Goal: Task Accomplishment & Management: Manage account settings

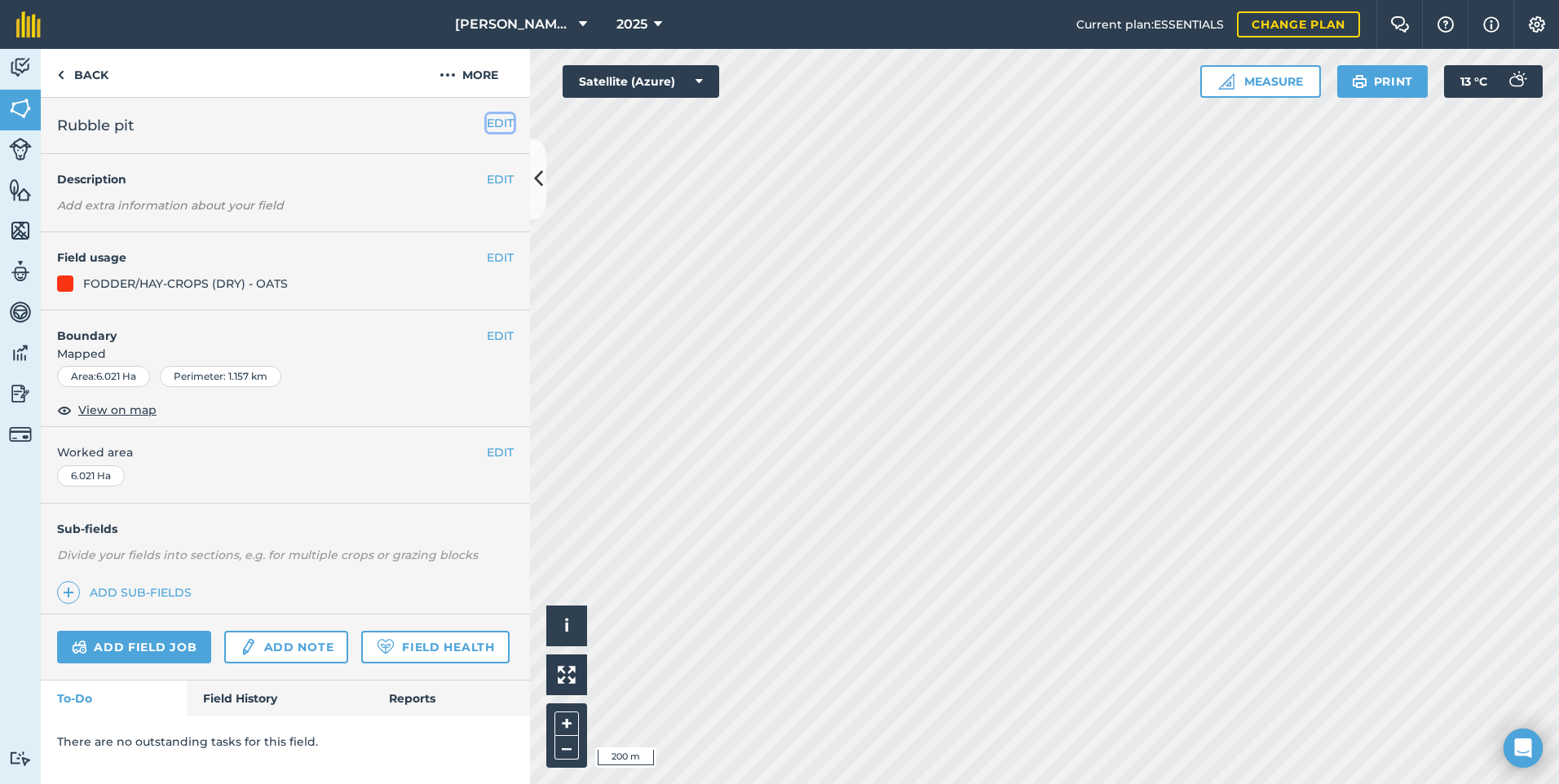
click at [500, 128] on button "EDIT" at bounding box center [500, 123] width 27 height 18
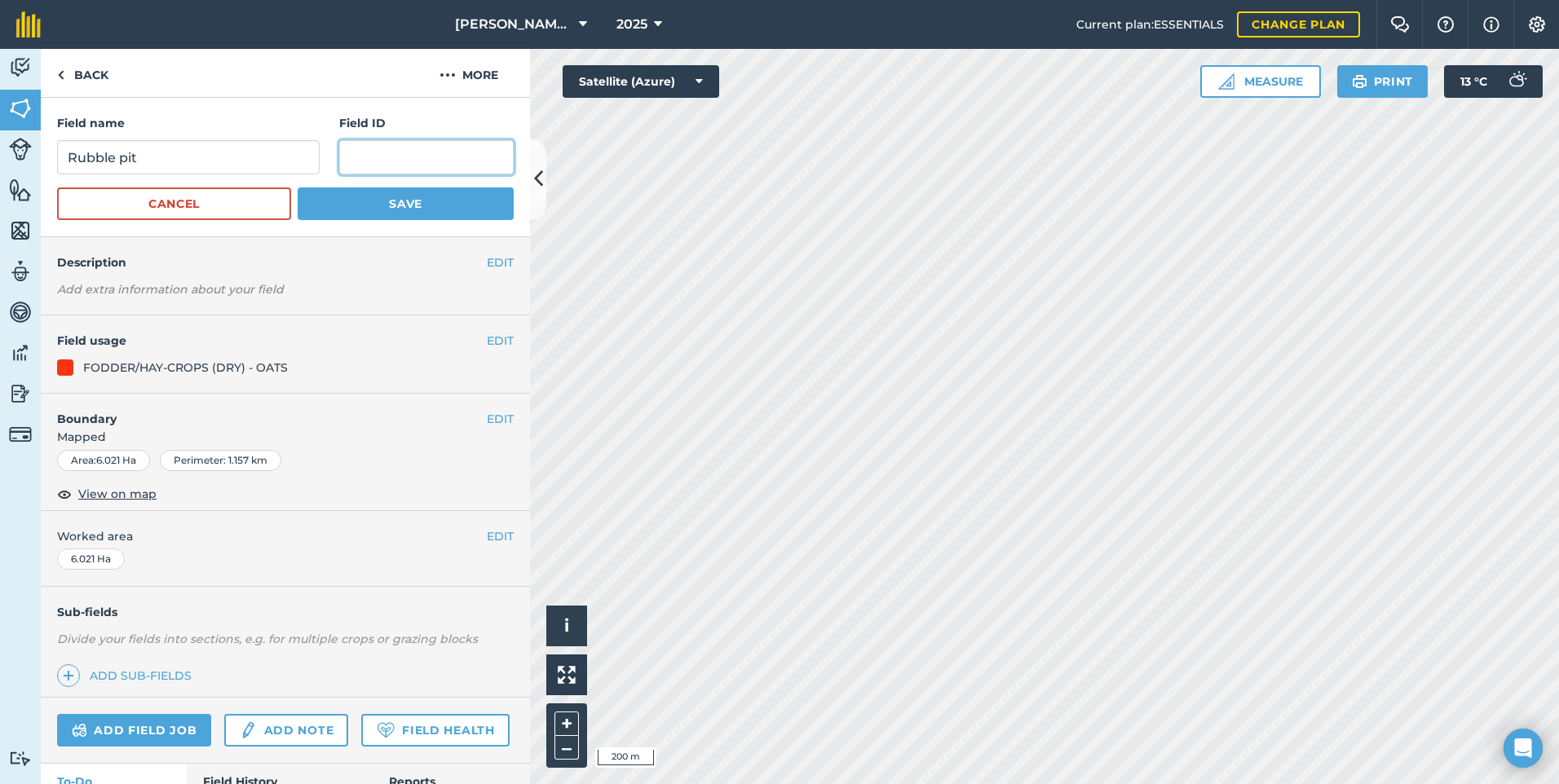
click at [397, 151] on input "text" at bounding box center [426, 157] width 175 height 34
type input "Vinehill"
click at [421, 204] on button "Save" at bounding box center [405, 203] width 216 height 32
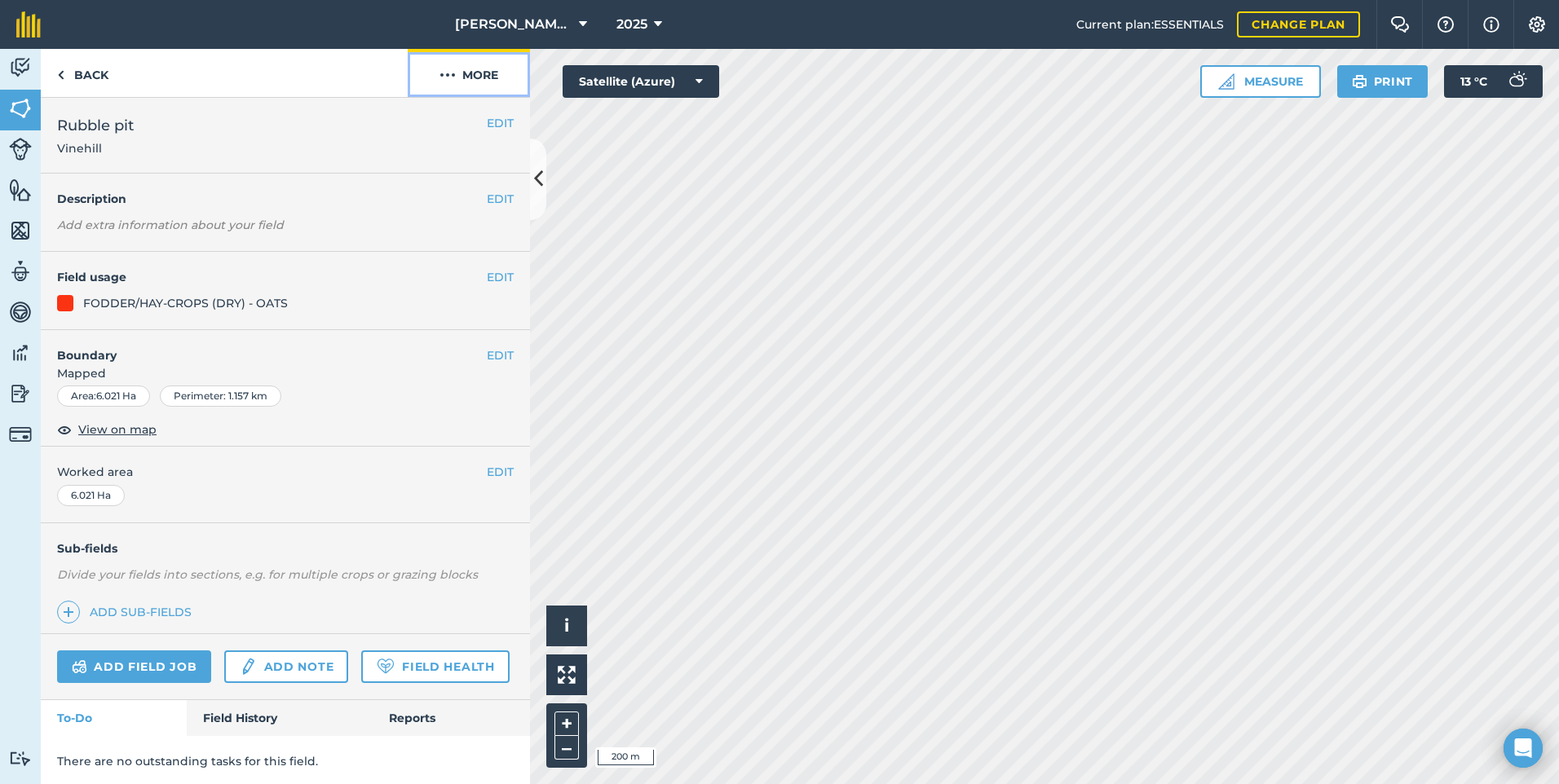
click at [450, 68] on img at bounding box center [447, 75] width 17 height 19
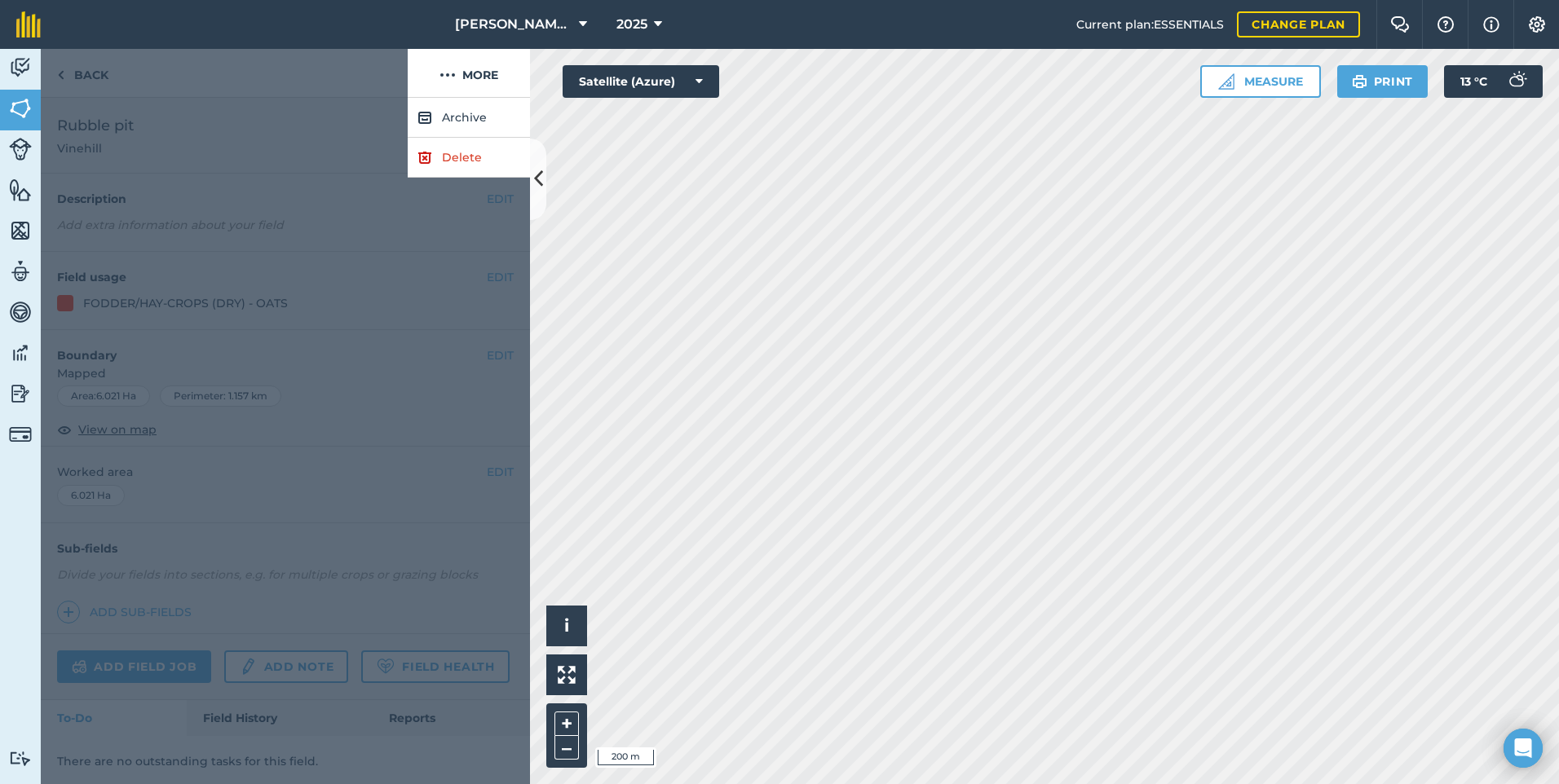
click at [236, 289] on div at bounding box center [286, 441] width 489 height 686
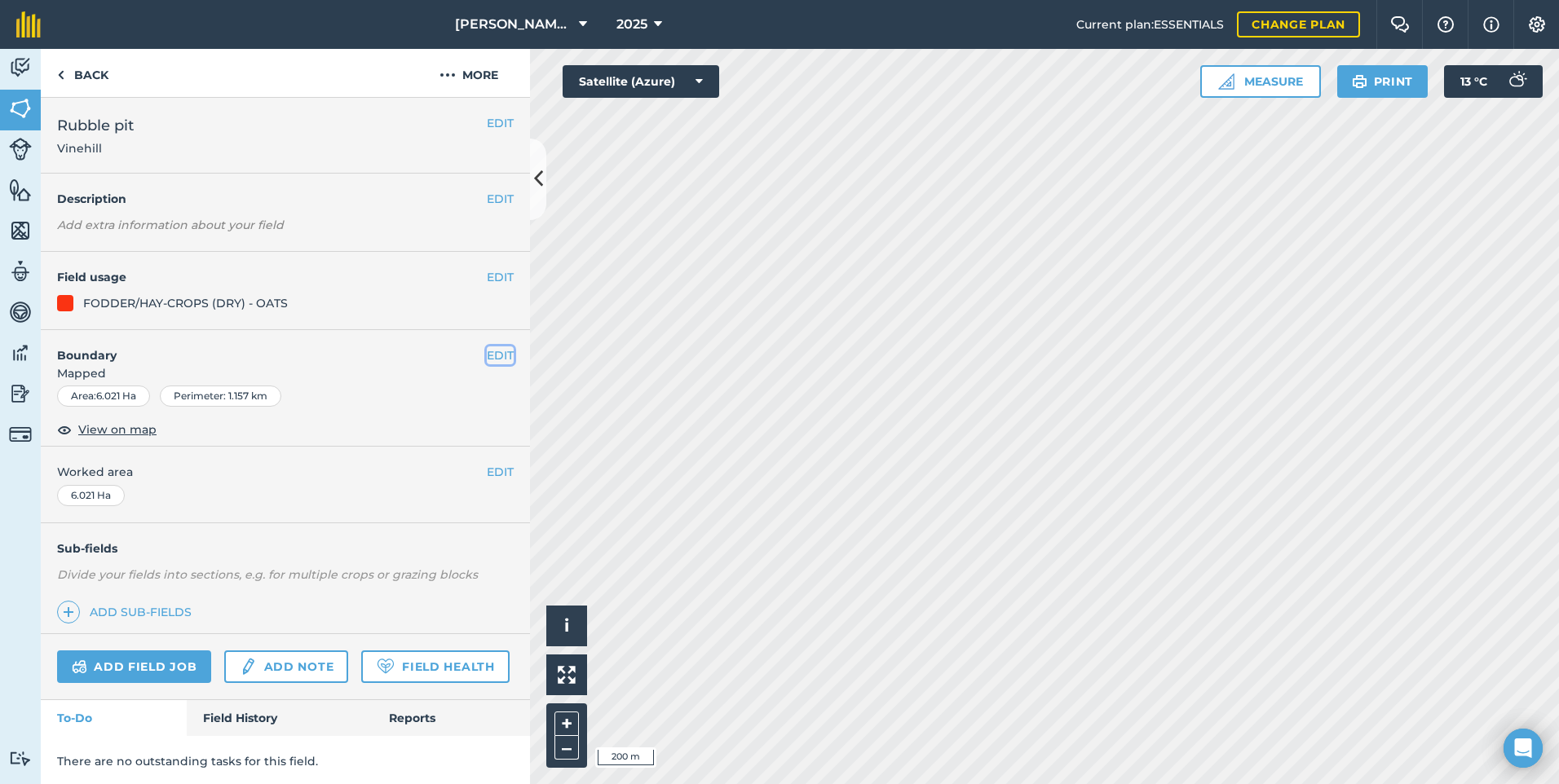
click at [486, 363] on button "EDIT" at bounding box center [500, 355] width 27 height 18
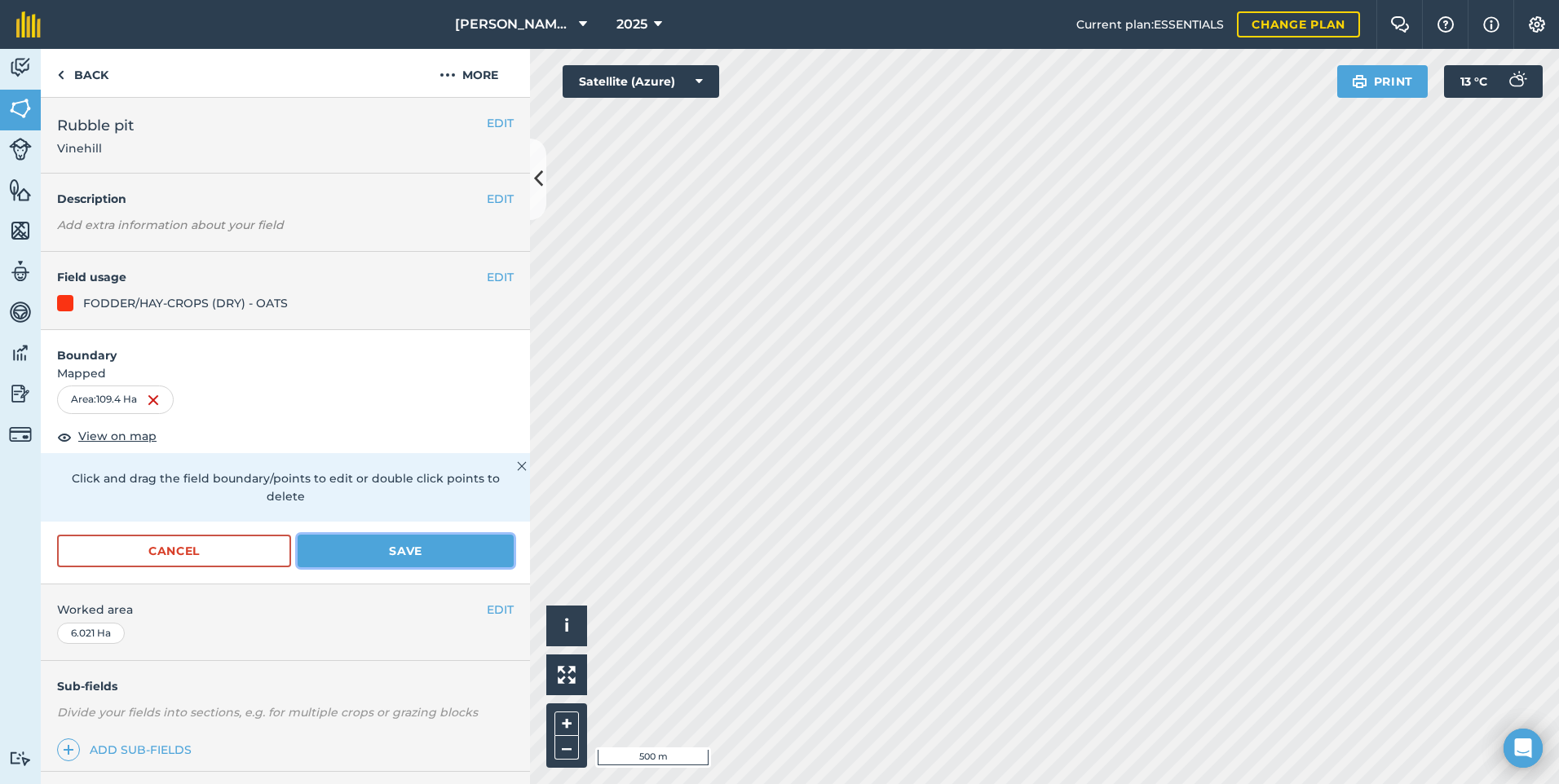
click at [412, 560] on button "Save" at bounding box center [405, 551] width 216 height 32
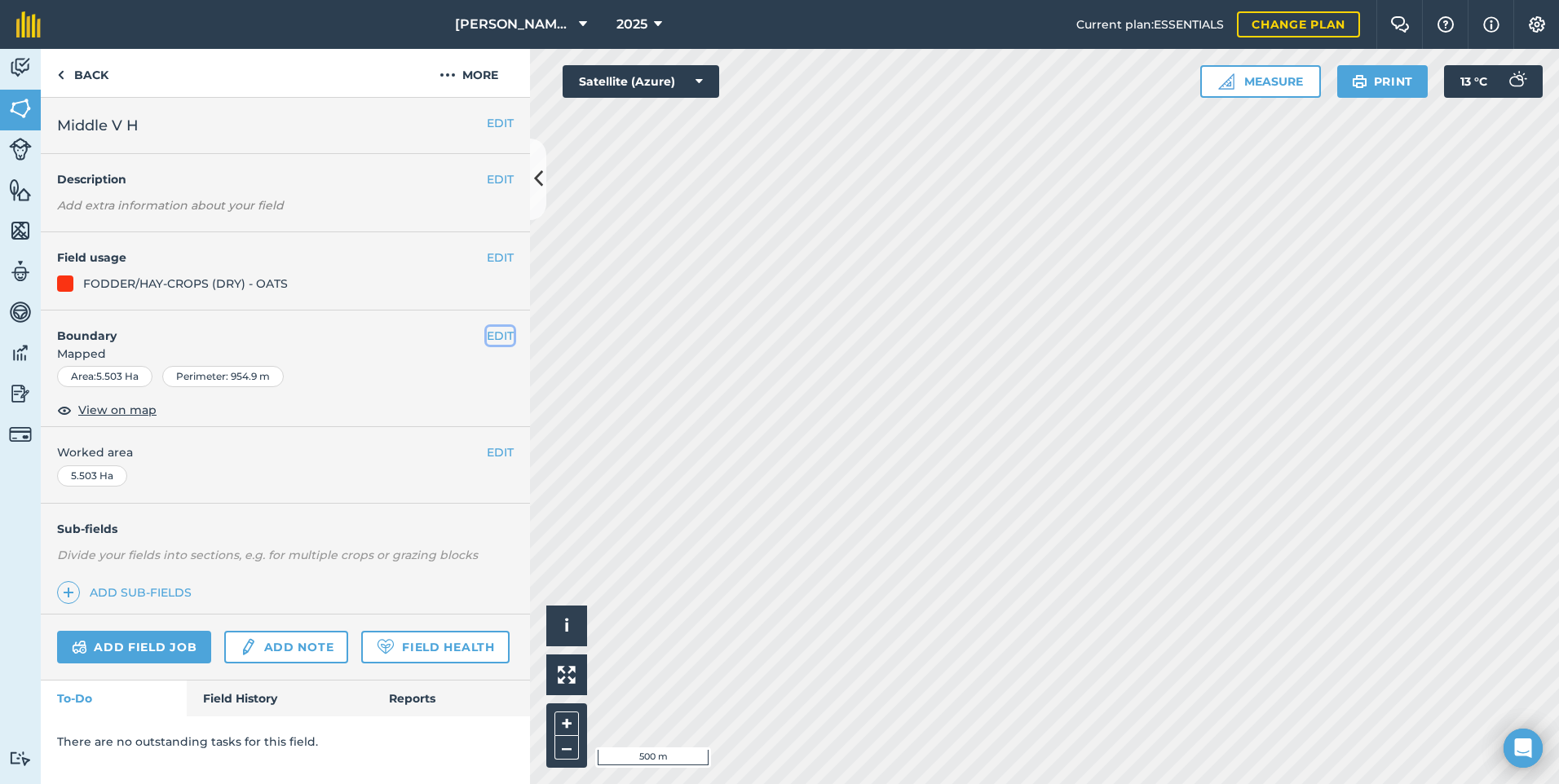
click at [498, 338] on button "EDIT" at bounding box center [500, 335] width 27 height 18
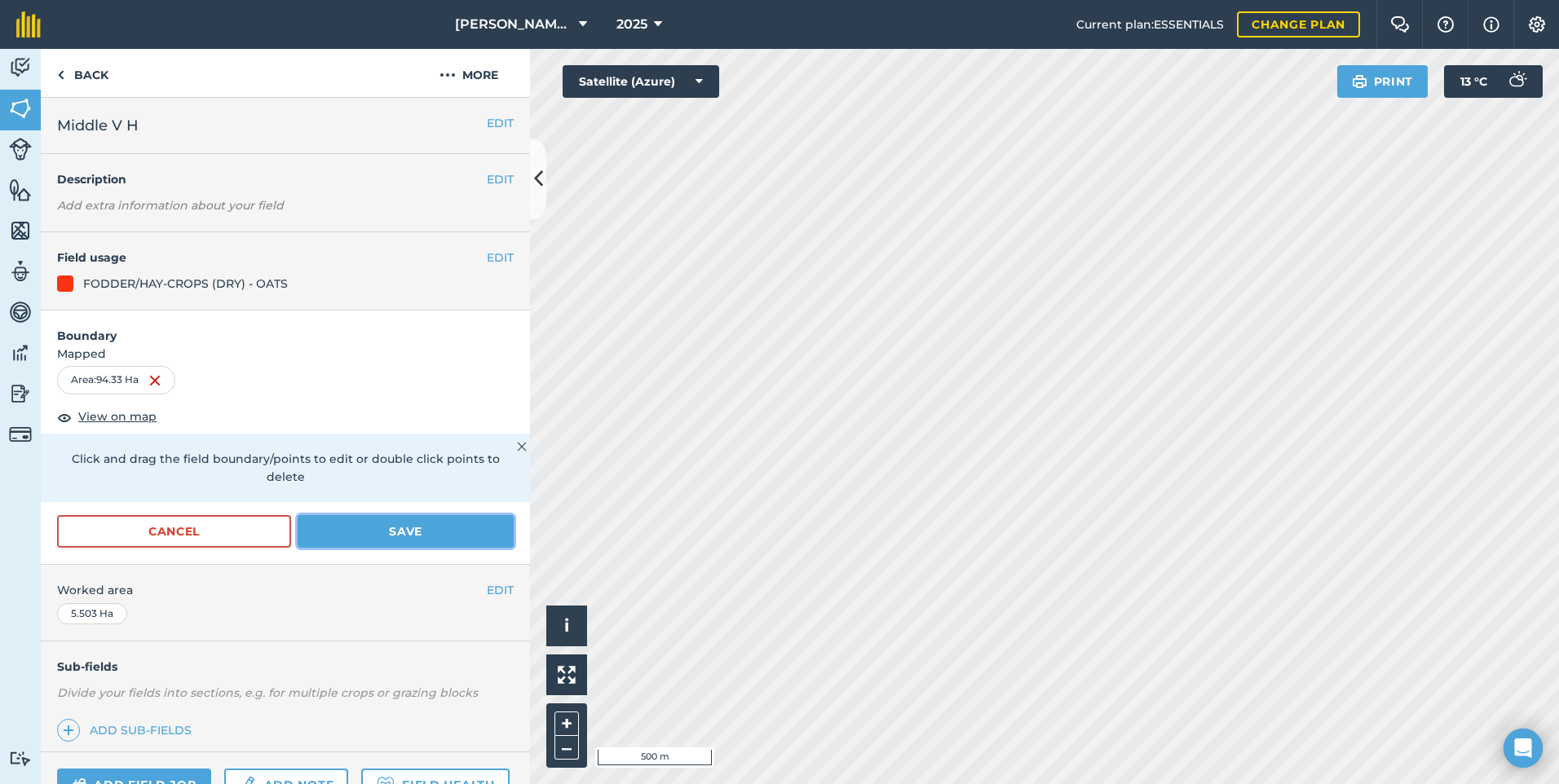
click at [405, 524] on button "Save" at bounding box center [405, 531] width 216 height 32
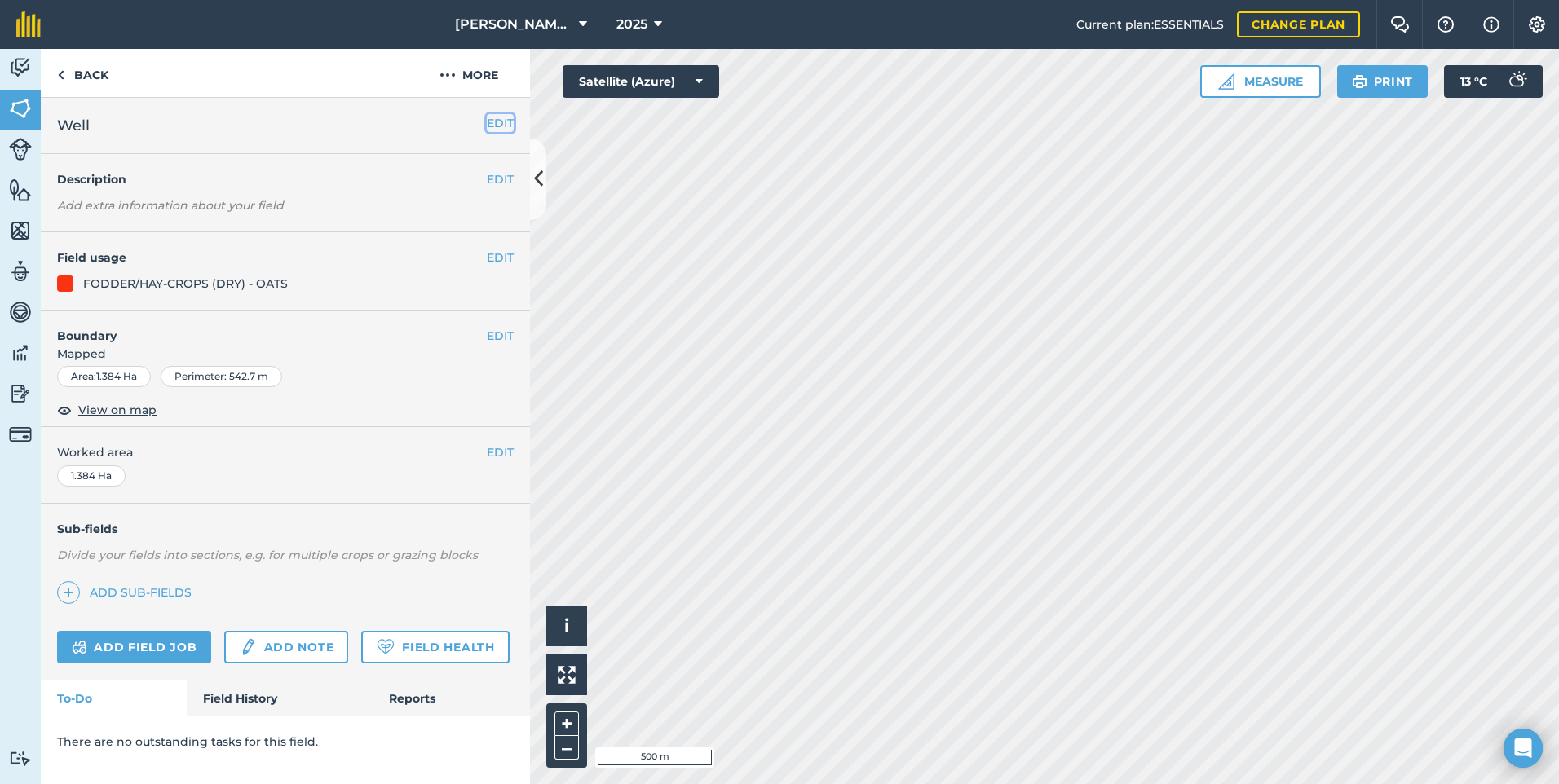
click at [493, 130] on button "EDIT" at bounding box center [500, 123] width 27 height 18
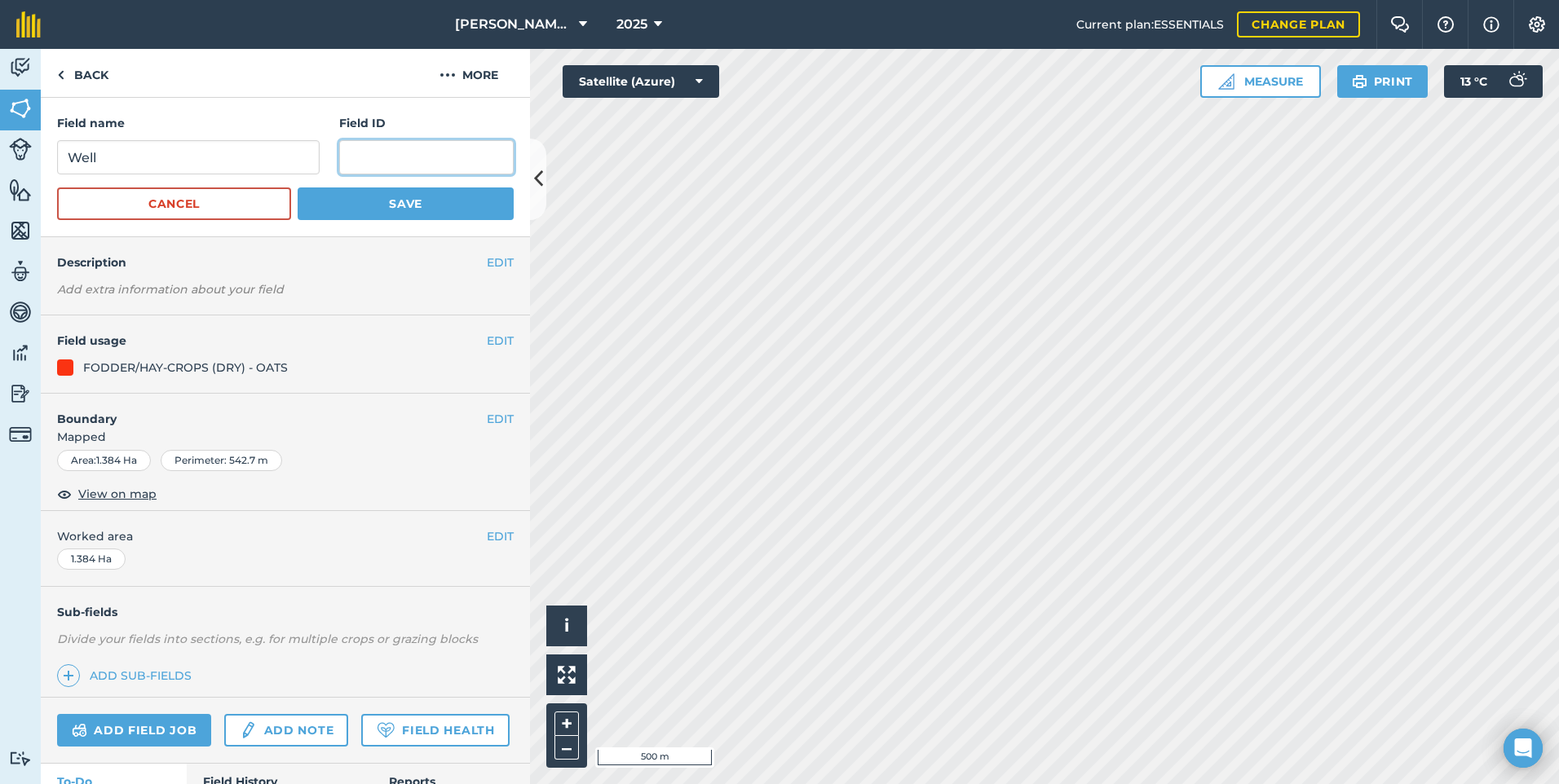
click at [407, 156] on input "text" at bounding box center [426, 157] width 175 height 34
type input "Vinehill"
click at [384, 203] on button "Save" at bounding box center [405, 203] width 216 height 32
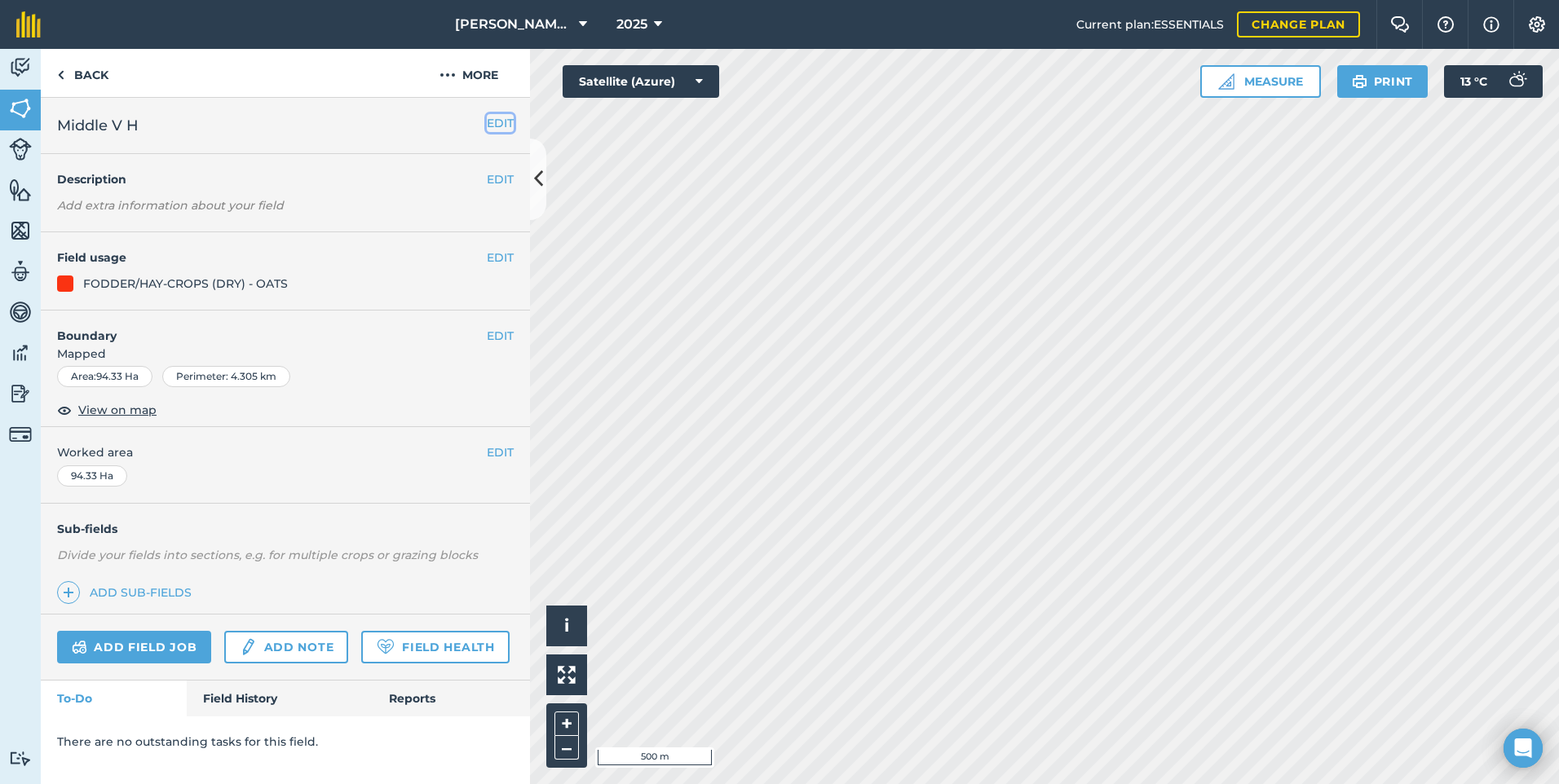
click at [492, 128] on button "EDIT" at bounding box center [500, 123] width 27 height 18
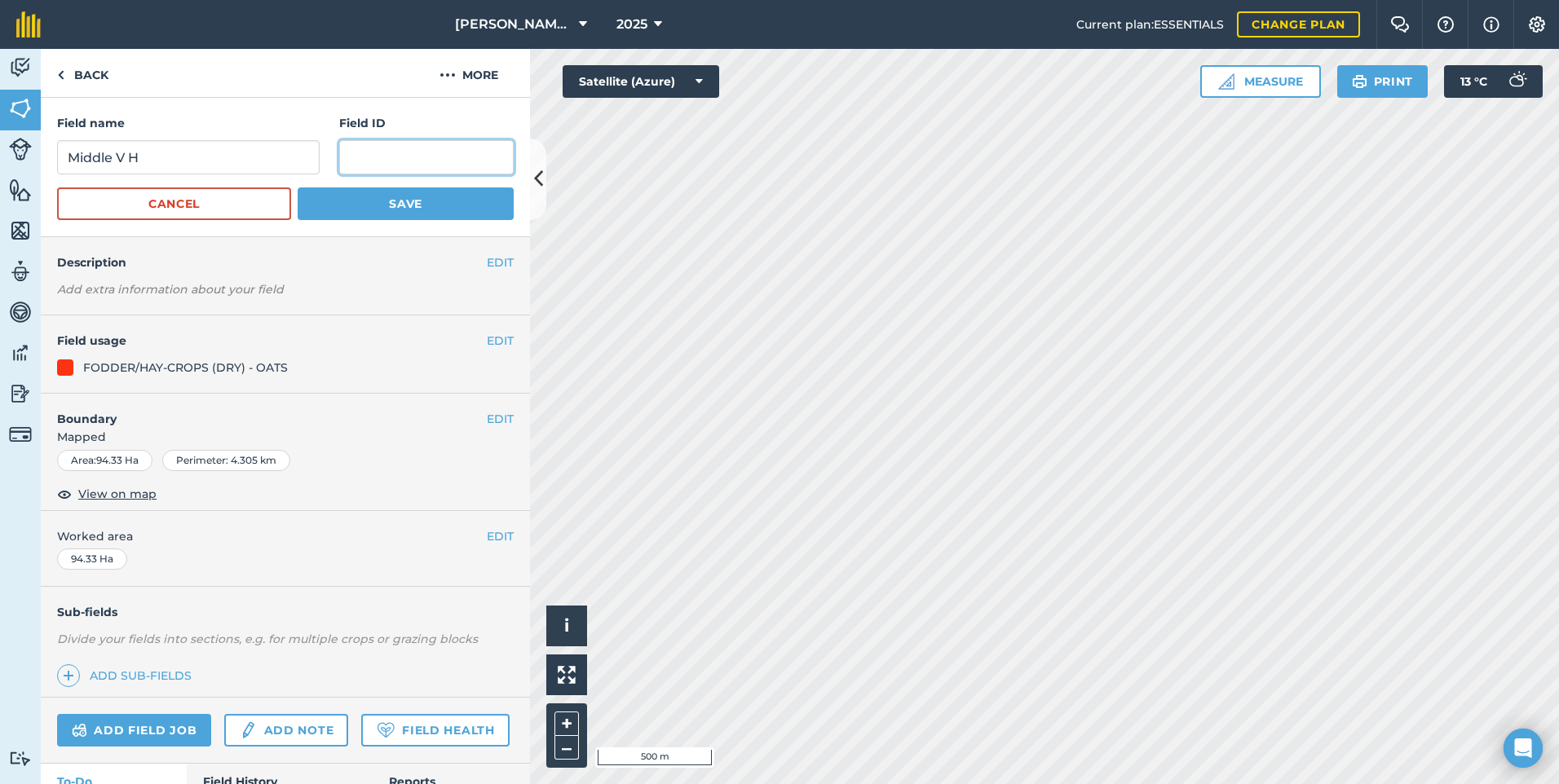
click at [357, 150] on input "text" at bounding box center [426, 157] width 175 height 34
type input "Vinehill"
click at [388, 202] on button "Save" at bounding box center [405, 203] width 216 height 32
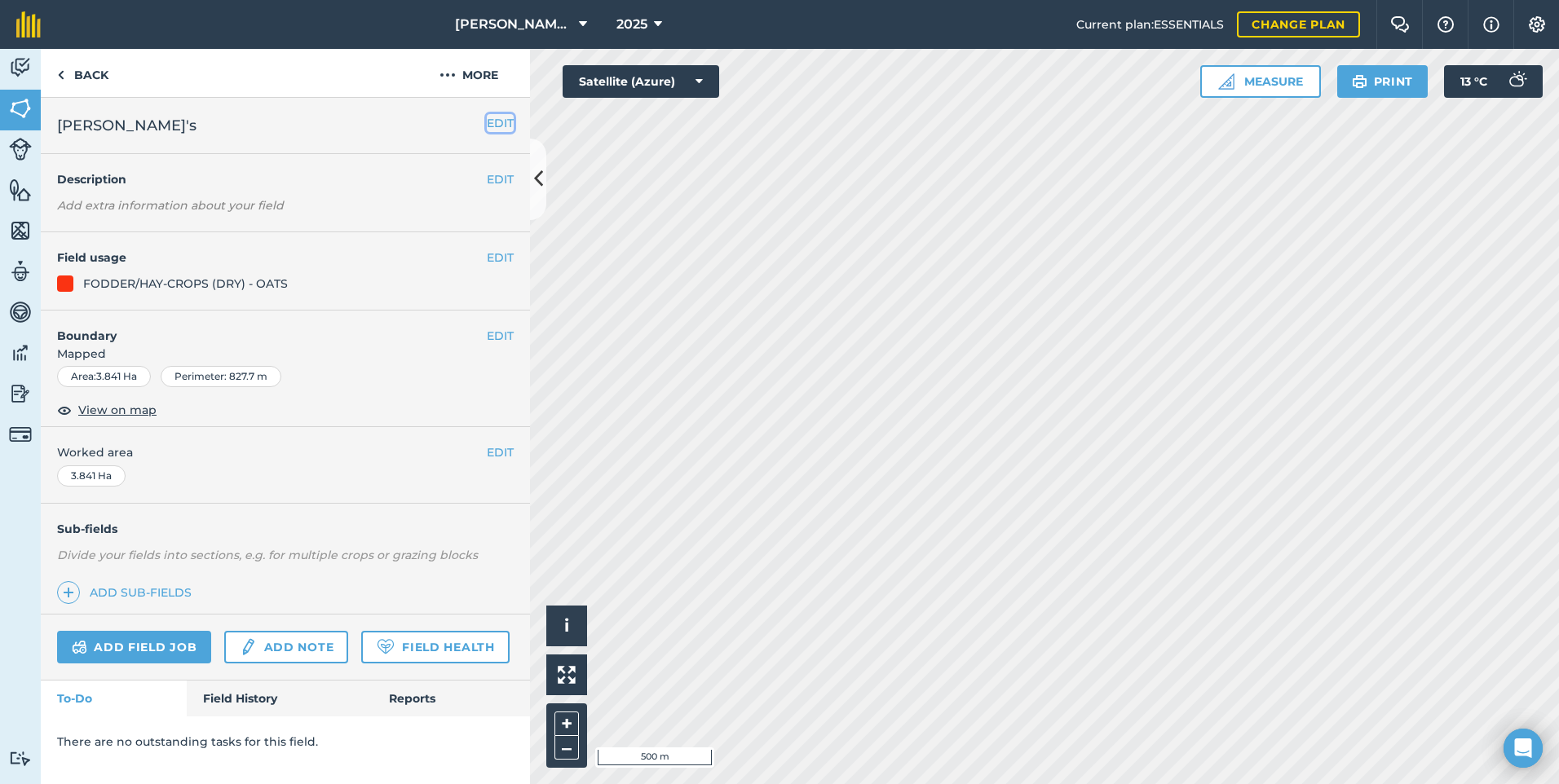
click at [511, 117] on button "EDIT" at bounding box center [500, 123] width 27 height 18
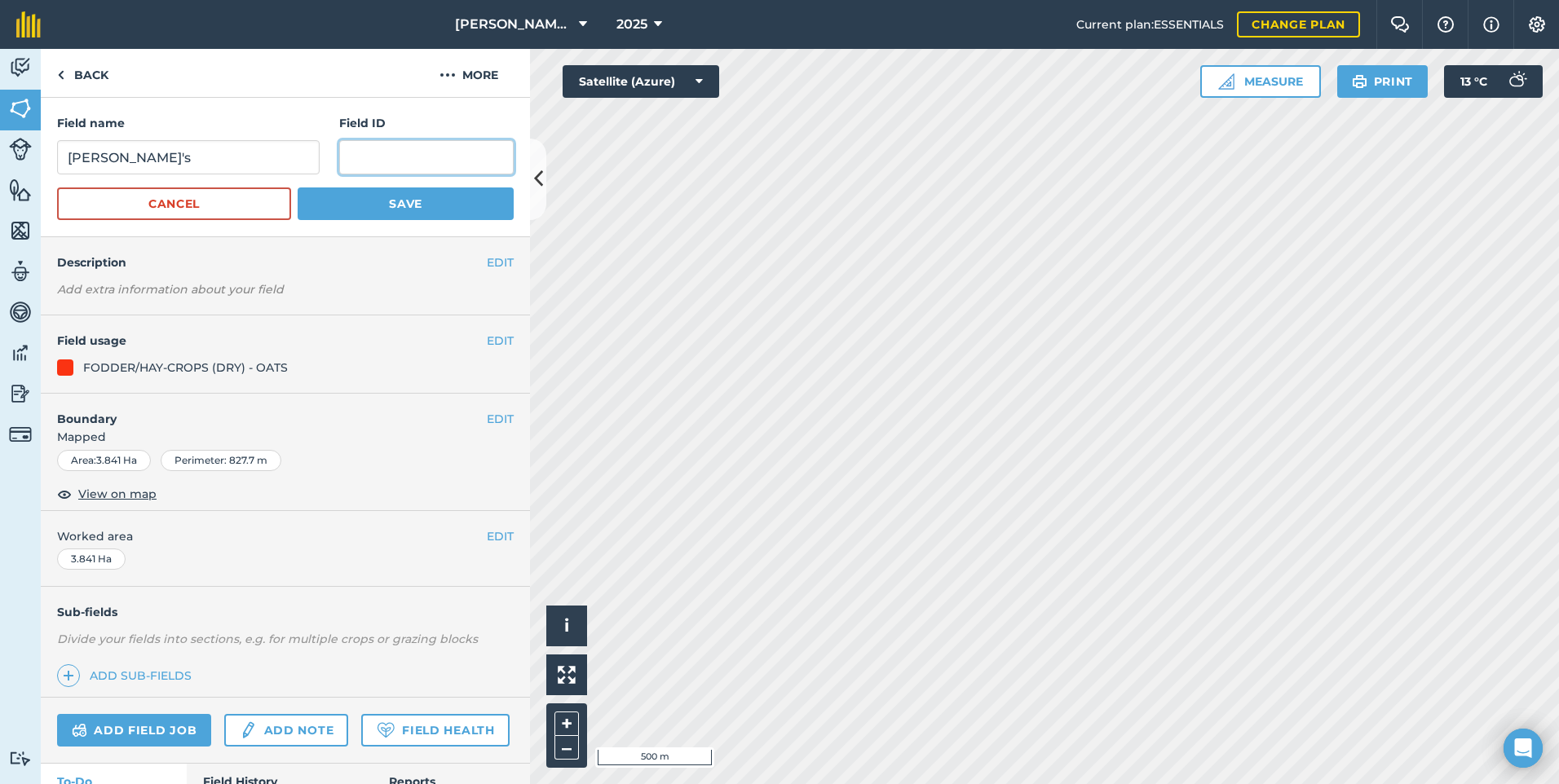
click at [377, 143] on input "text" at bounding box center [426, 157] width 175 height 34
type input "Vinehill"
click at [401, 197] on button "Save" at bounding box center [405, 203] width 216 height 32
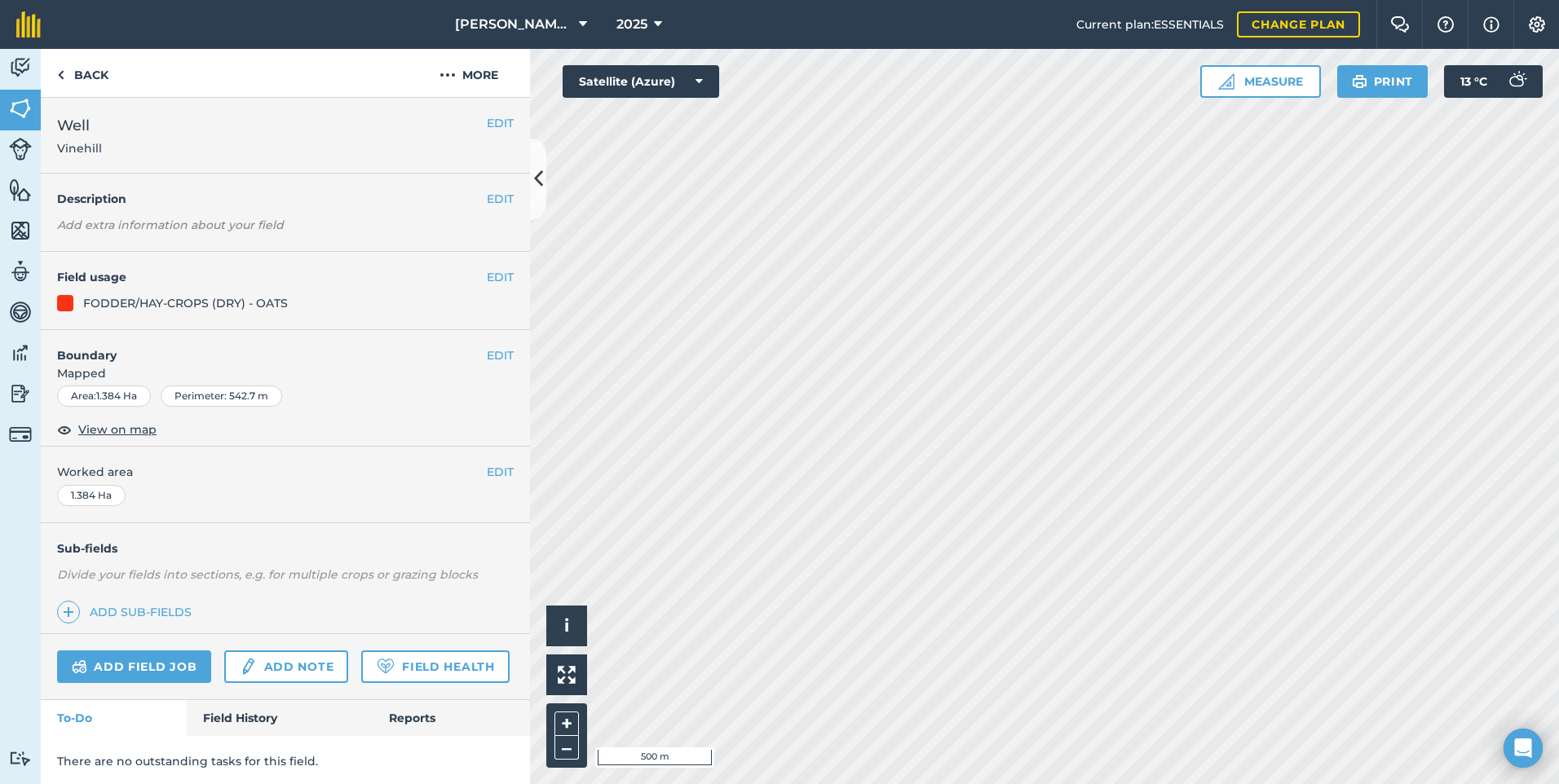
click at [483, 343] on div "EDIT Boundary Mapped Area : 1.384 Ha Perimeter : 542.7 m View on map" at bounding box center [286, 389] width 489 height 117
click at [486, 354] on button "EDIT" at bounding box center [500, 355] width 27 height 18
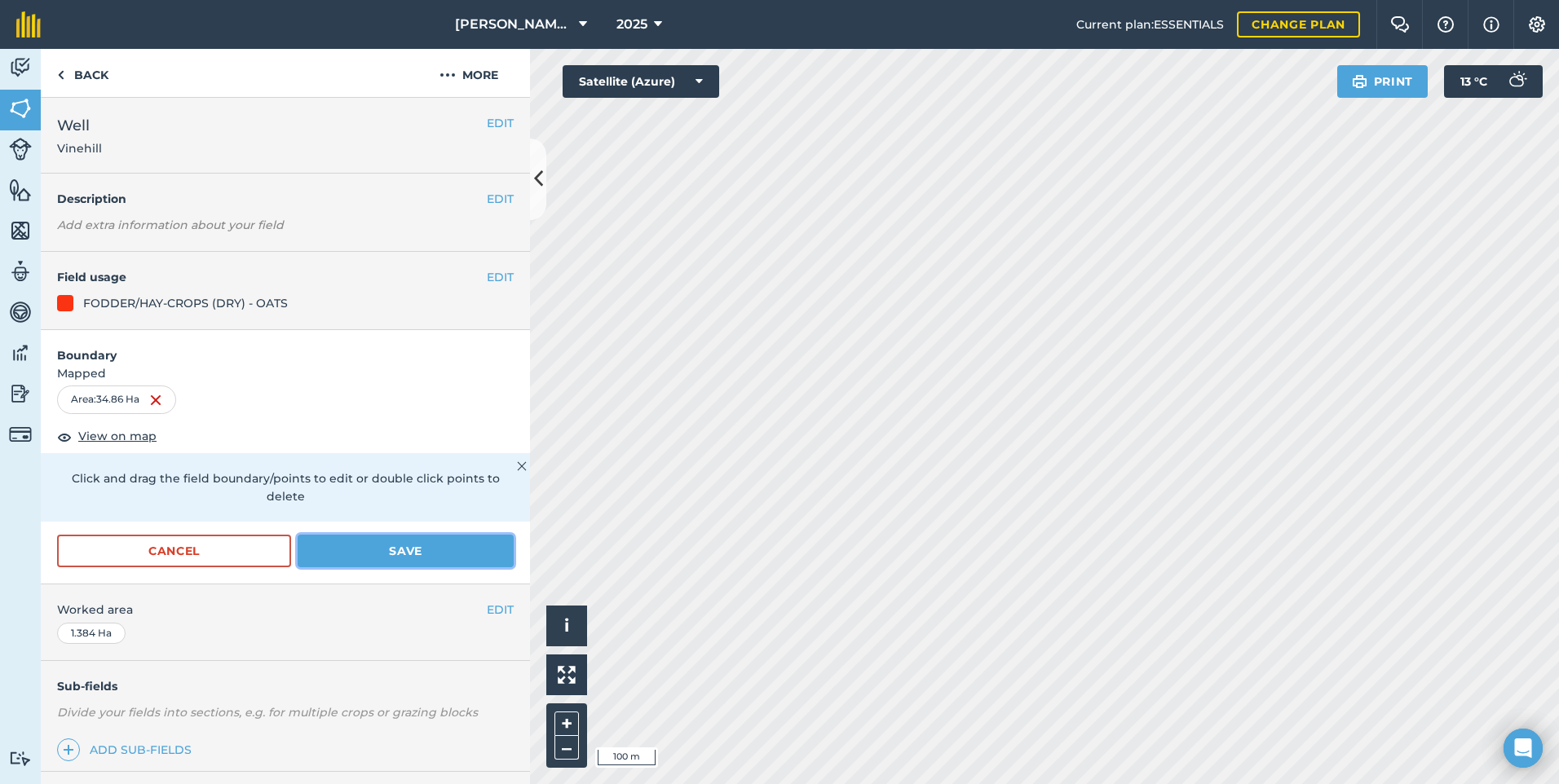
click at [400, 556] on button "Save" at bounding box center [405, 551] width 216 height 32
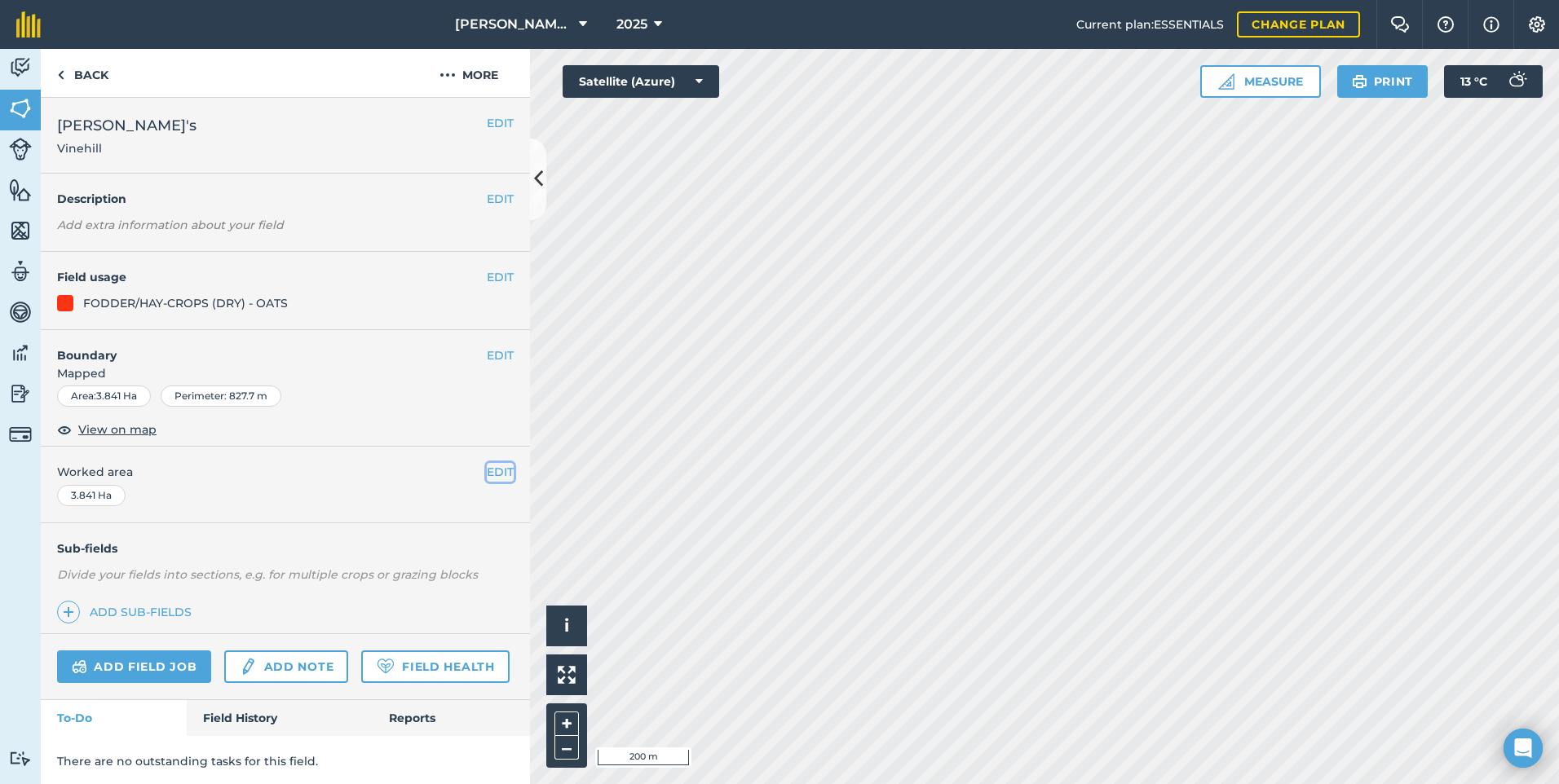
click at [486, 473] on button "EDIT" at bounding box center [500, 471] width 27 height 18
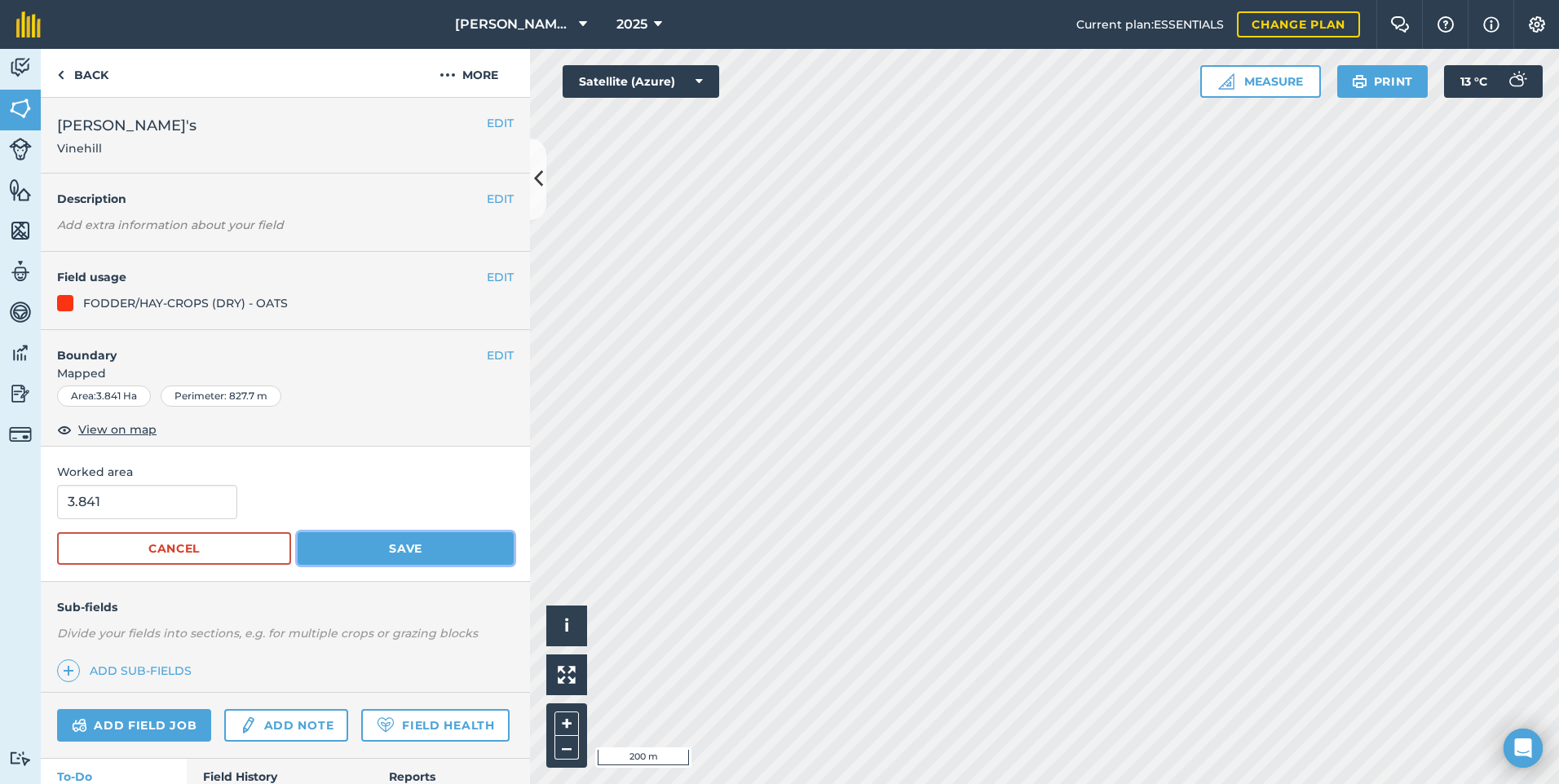
click at [324, 548] on button "Save" at bounding box center [405, 548] width 216 height 32
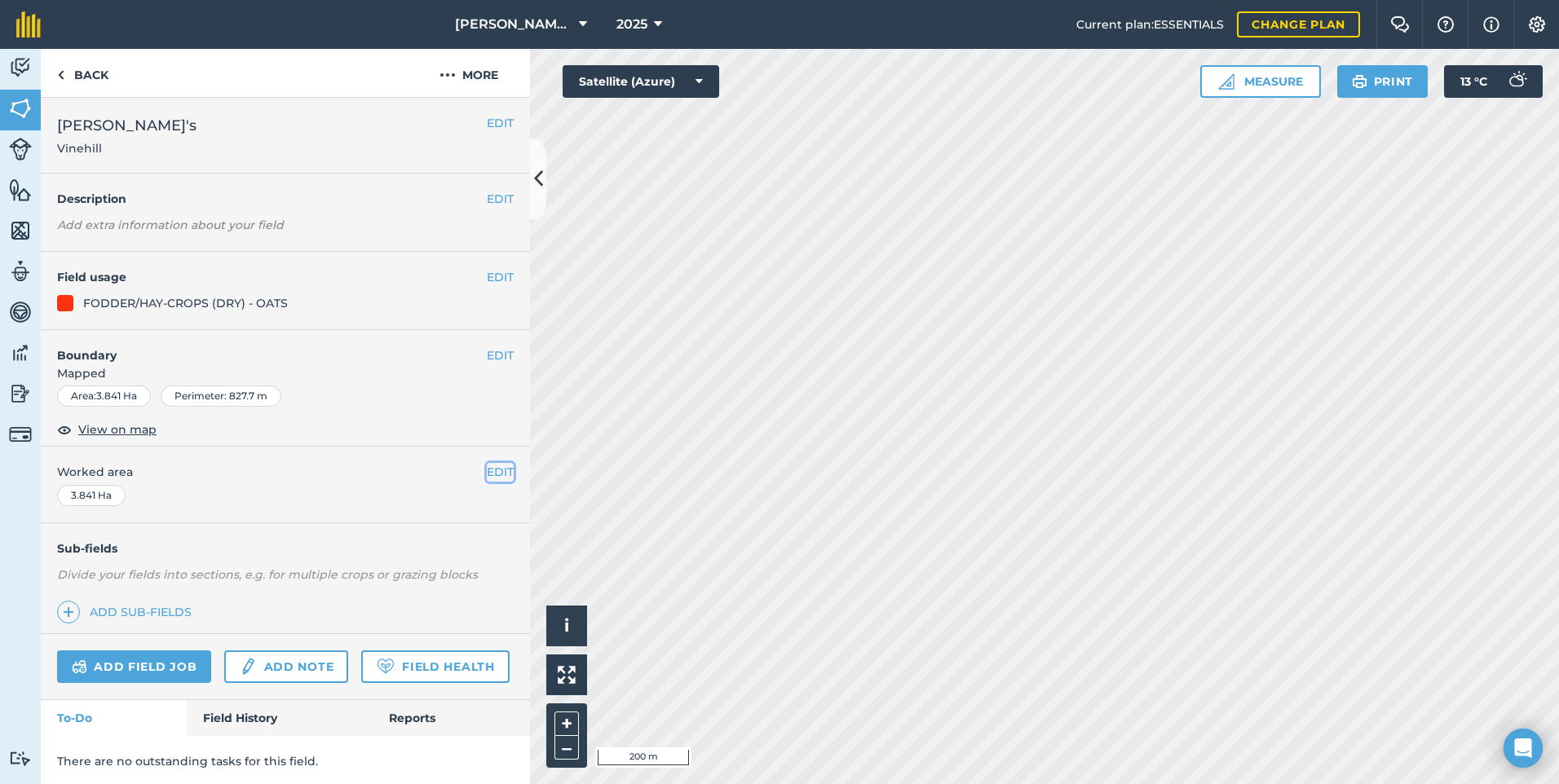
click at [486, 473] on button "EDIT" at bounding box center [500, 471] width 27 height 18
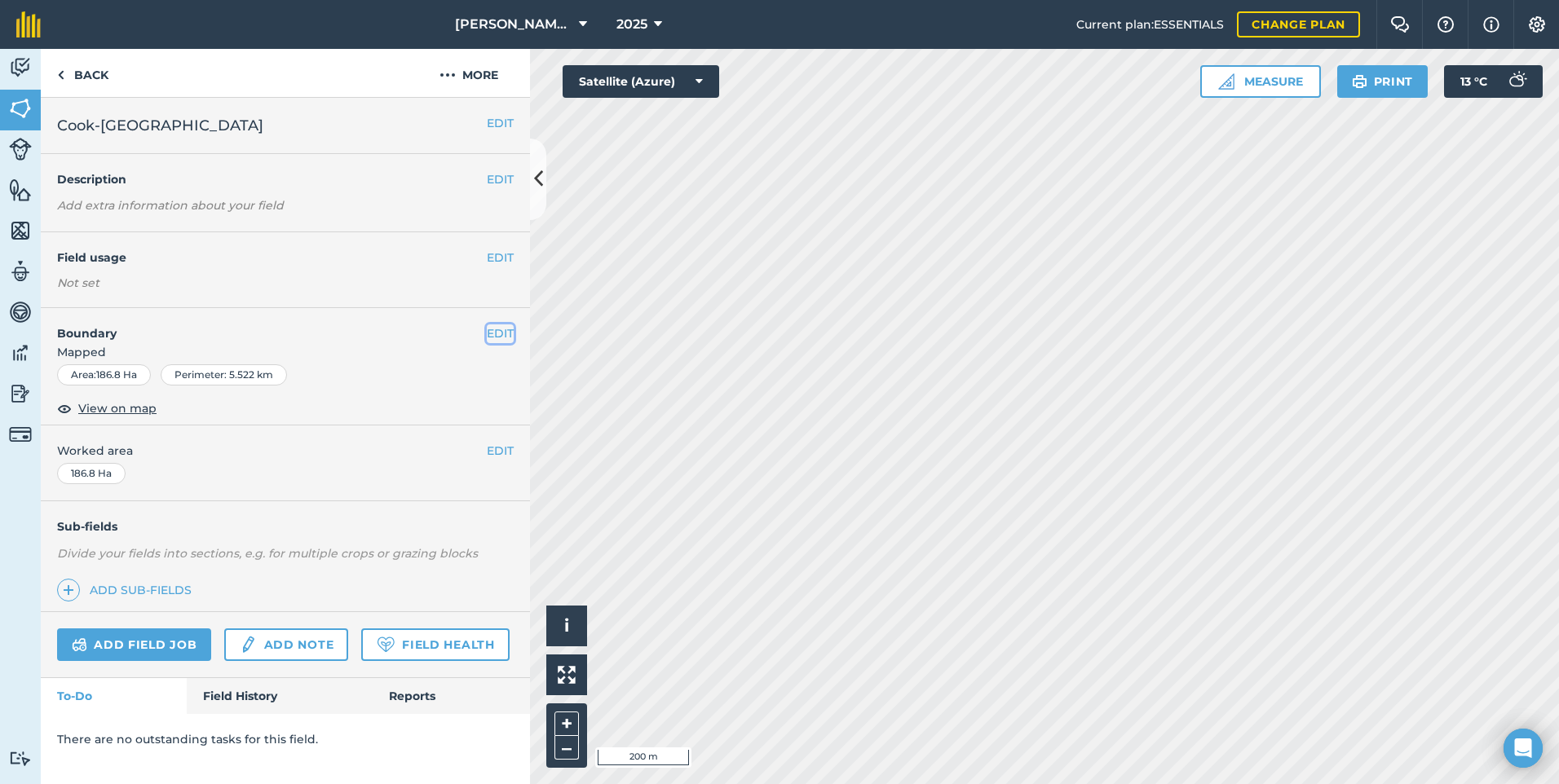
click at [501, 339] on button "EDIT" at bounding box center [500, 334] width 27 height 18
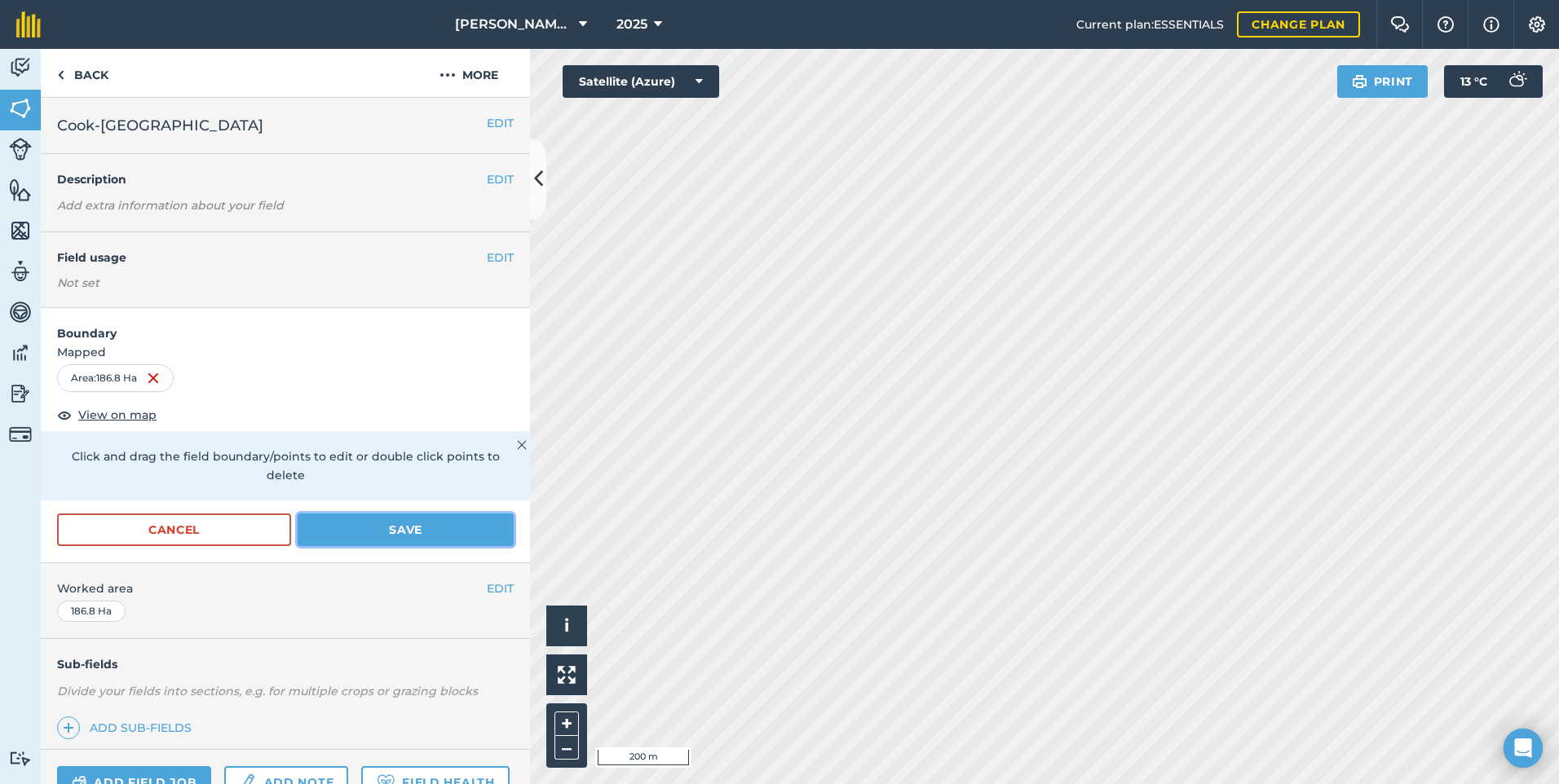
click at [443, 516] on button "Save" at bounding box center [405, 529] width 216 height 32
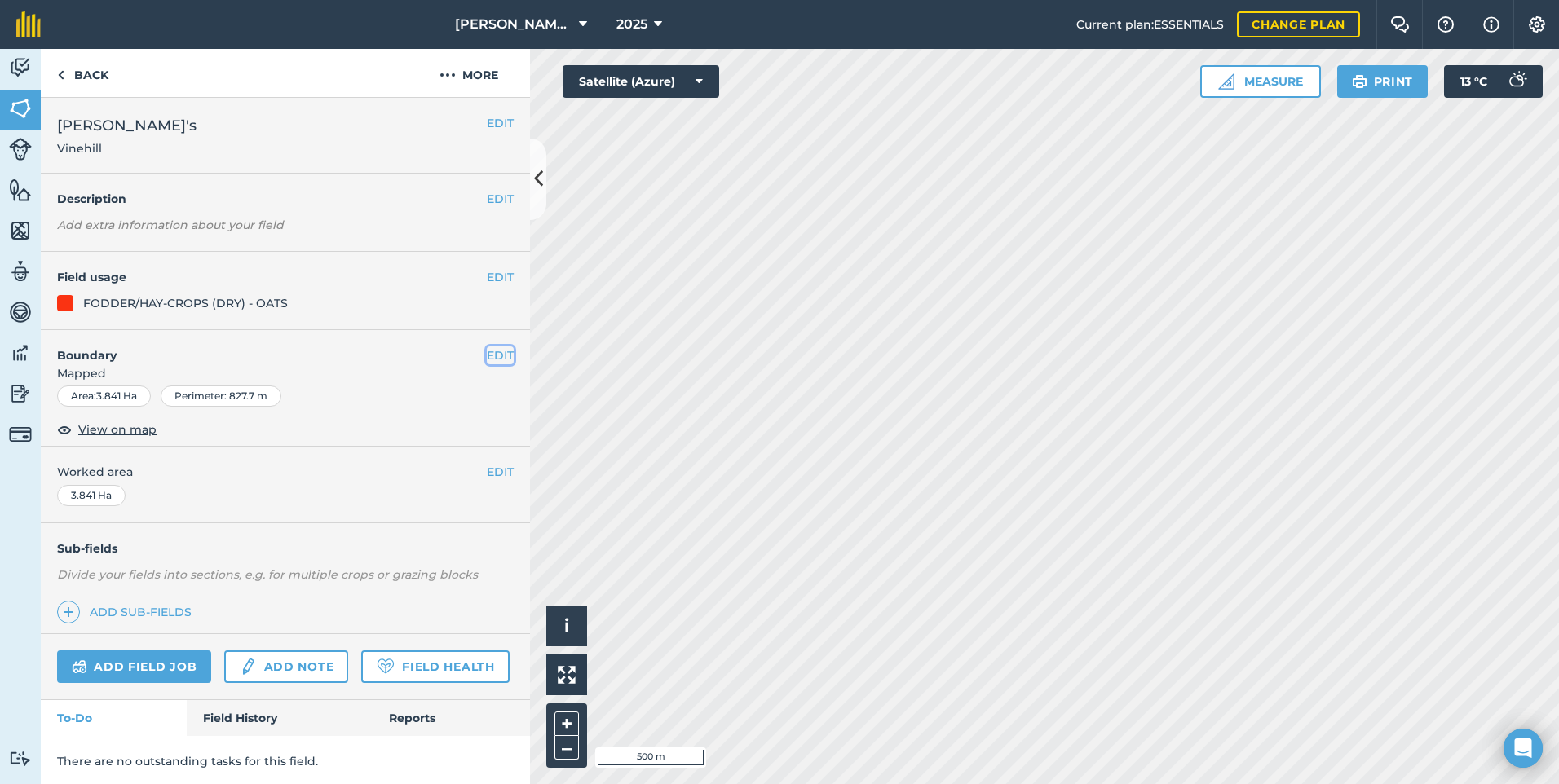
click at [486, 356] on button "EDIT" at bounding box center [500, 355] width 27 height 18
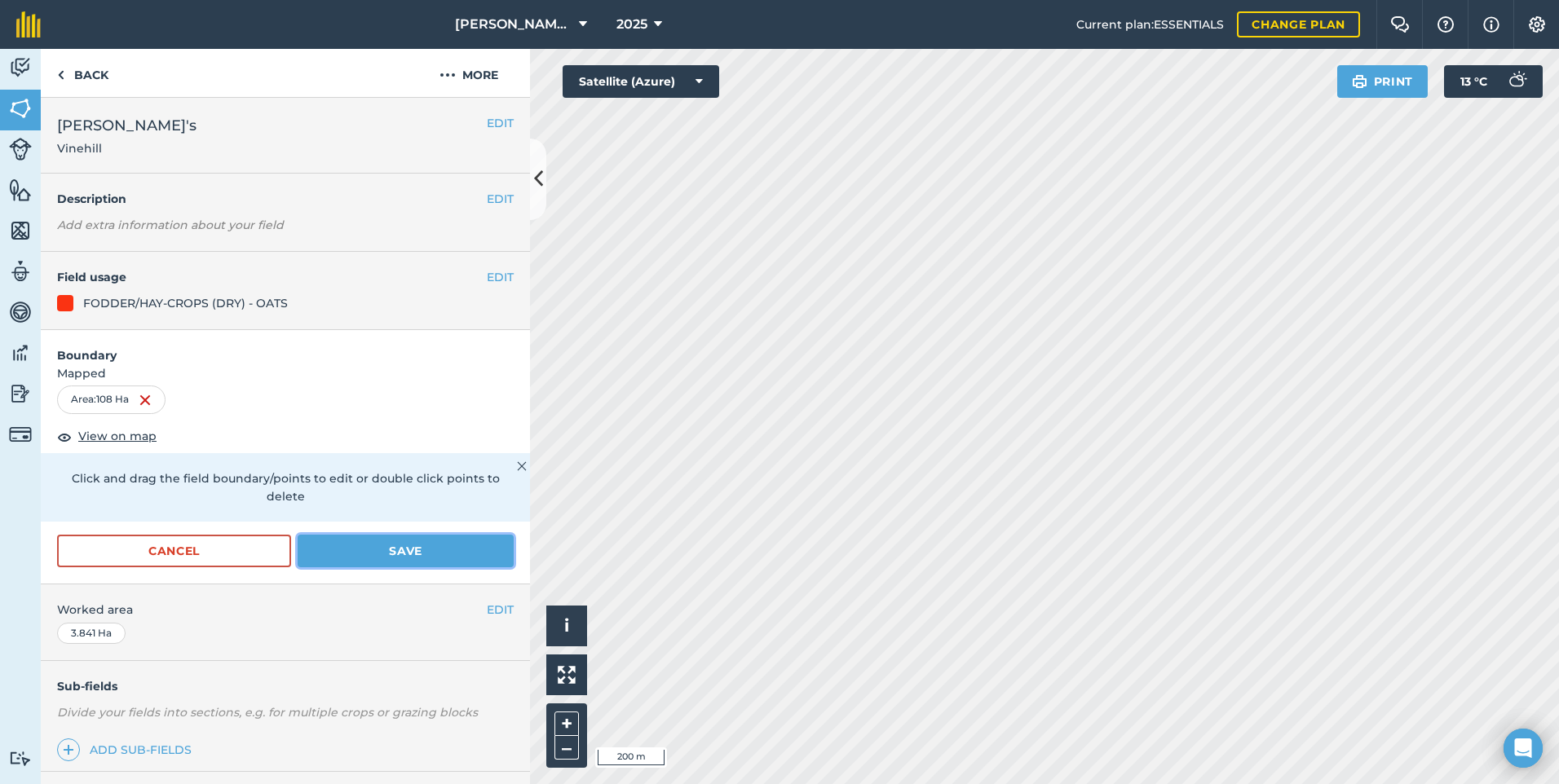
click at [462, 551] on button "Save" at bounding box center [405, 551] width 216 height 32
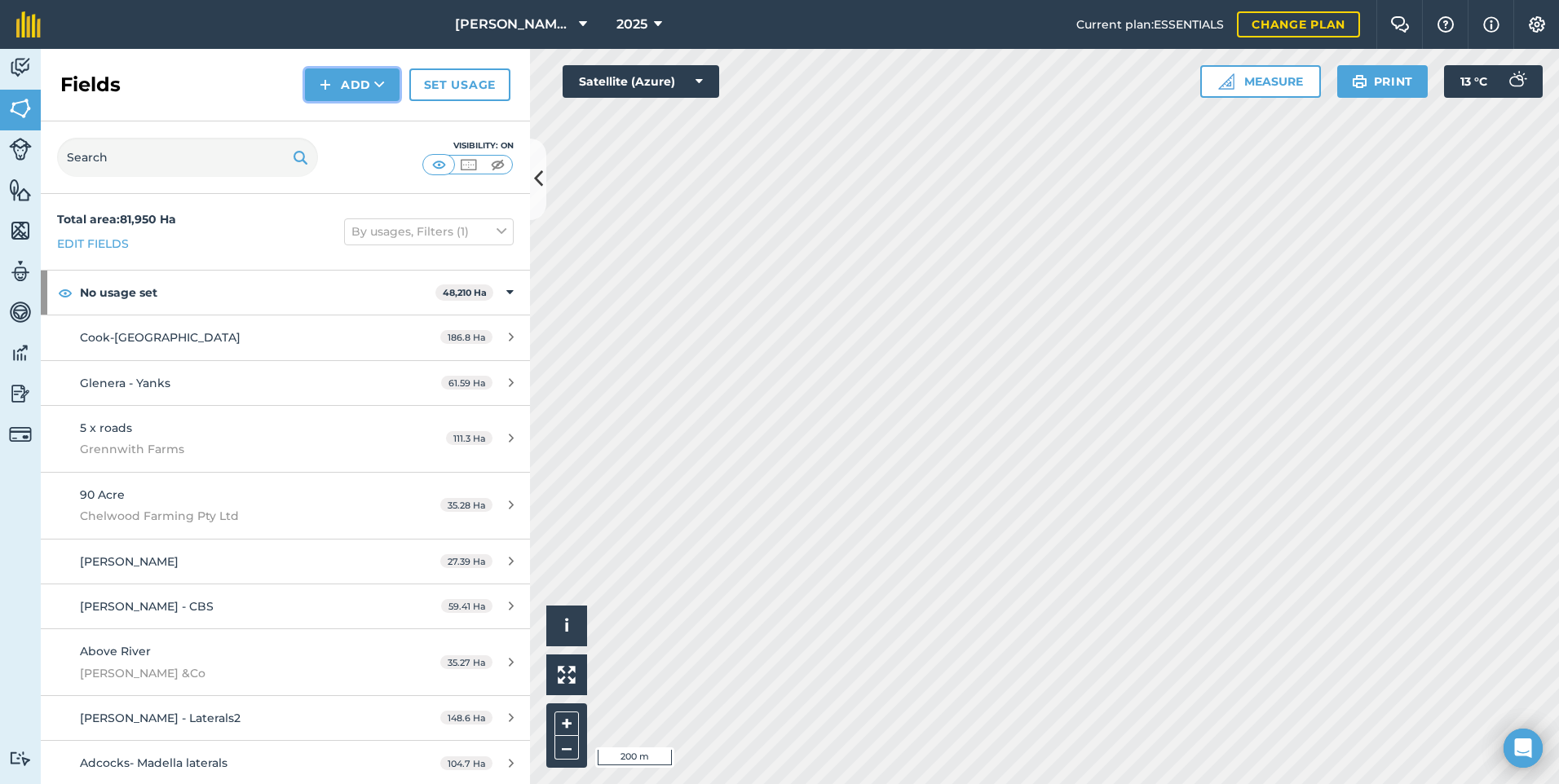
click at [325, 70] on button "Add" at bounding box center [352, 84] width 94 height 32
click at [349, 119] on link "Draw" at bounding box center [352, 121] width 90 height 36
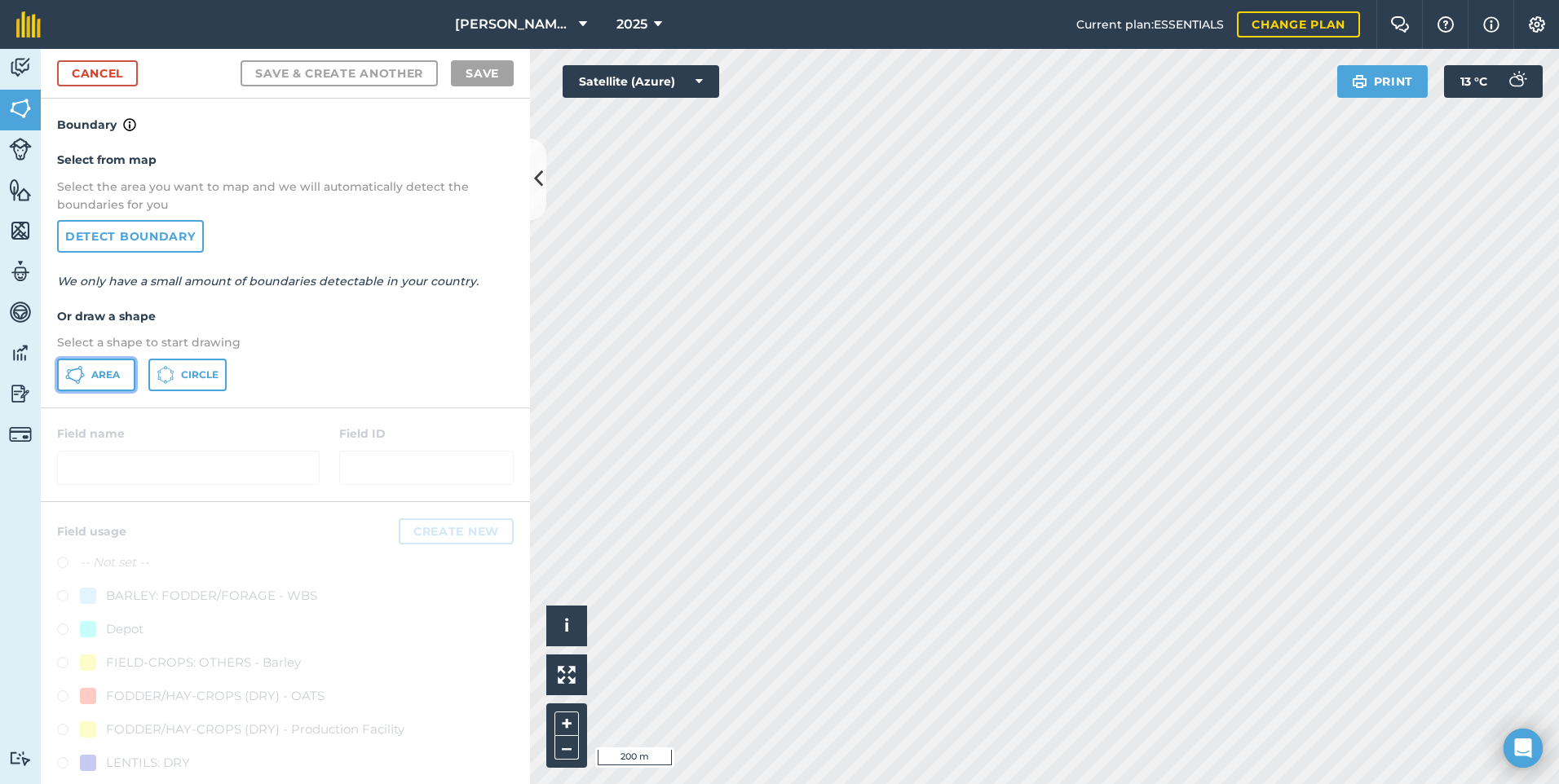
click at [110, 369] on span "Area" at bounding box center [106, 375] width 29 height 13
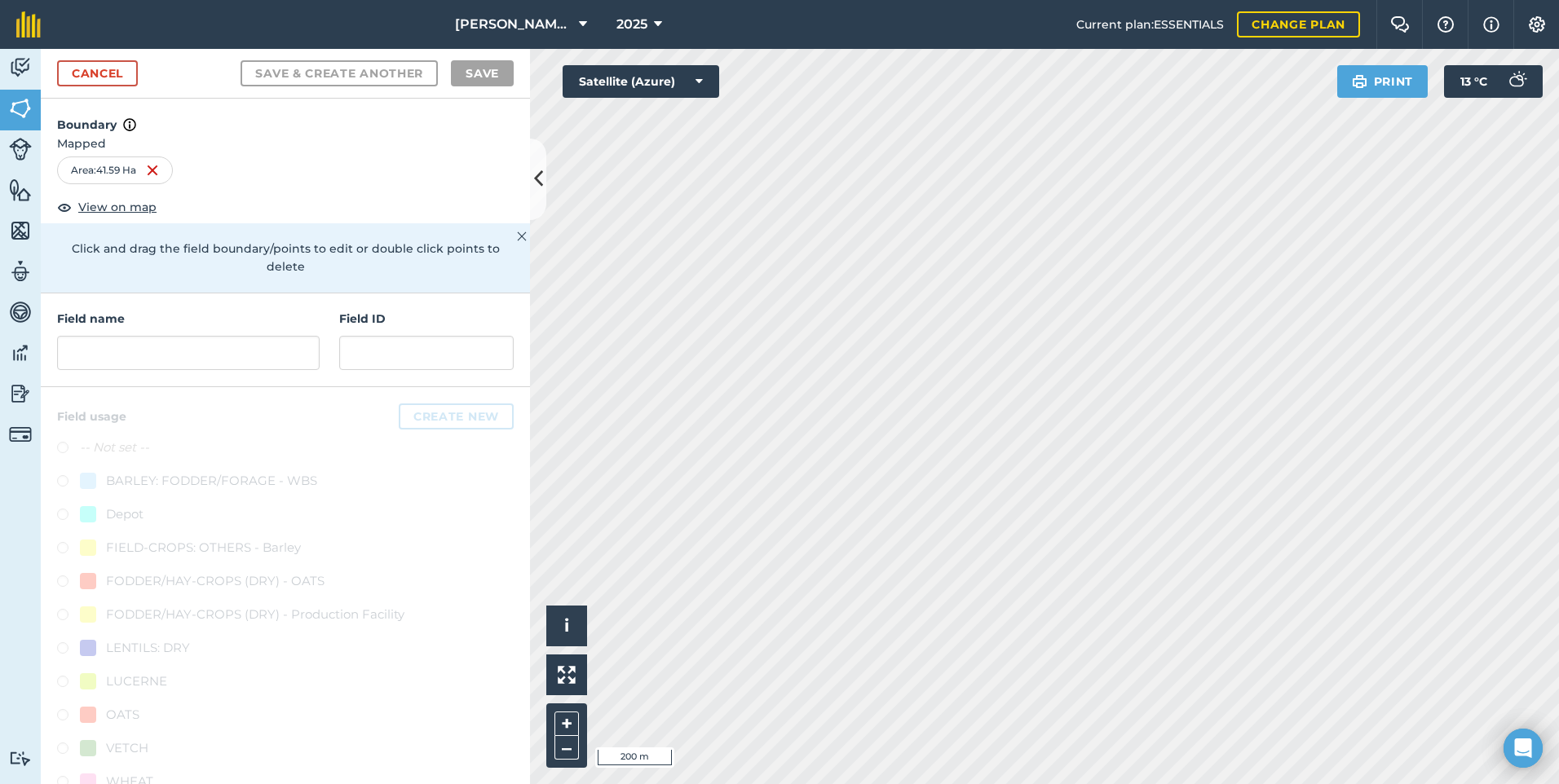
click at [146, 335] on div "Field name" at bounding box center [188, 340] width 263 height 60
click at [148, 336] on input "text" at bounding box center [188, 353] width 263 height 34
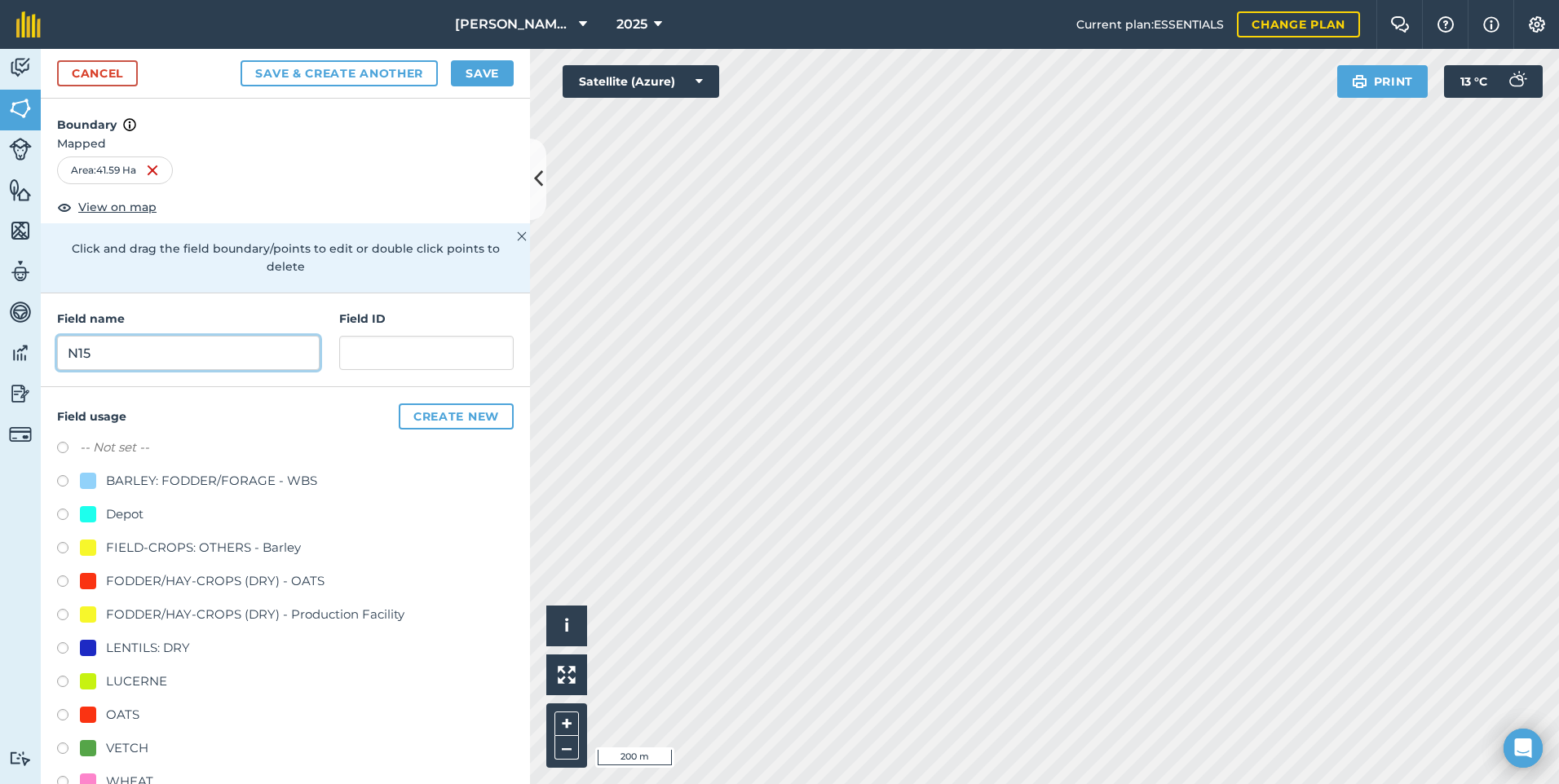
type input "N15"
click at [343, 344] on input "text" at bounding box center [426, 353] width 175 height 34
drag, startPoint x: 467, startPoint y: 354, endPoint x: 327, endPoint y: 365, distance: 140.4
click at [327, 365] on div "Field name N15 Field ID AL&HR Richards" at bounding box center [286, 340] width 489 height 93
type input "AL&HR Richards"
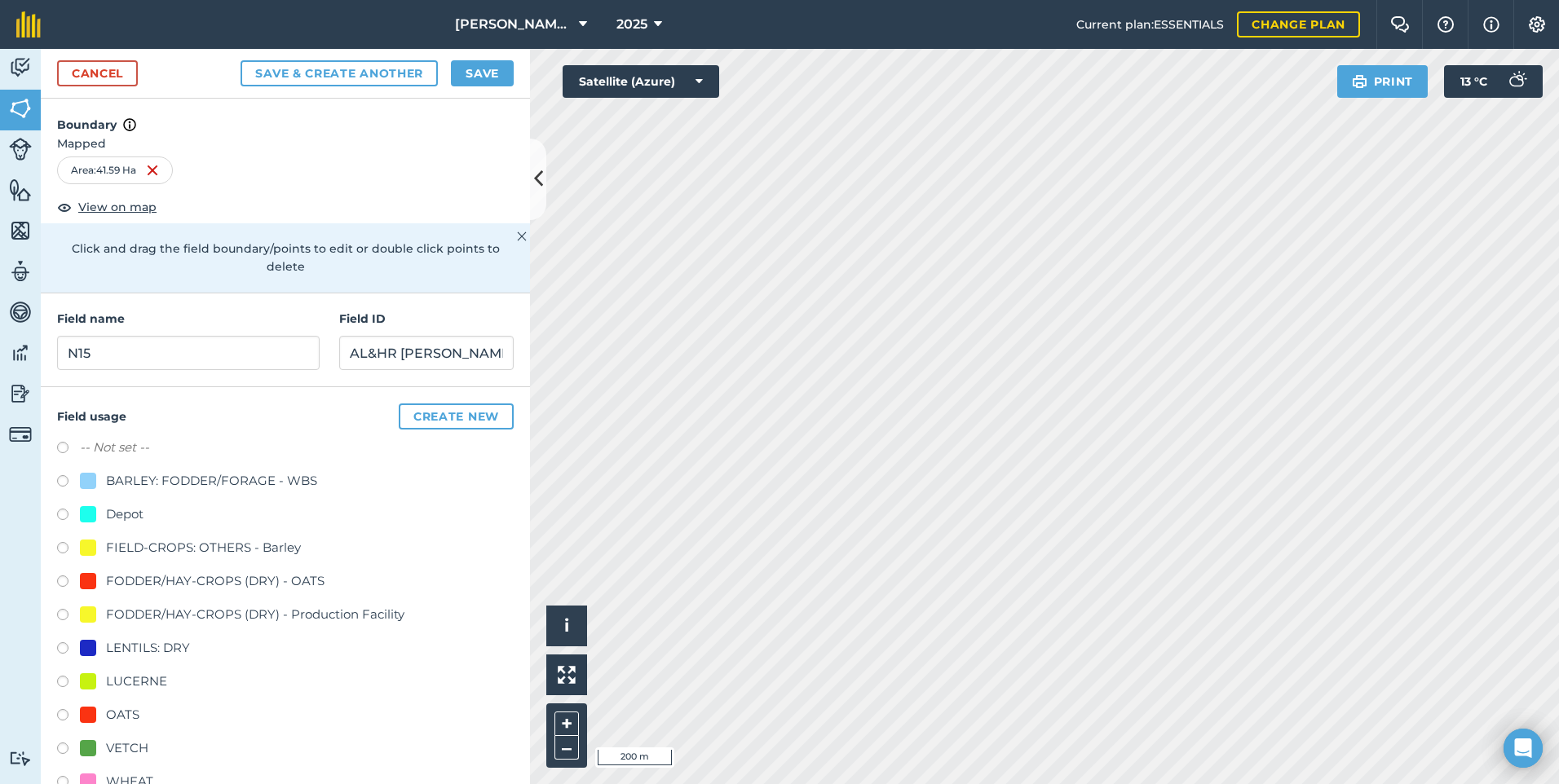
click at [145, 591] on div "FODDER/HAY-CROPS (DRY) - OATS" at bounding box center [215, 581] width 218 height 19
radio input "true"
click at [459, 74] on button "Save" at bounding box center [482, 73] width 63 height 26
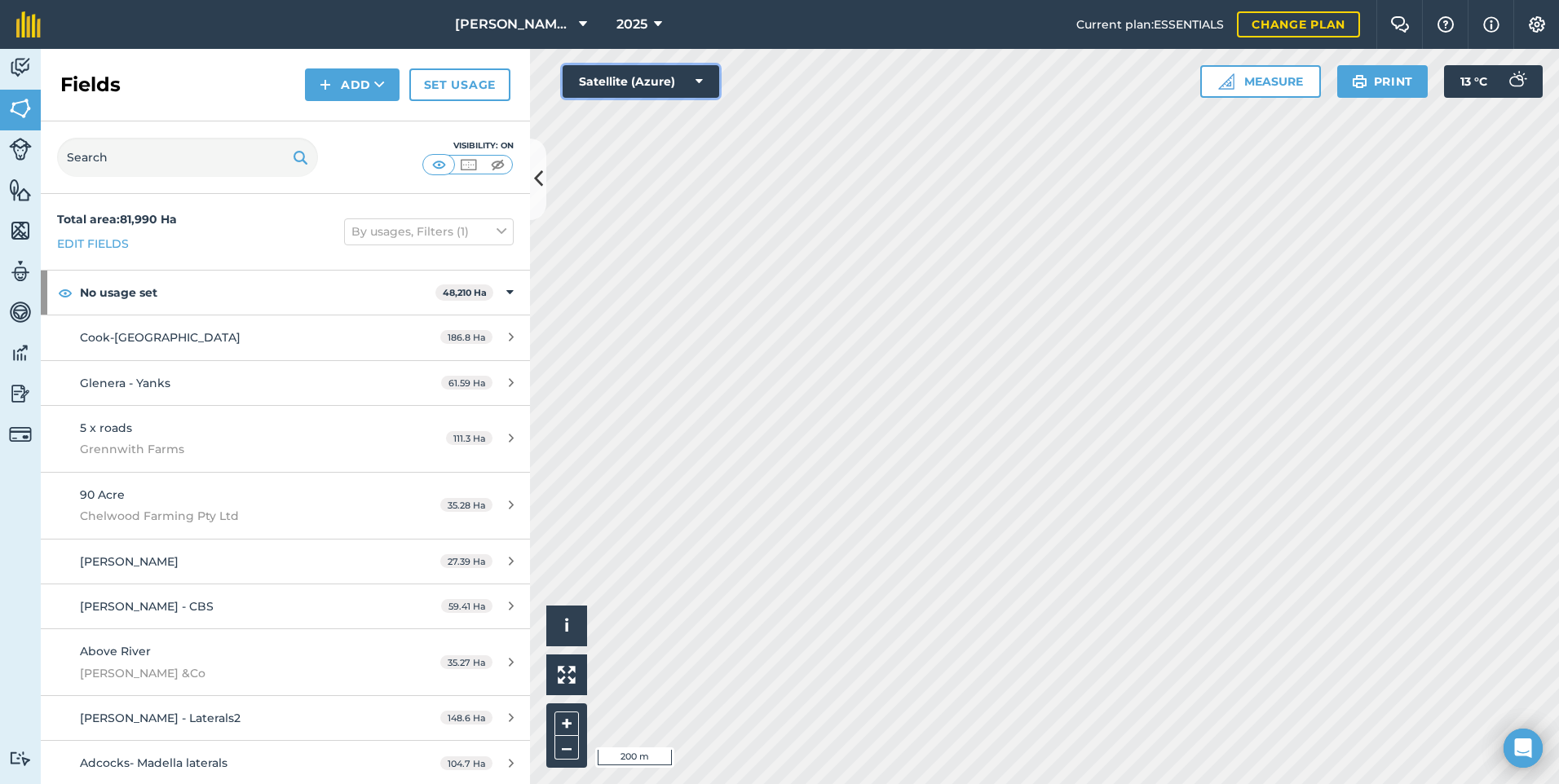
click at [611, 86] on button "Satellite (Azure)" at bounding box center [640, 81] width 156 height 32
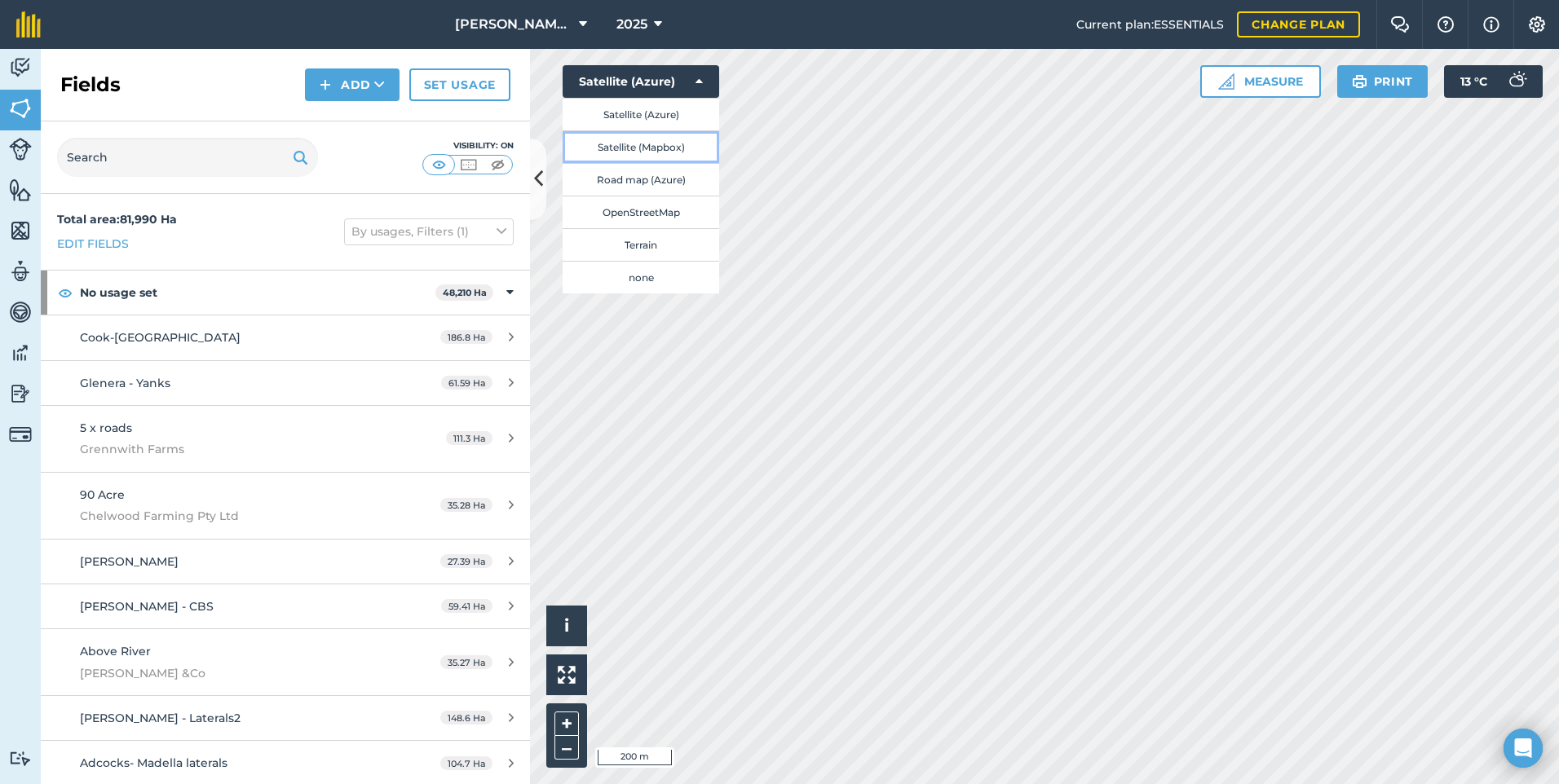
click at [610, 141] on button "Satellite (Mapbox)" at bounding box center [640, 146] width 156 height 32
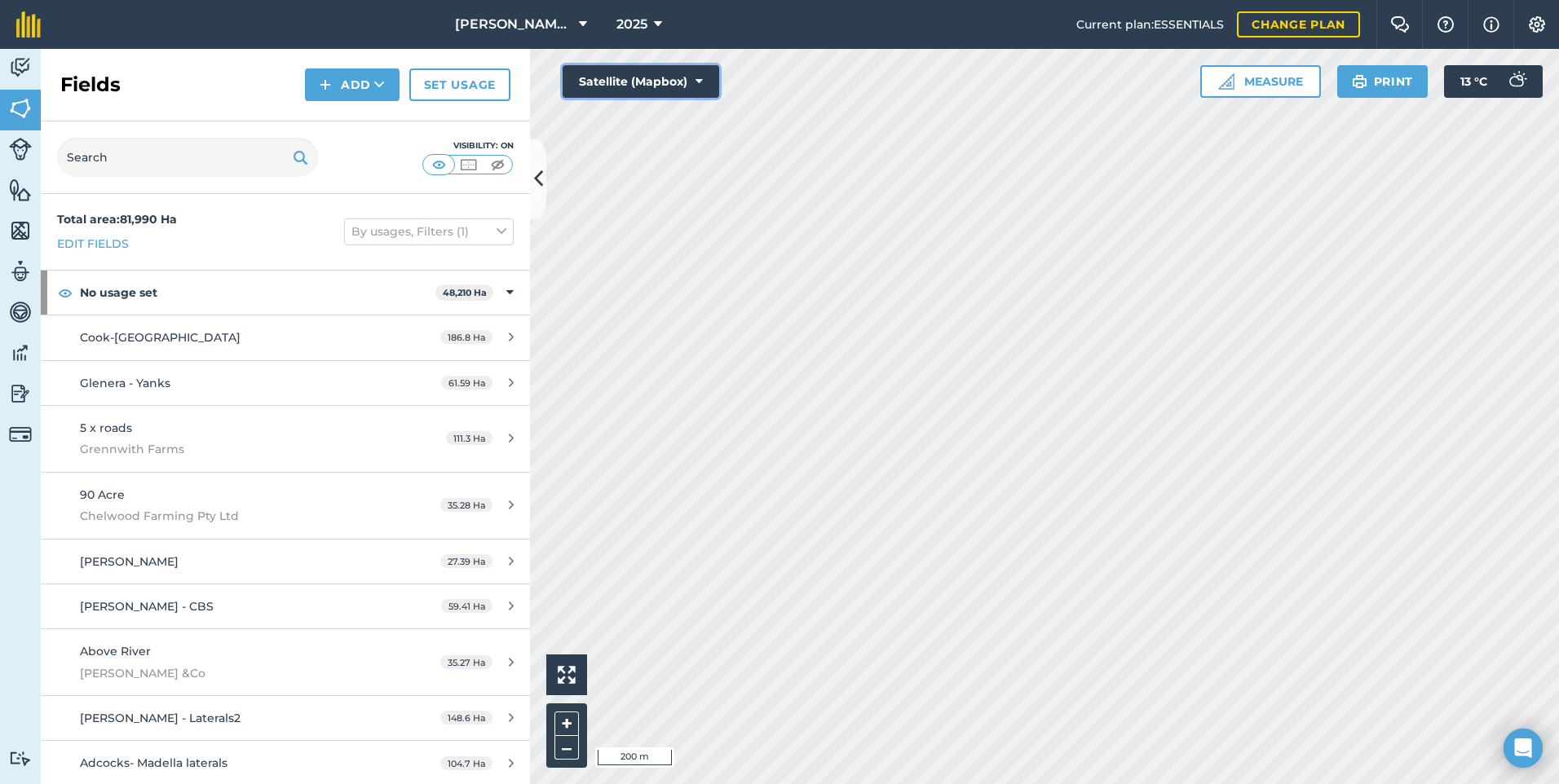
click at [624, 88] on button "Satellite (Mapbox)" at bounding box center [640, 81] width 156 height 32
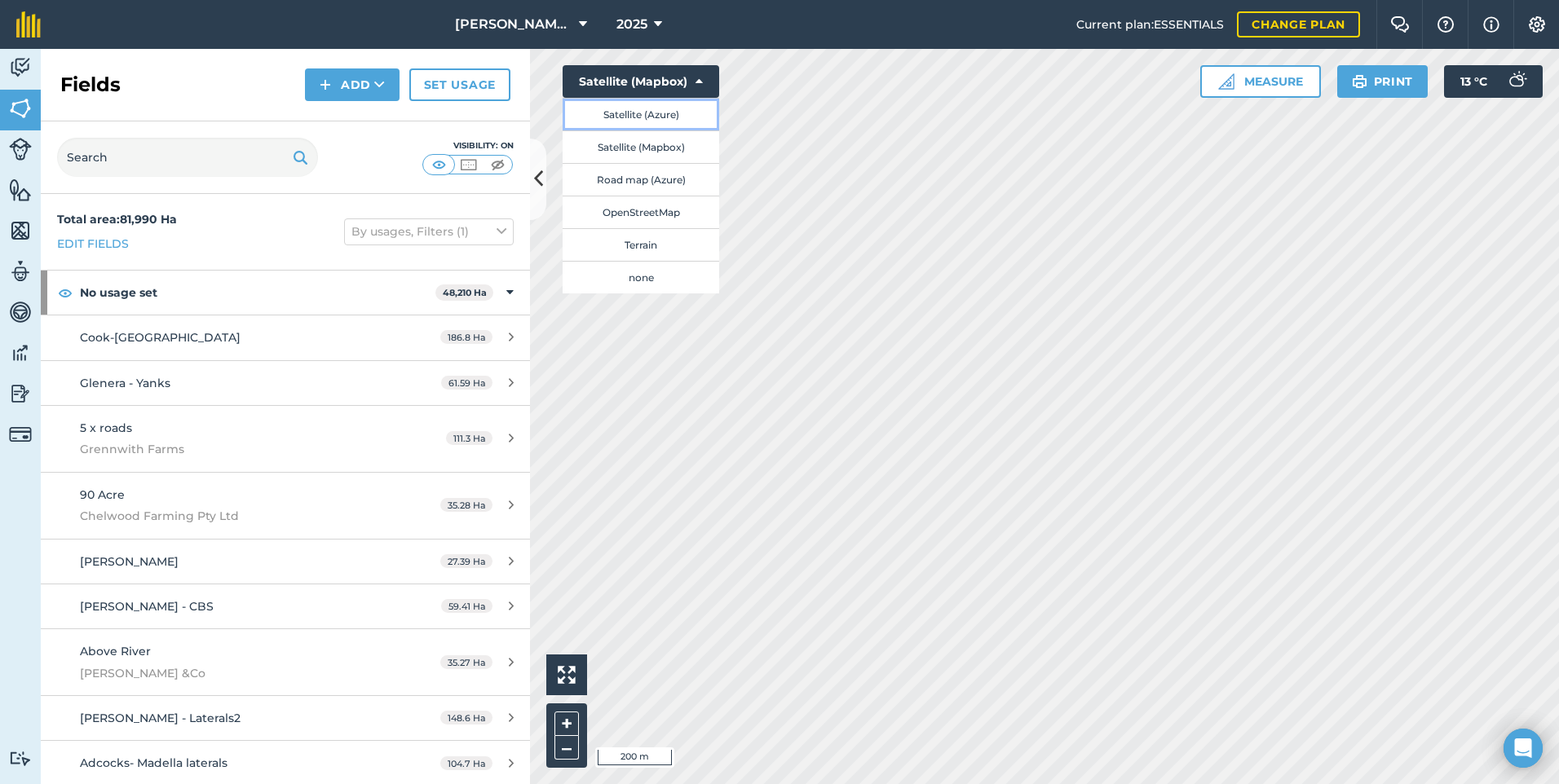
click at [623, 123] on button "Satellite (Azure)" at bounding box center [640, 113] width 156 height 32
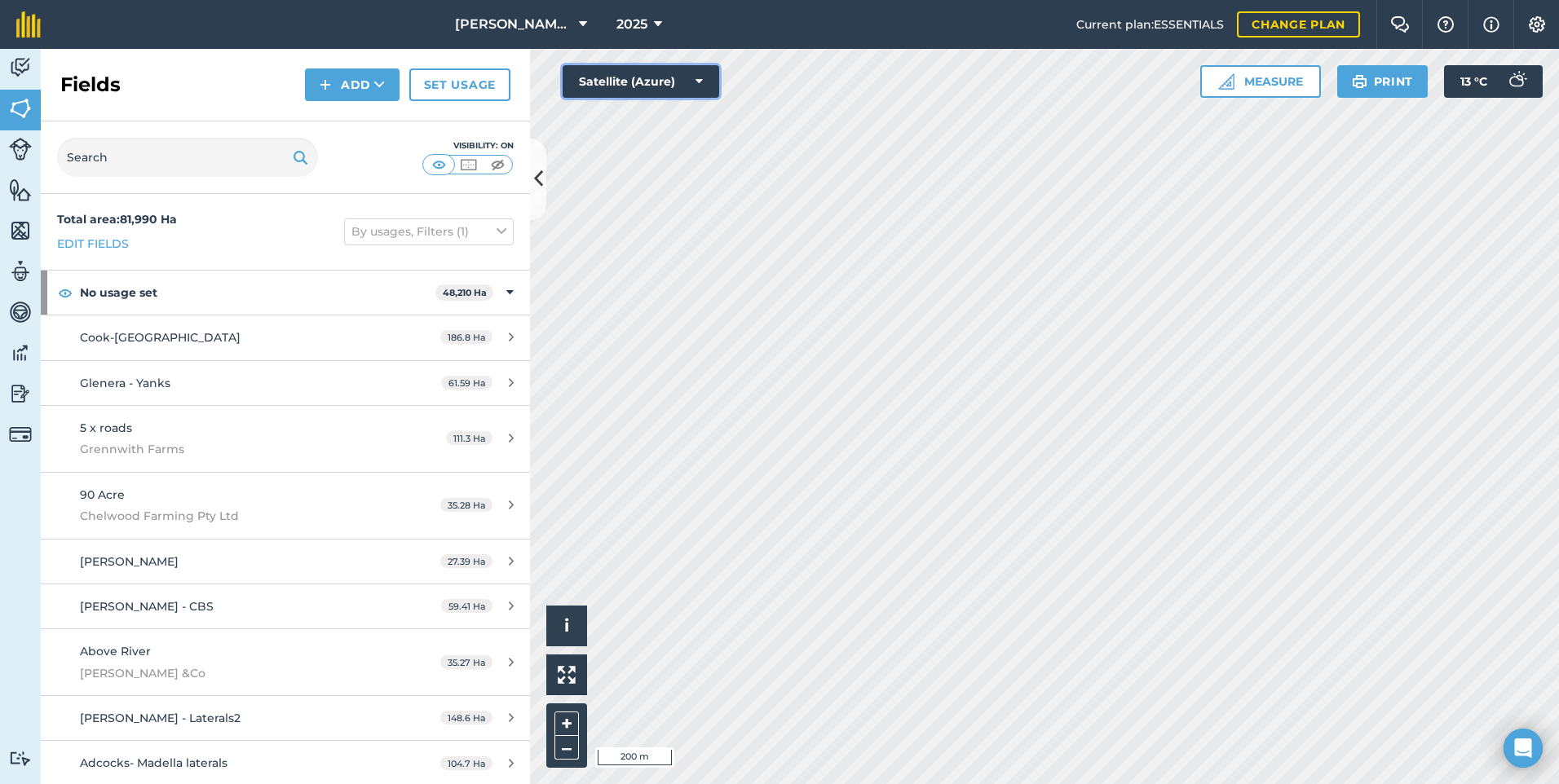
click at [643, 89] on button "Satellite (Azure)" at bounding box center [640, 81] width 156 height 32
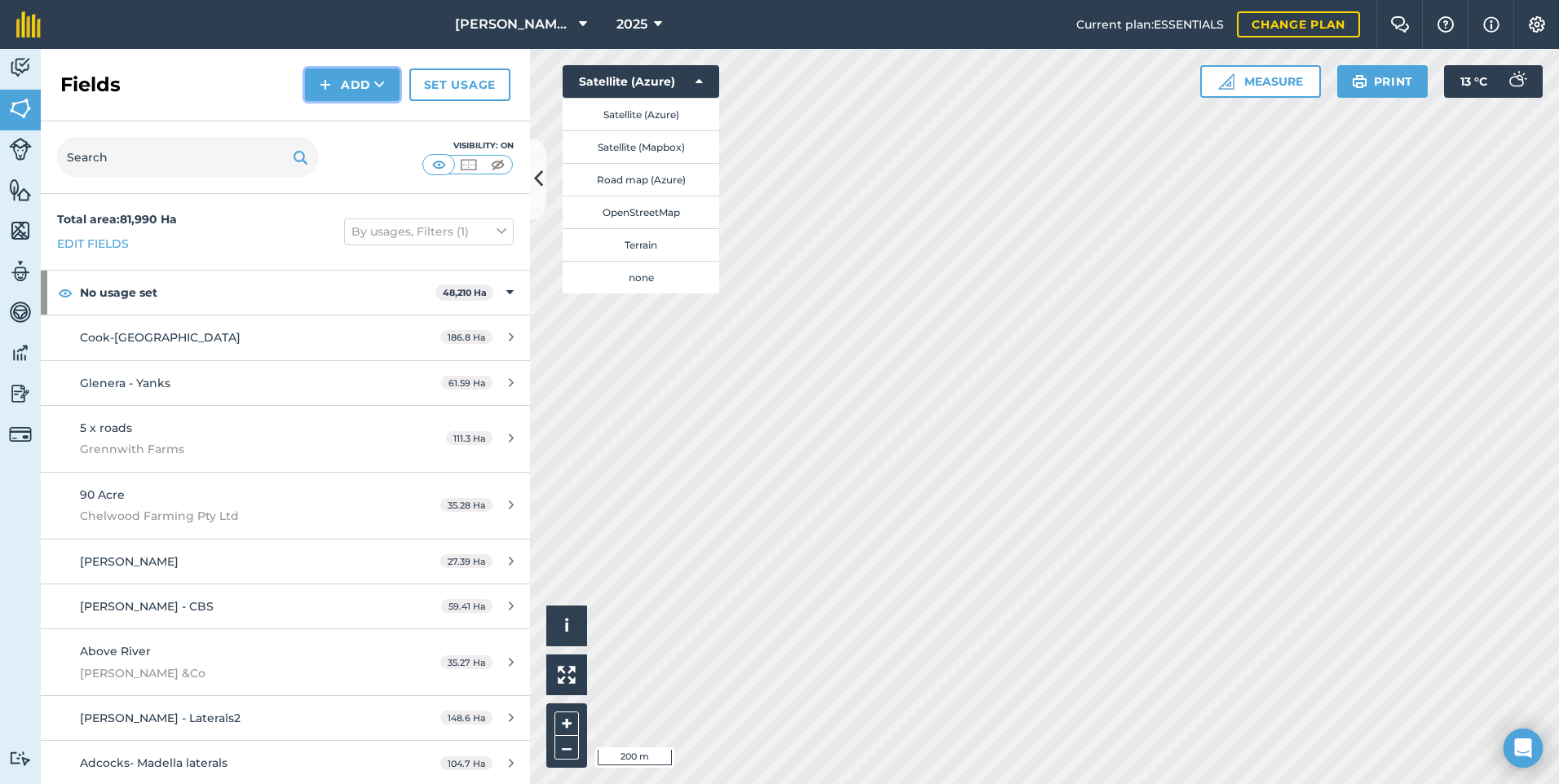
click at [347, 93] on button "Add" at bounding box center [352, 84] width 94 height 32
click at [348, 124] on link "Draw" at bounding box center [352, 121] width 90 height 36
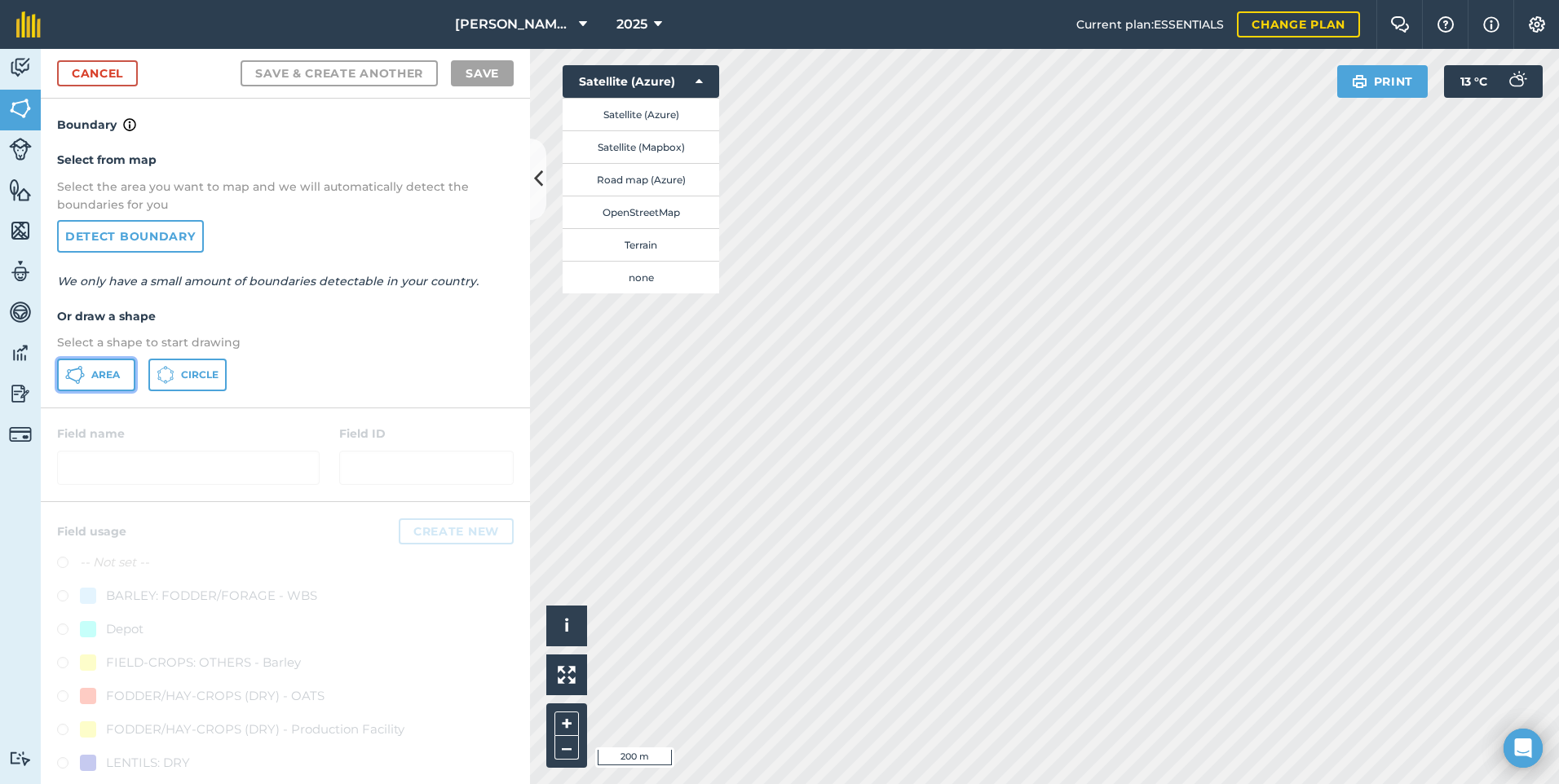
click at [93, 379] on span "Area" at bounding box center [106, 375] width 29 height 13
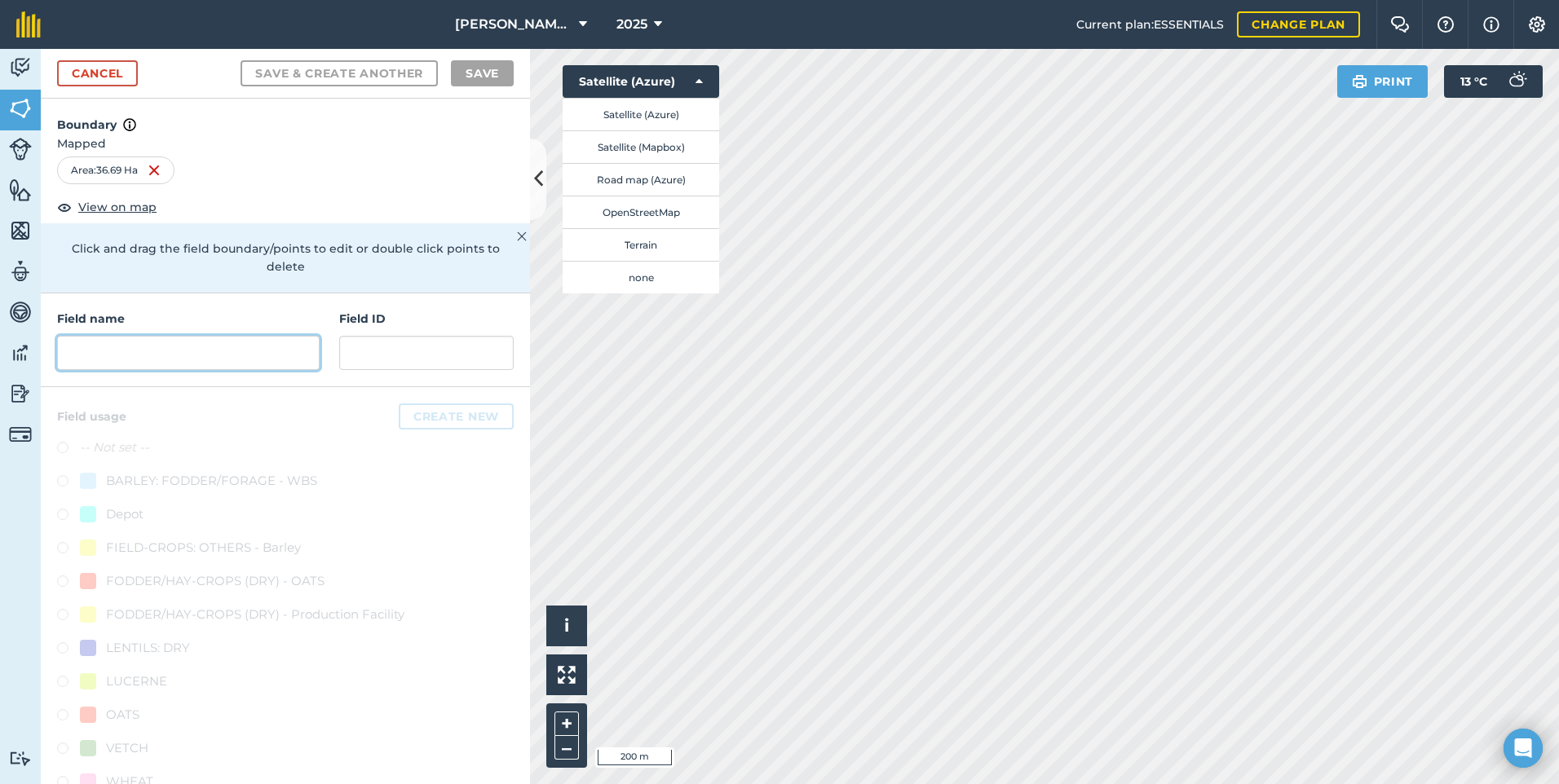
click at [227, 346] on input "text" at bounding box center [188, 353] width 263 height 34
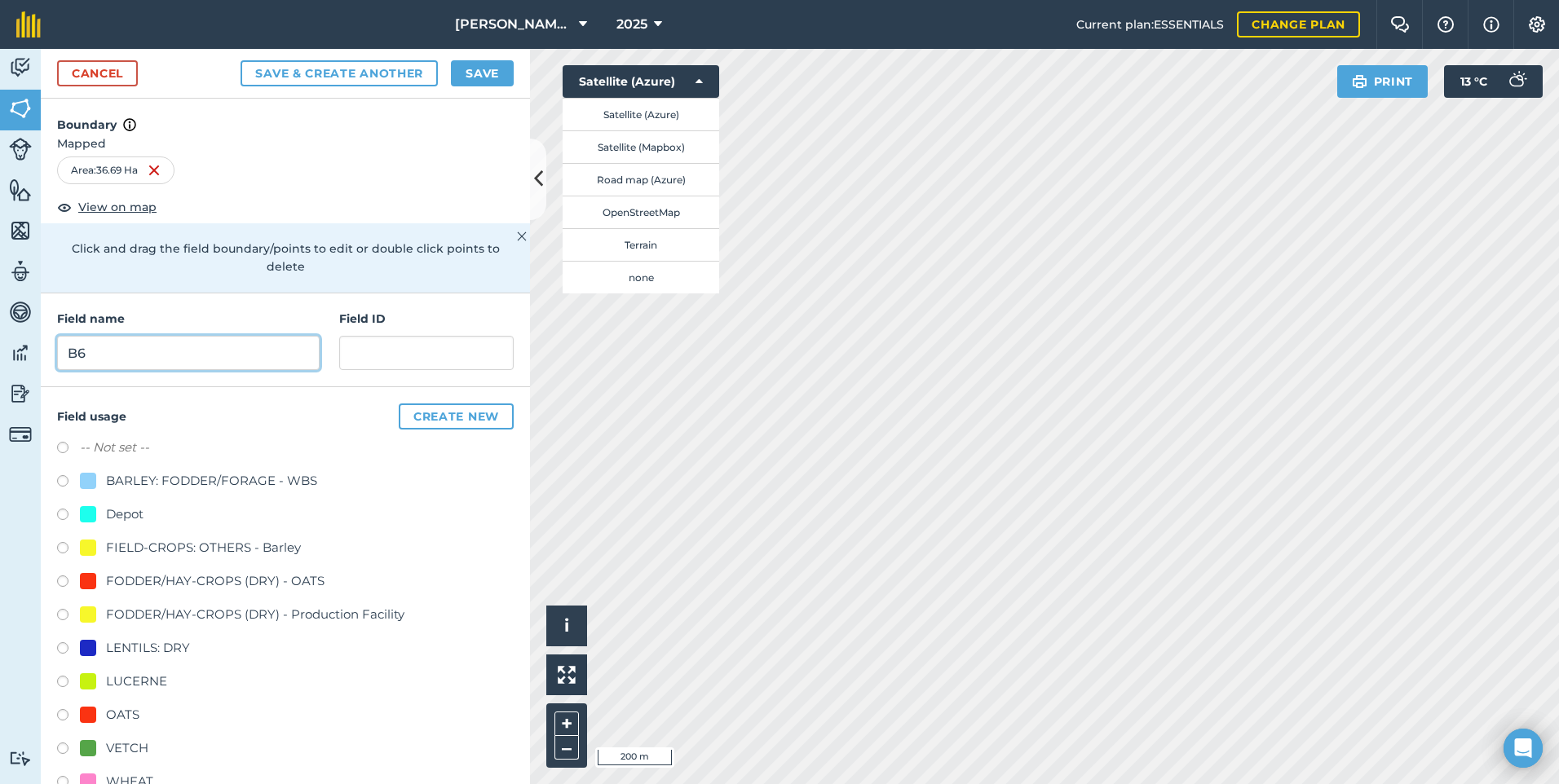
type input "B6"
click at [416, 340] on input "text" at bounding box center [426, 353] width 175 height 34
paste input "AL&HR Richards"
type input "AL&HR Richards"
click at [277, 574] on div "FODDER/HAY-CROPS (DRY) - OATS" at bounding box center [215, 581] width 218 height 19
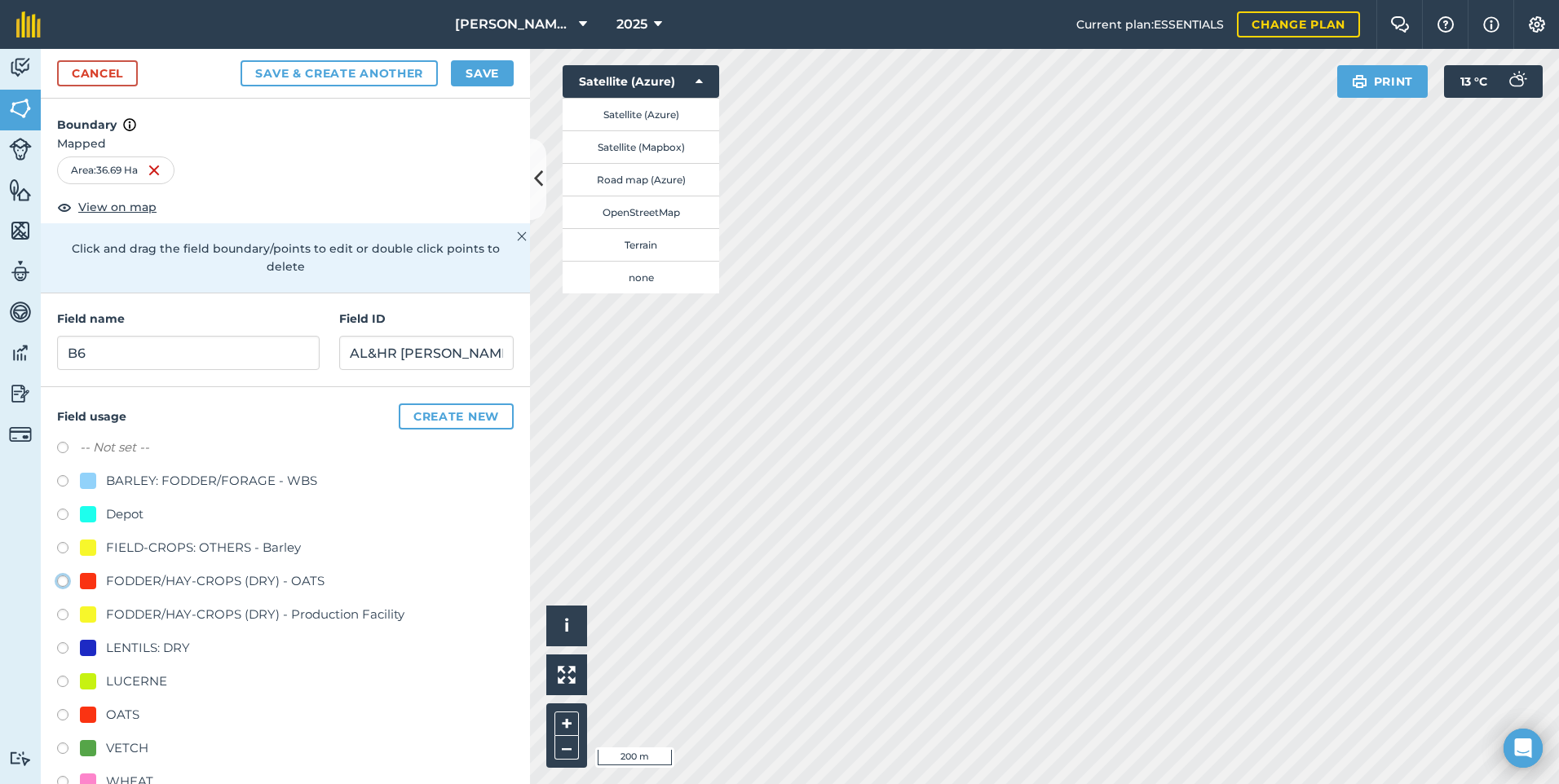
radio input "true"
click at [477, 70] on button "Save" at bounding box center [482, 73] width 63 height 26
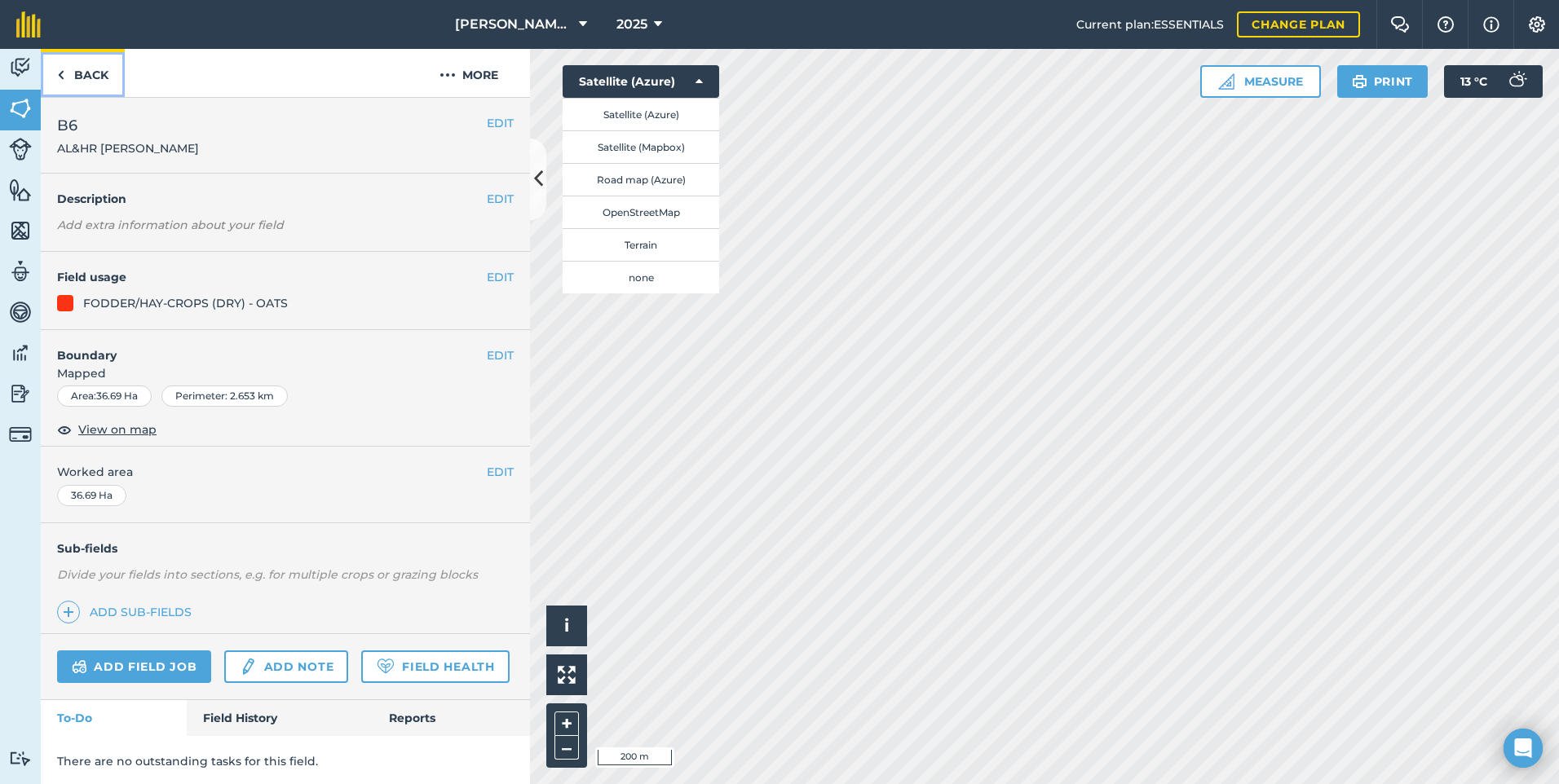
click at [66, 77] on link "Back" at bounding box center [83, 72] width 84 height 48
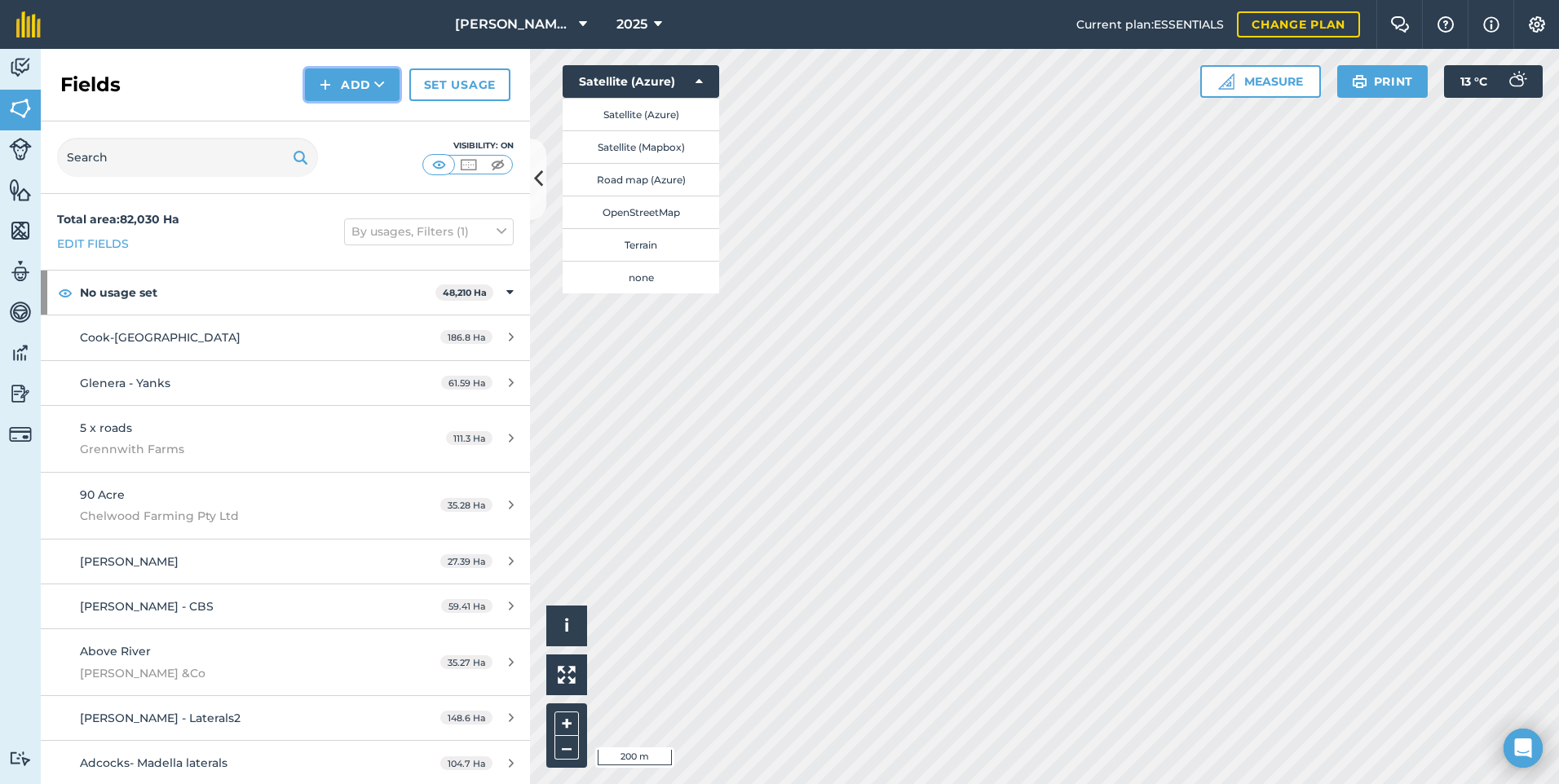
click at [338, 87] on button "Add" at bounding box center [352, 84] width 94 height 32
click at [355, 126] on link "Draw" at bounding box center [352, 121] width 90 height 36
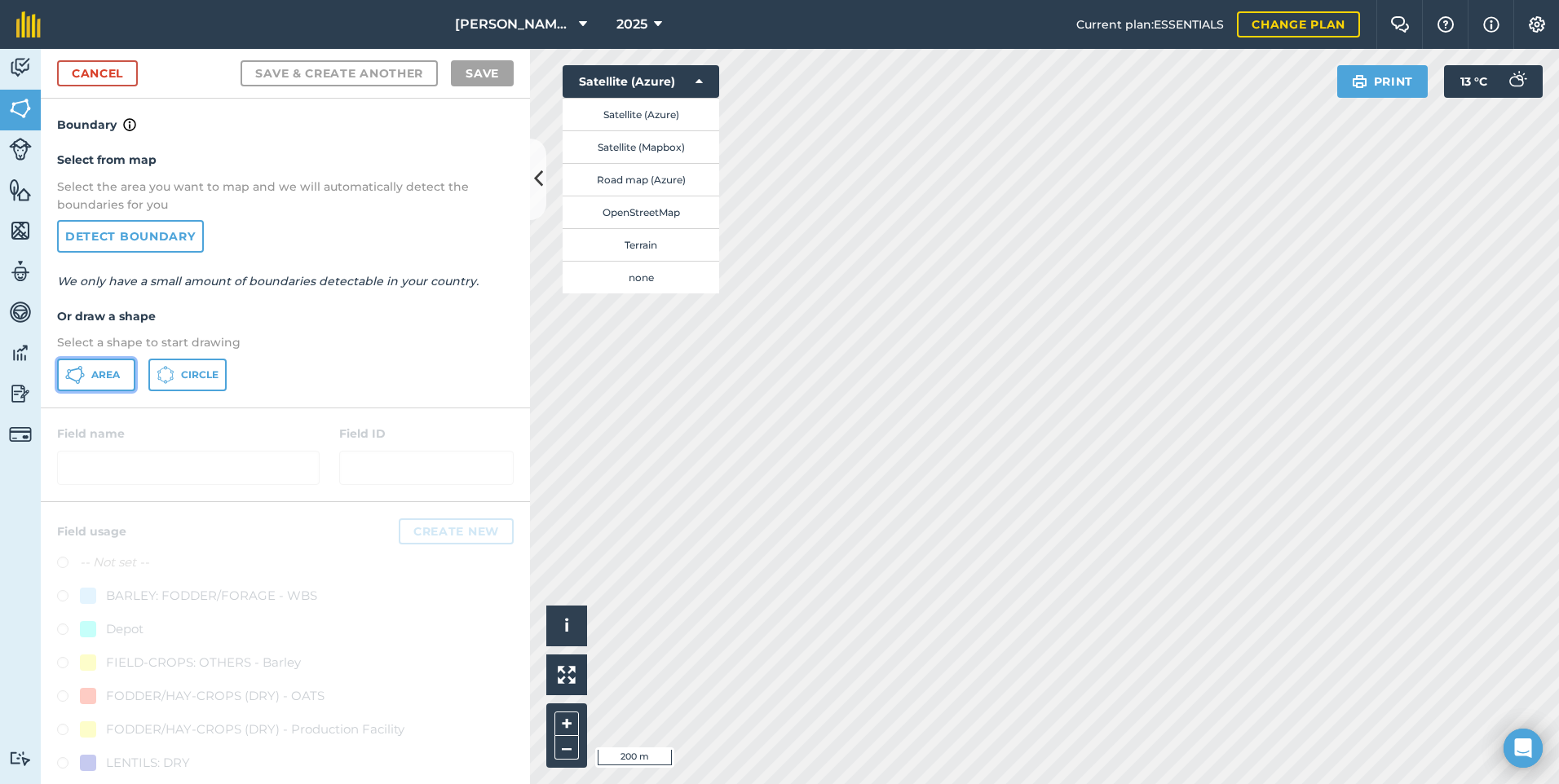
click at [92, 382] on button "Area" at bounding box center [96, 375] width 79 height 32
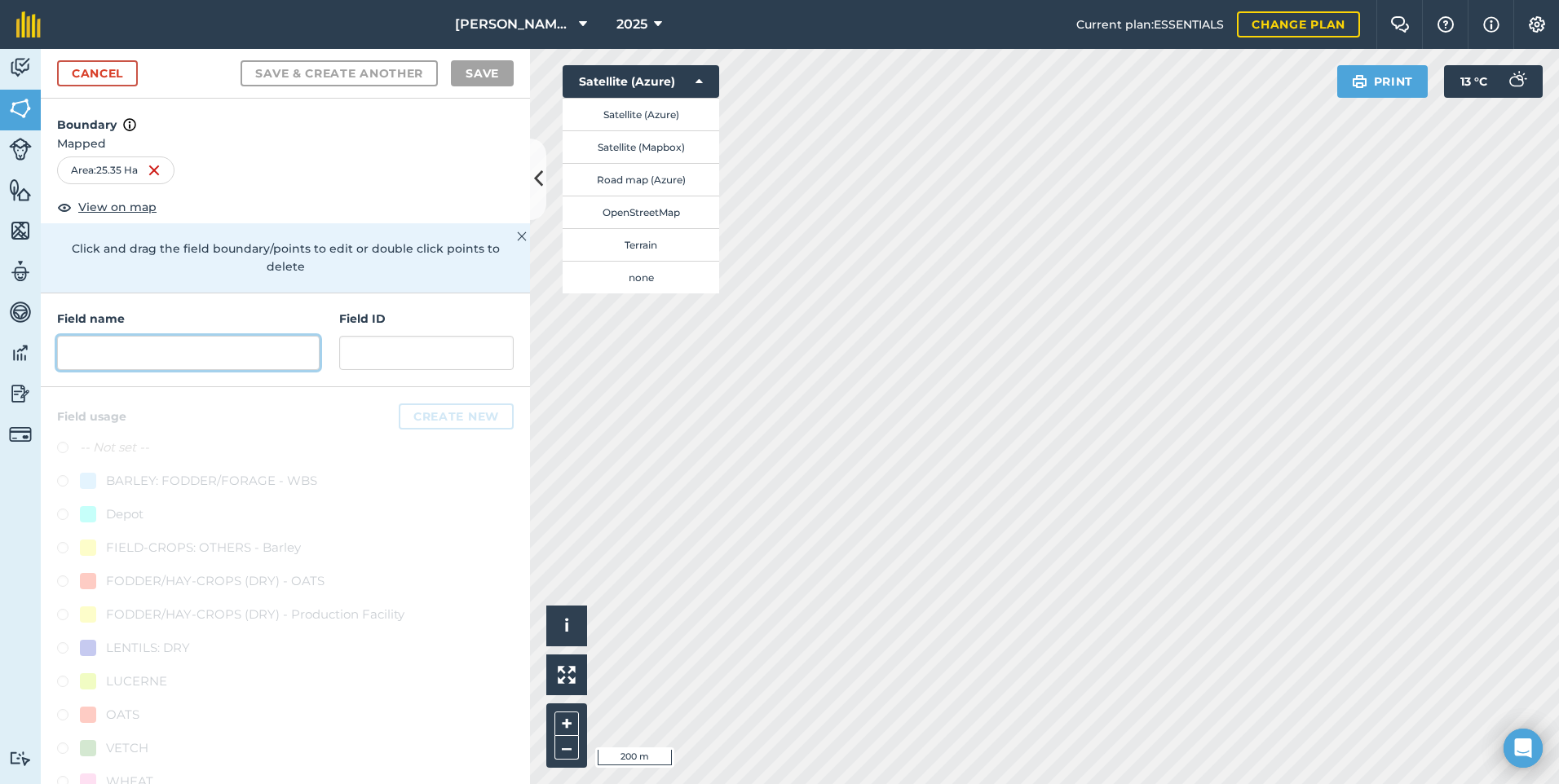
click at [172, 362] on input "text" at bounding box center [188, 353] width 263 height 34
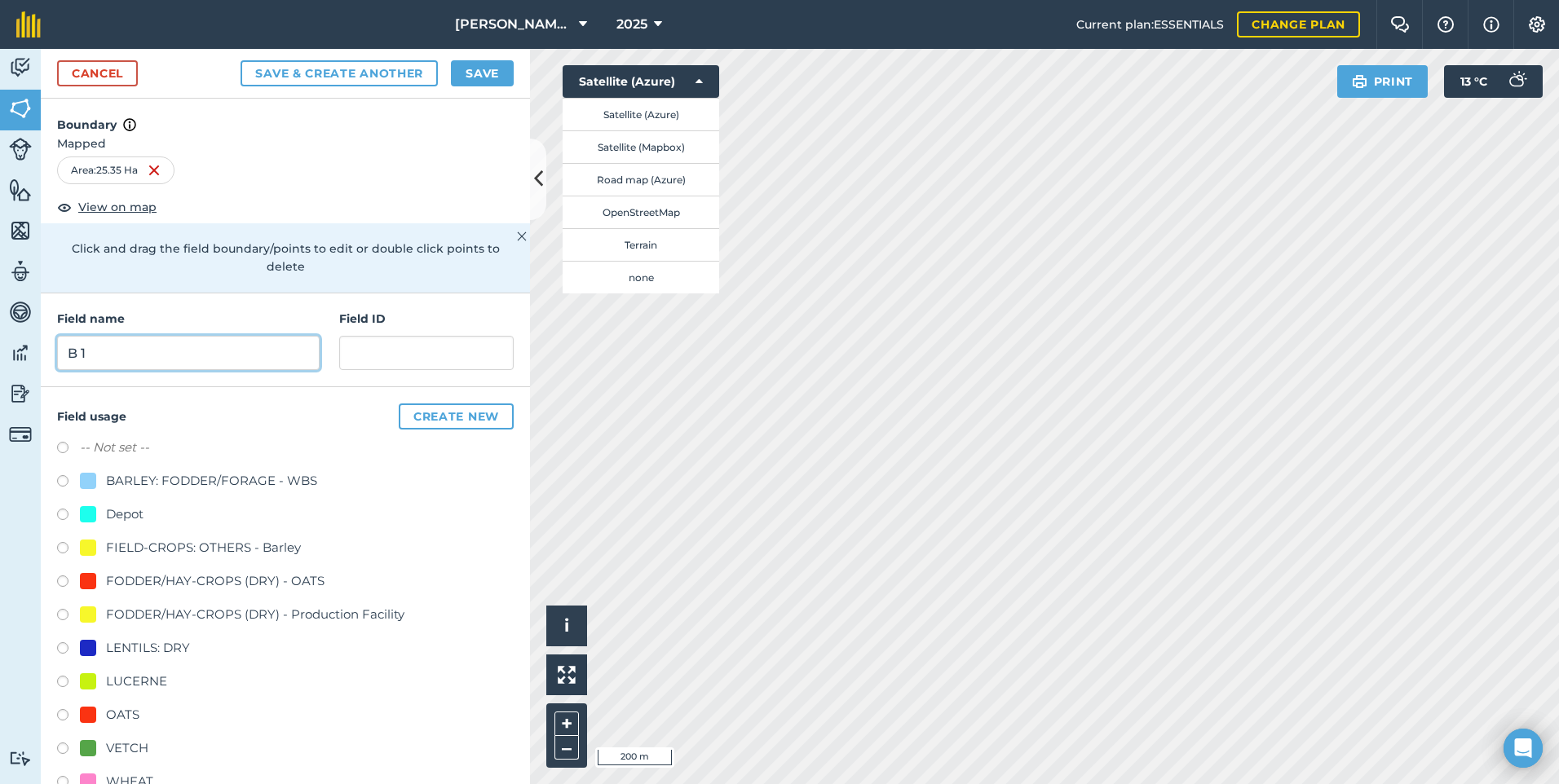
type input "B 1"
click at [405, 362] on input "text" at bounding box center [426, 353] width 175 height 34
paste input "AL&HR Richards"
type input "AL&HR Richards"
click at [483, 72] on button "Save" at bounding box center [482, 73] width 63 height 26
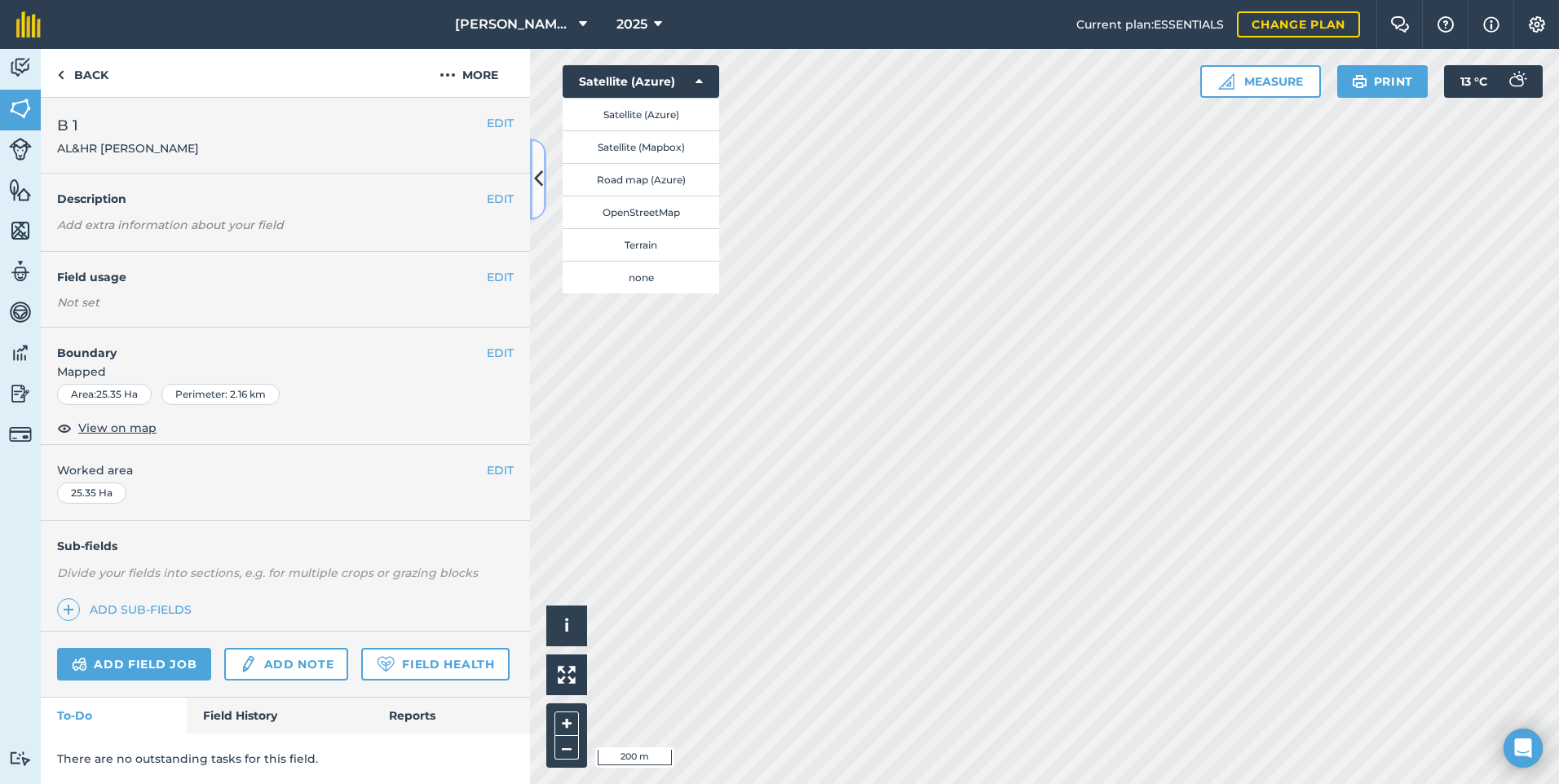
click at [542, 171] on icon at bounding box center [539, 179] width 9 height 29
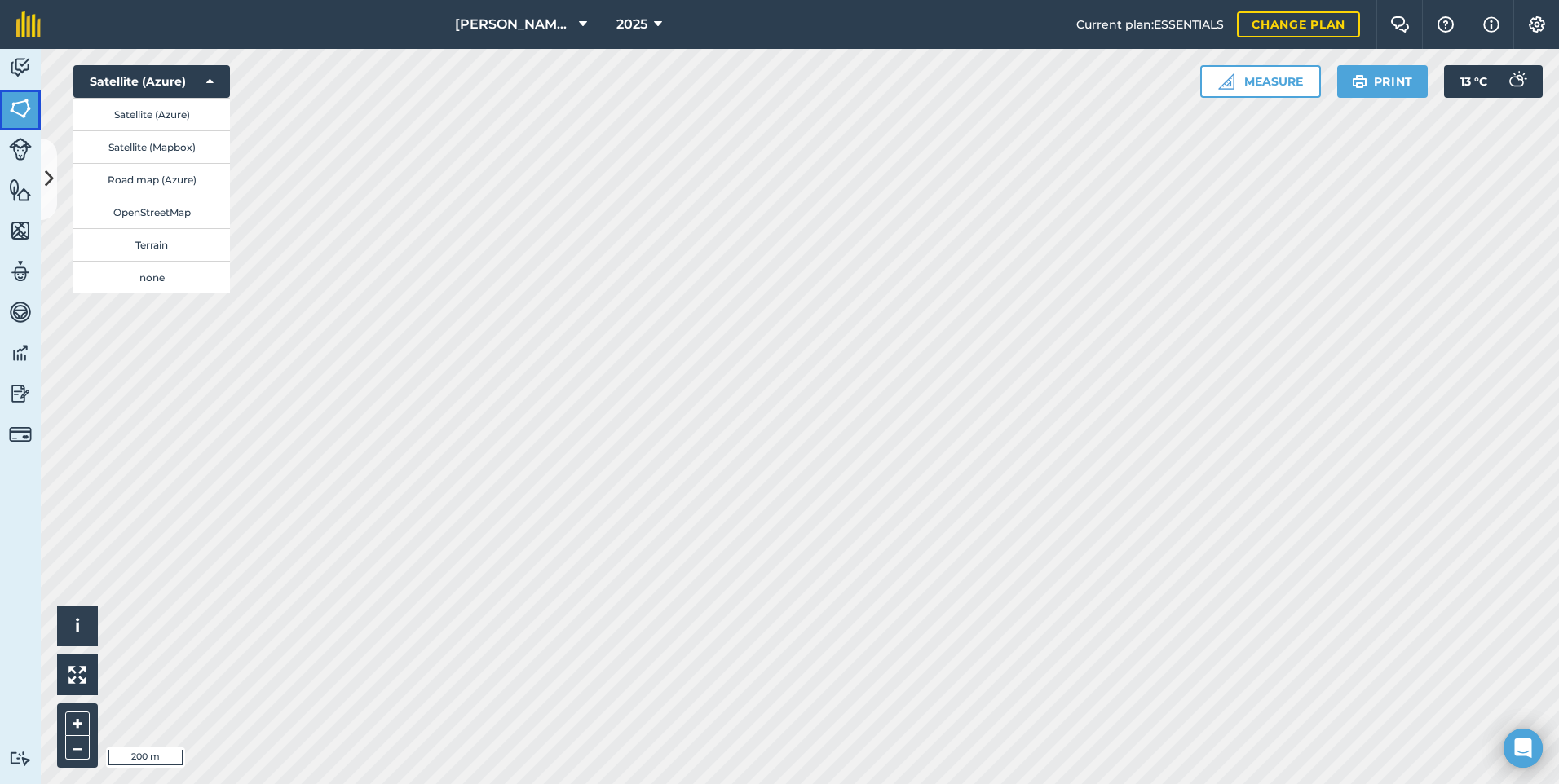
click at [24, 109] on img at bounding box center [20, 108] width 23 height 24
click at [24, 55] on img at bounding box center [20, 67] width 23 height 24
click at [41, 170] on button at bounding box center [49, 179] width 17 height 81
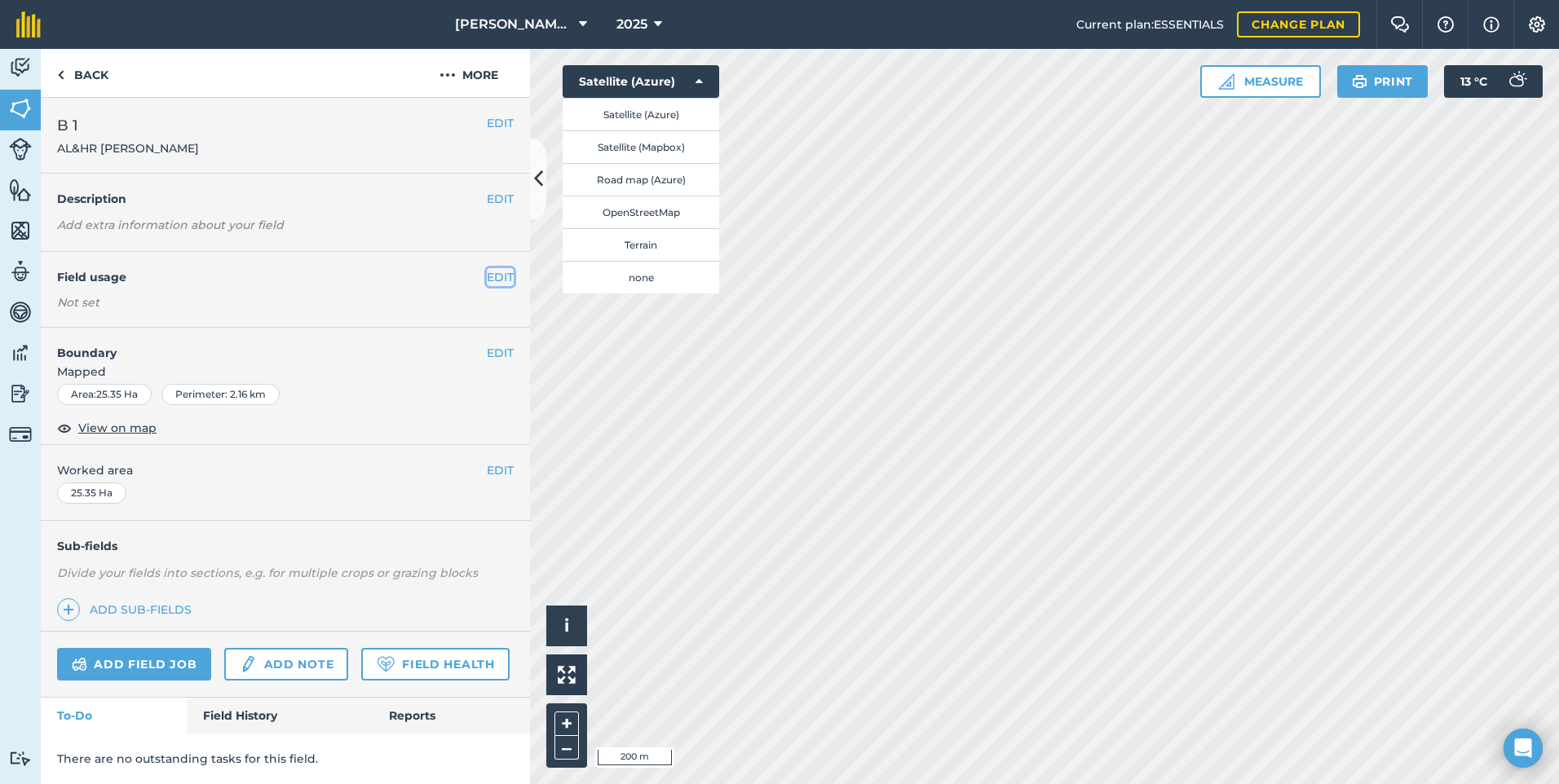
click at [486, 285] on button "EDIT" at bounding box center [500, 277] width 27 height 18
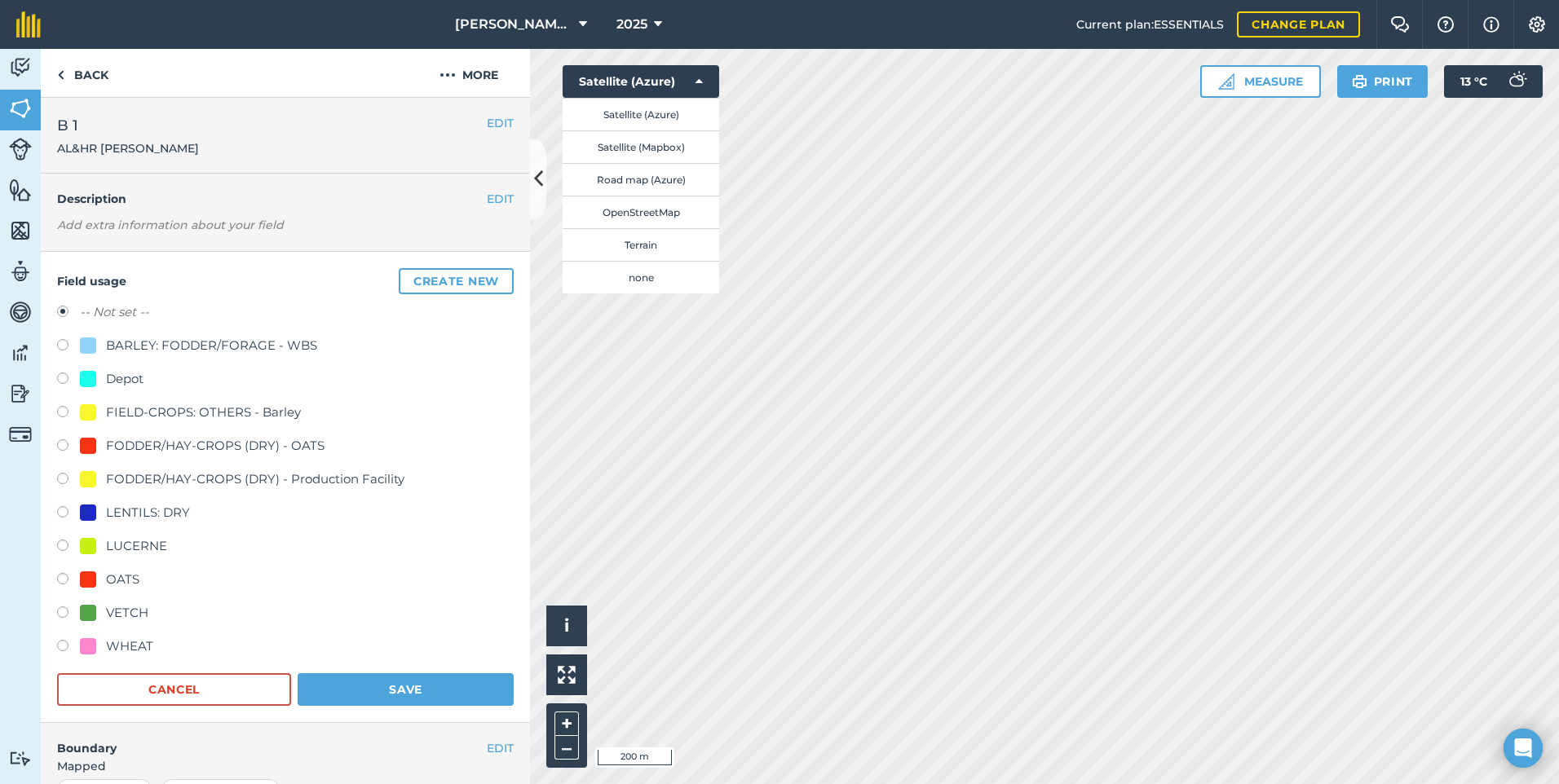
click at [119, 437] on div "FODDER/HAY-CROPS (DRY) - OATS" at bounding box center [215, 446] width 218 height 19
radio input "true"
radio input "false"
click at [404, 702] on button "Save" at bounding box center [405, 689] width 216 height 32
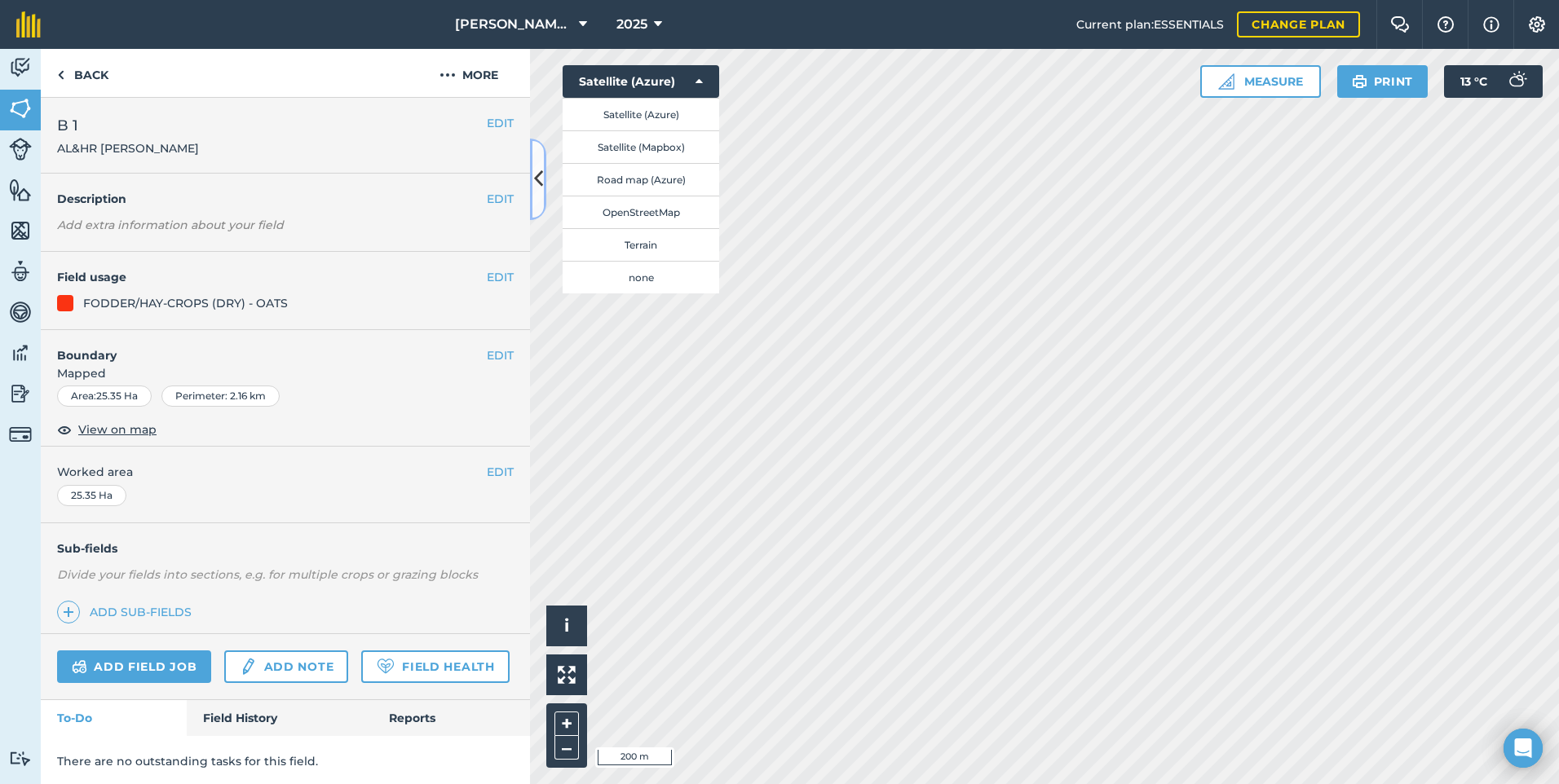
click at [536, 189] on icon at bounding box center [539, 179] width 9 height 29
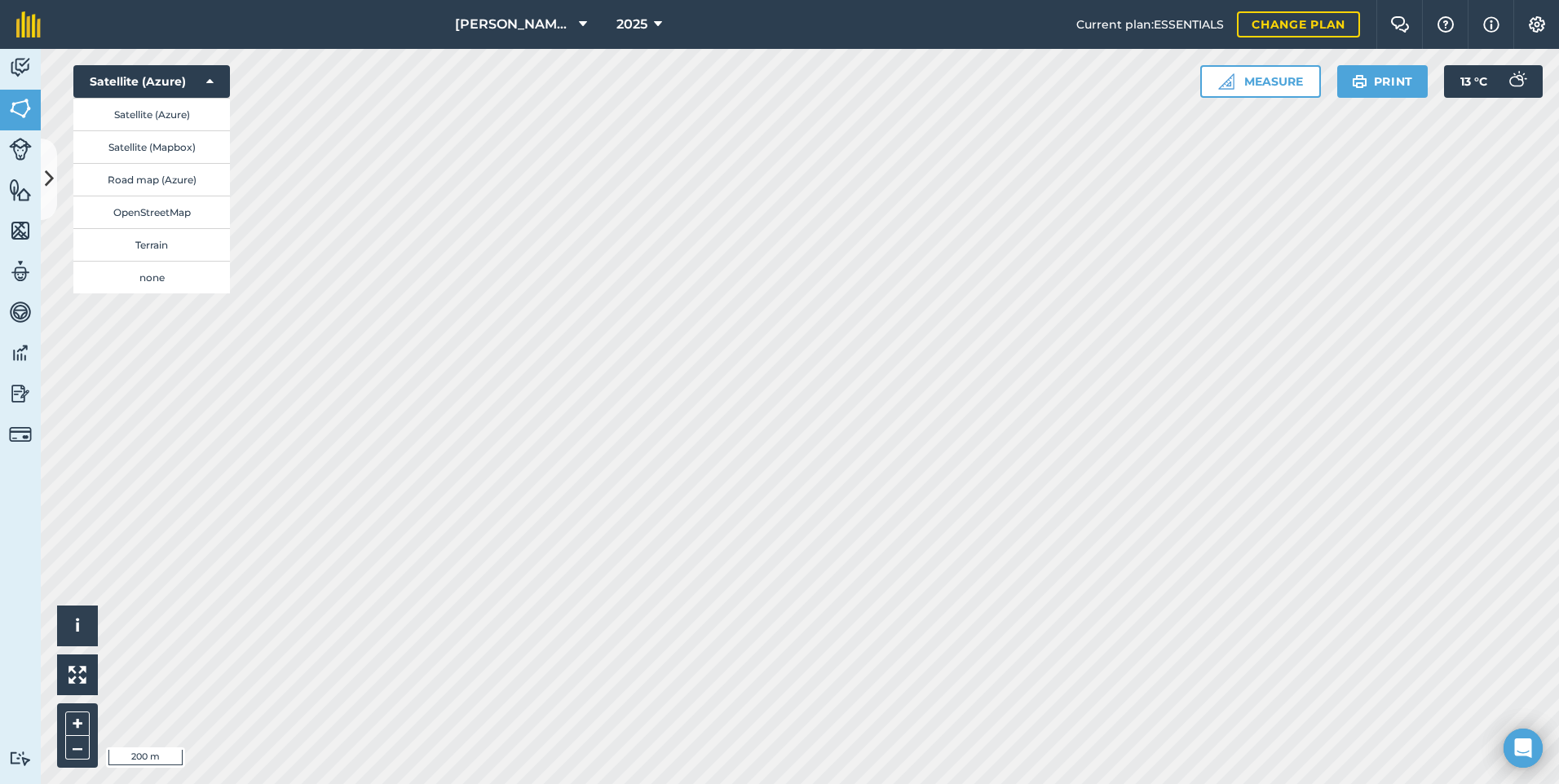
click at [1186, 18] on span "Current plan : ESSENTIALS" at bounding box center [1150, 24] width 148 height 18
click at [631, 17] on span "2025" at bounding box center [631, 24] width 31 height 19
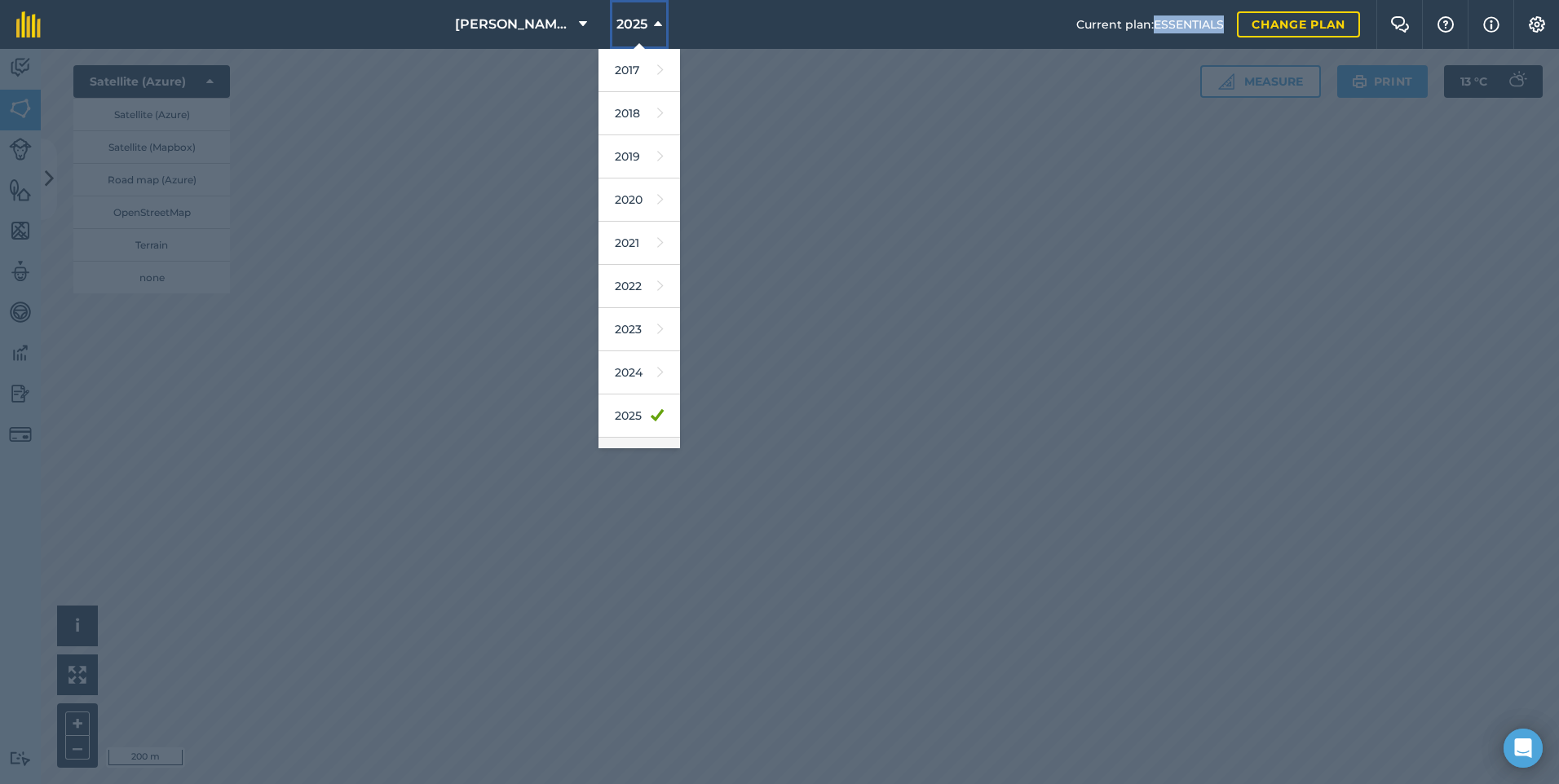
scroll to position [76, 0]
click at [622, 341] on link "2025" at bounding box center [638, 340] width 81 height 43
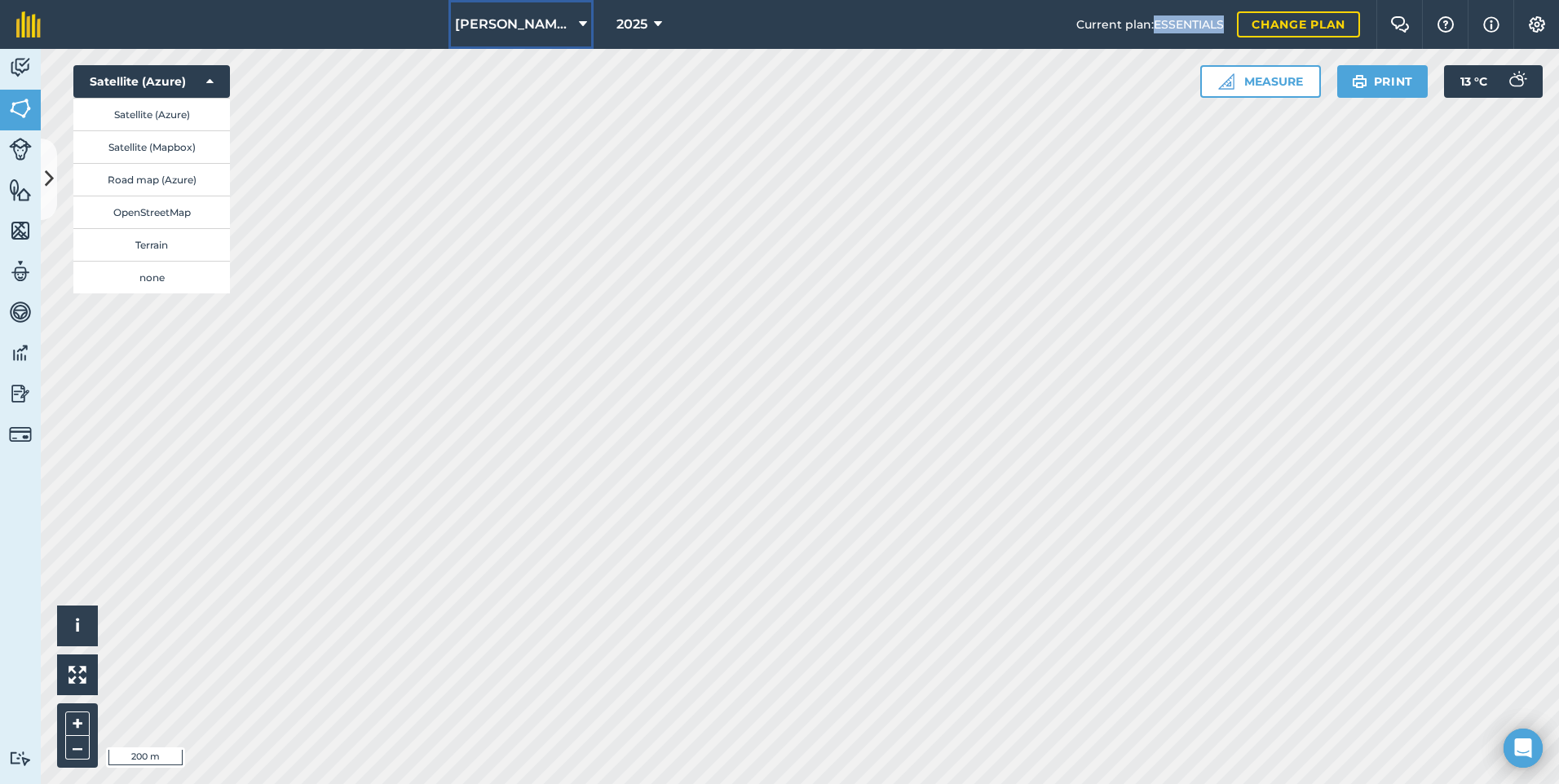
click at [548, 15] on span "JOHNSON ASAHI PADDOCKS" at bounding box center [514, 24] width 117 height 19
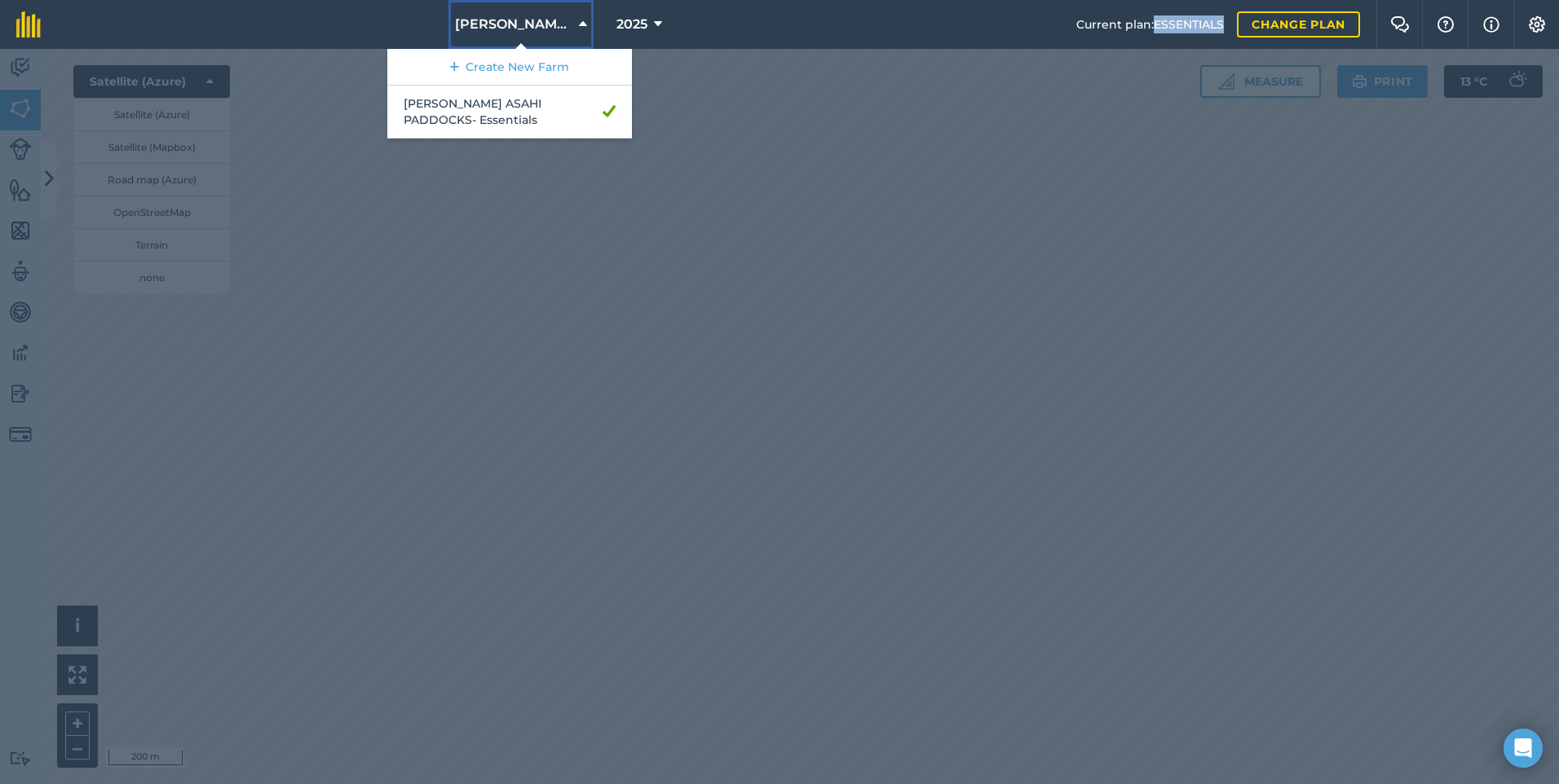
click at [543, 30] on span "JOHNSON ASAHI PADDOCKS" at bounding box center [514, 24] width 117 height 19
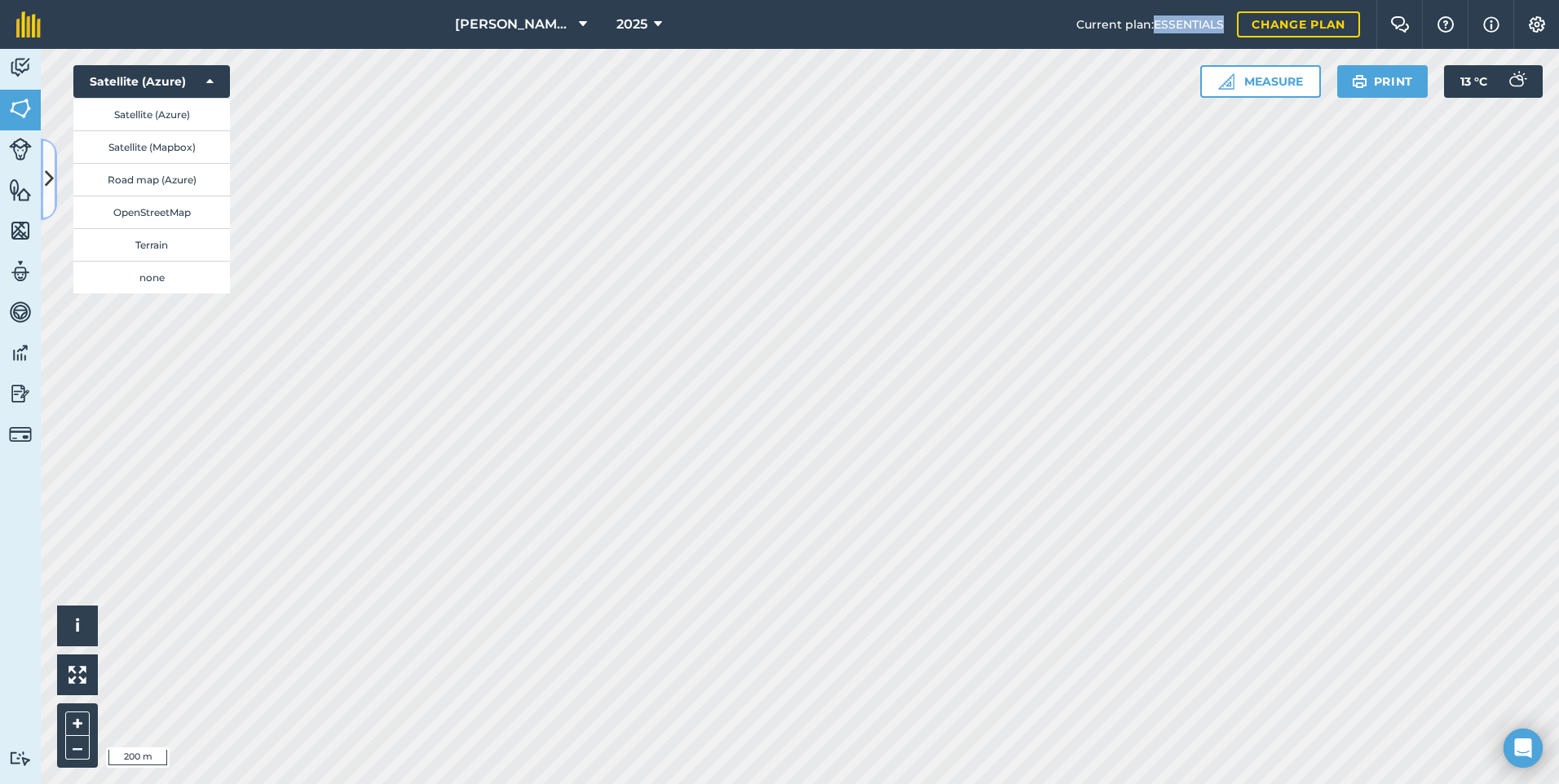
click at [47, 167] on icon at bounding box center [49, 179] width 9 height 29
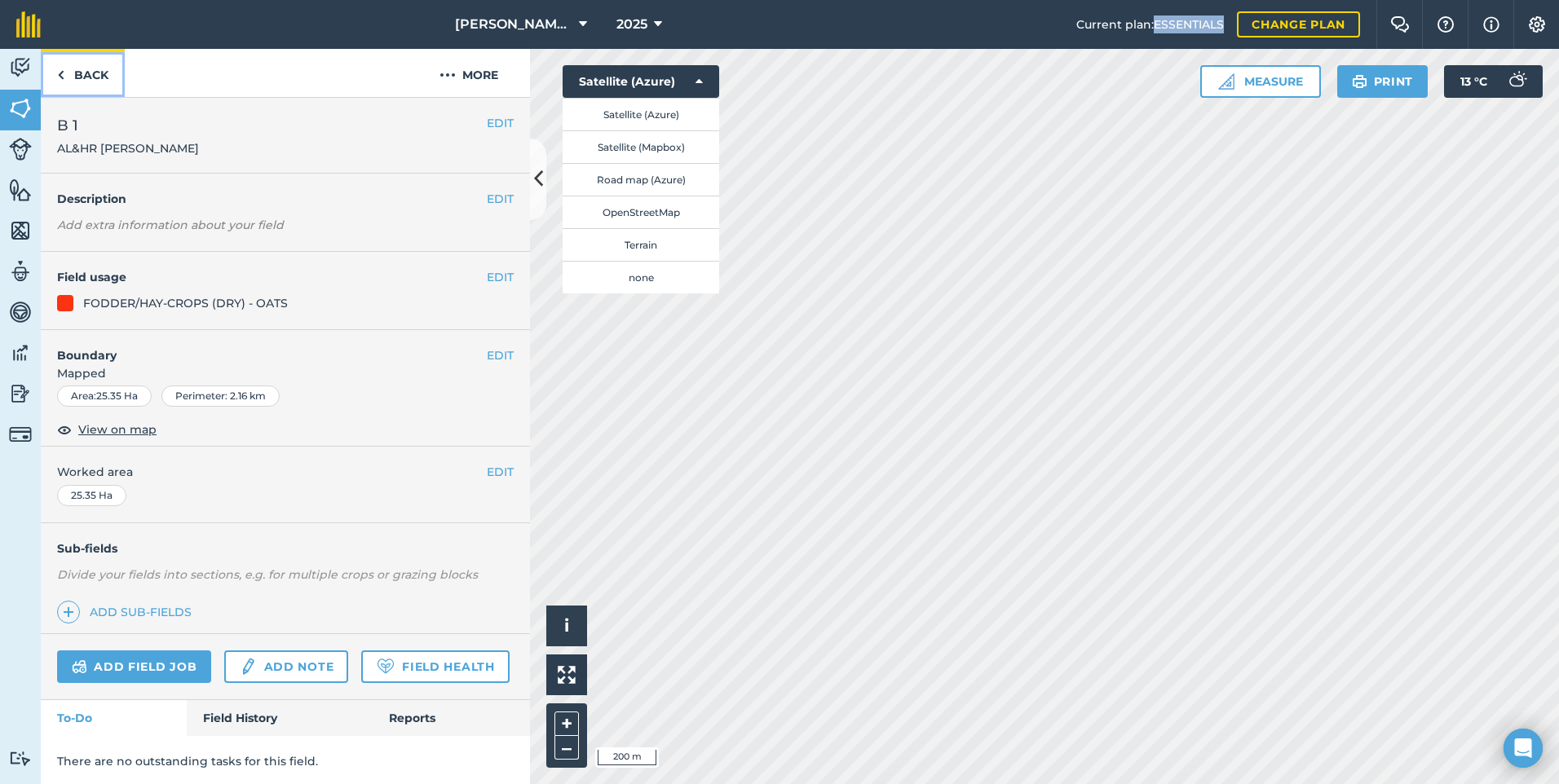
click at [63, 77] on img at bounding box center [60, 75] width 7 height 19
click at [59, 70] on img at bounding box center [60, 75] width 7 height 19
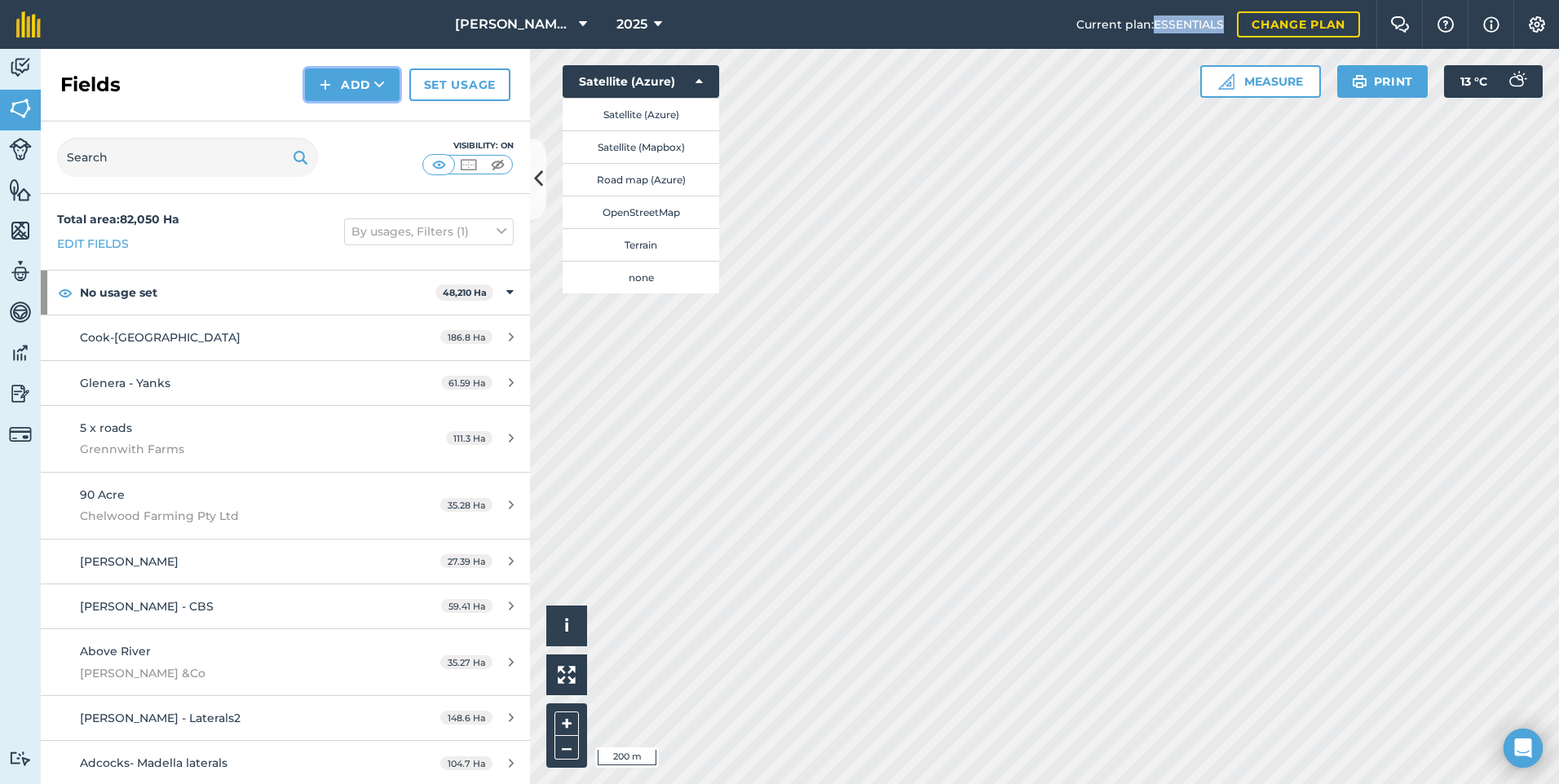
click at [334, 86] on button "Add" at bounding box center [352, 84] width 94 height 32
click at [335, 109] on link "Draw" at bounding box center [352, 121] width 90 height 36
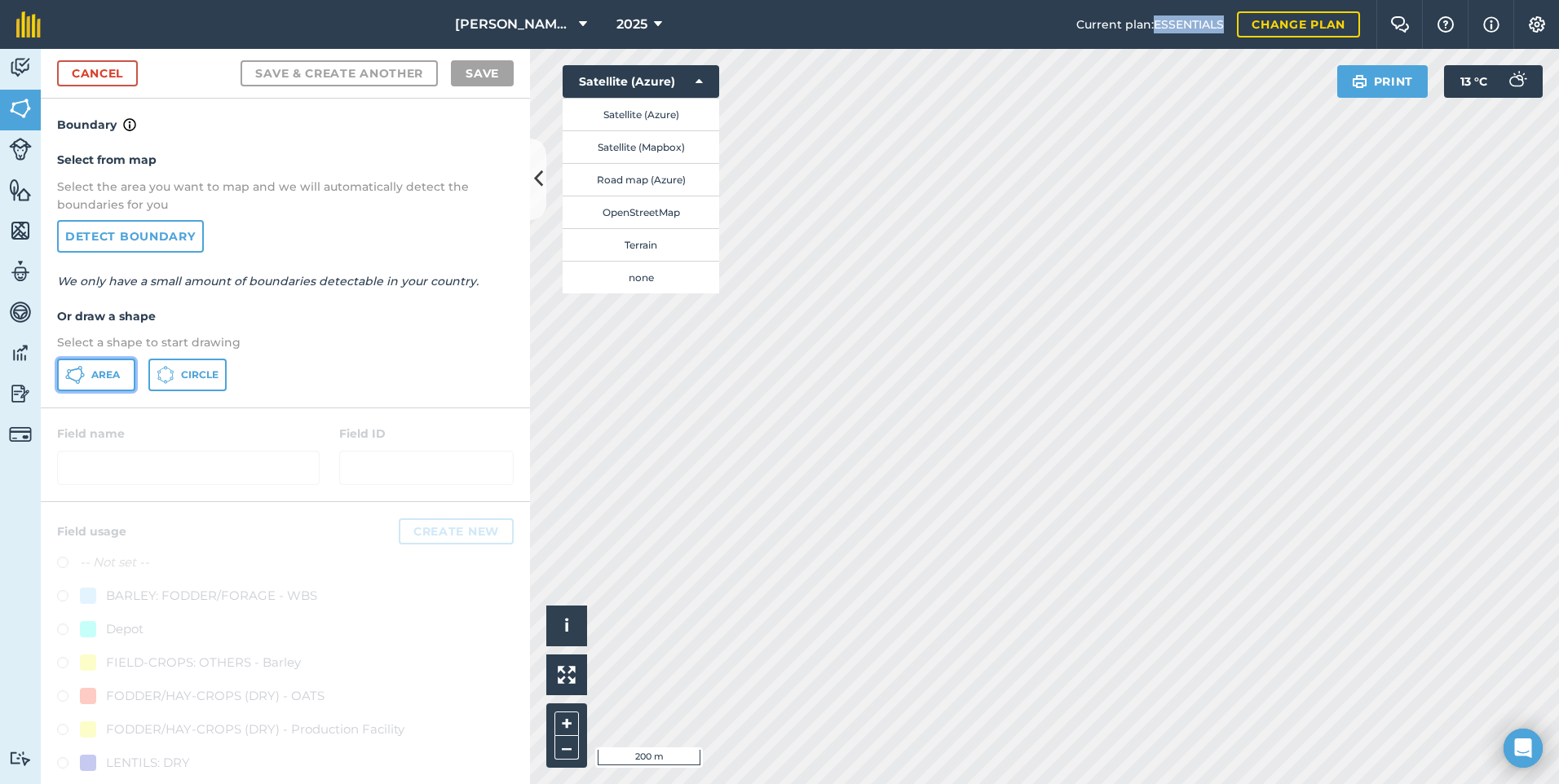
click at [78, 372] on icon at bounding box center [75, 375] width 19 height 19
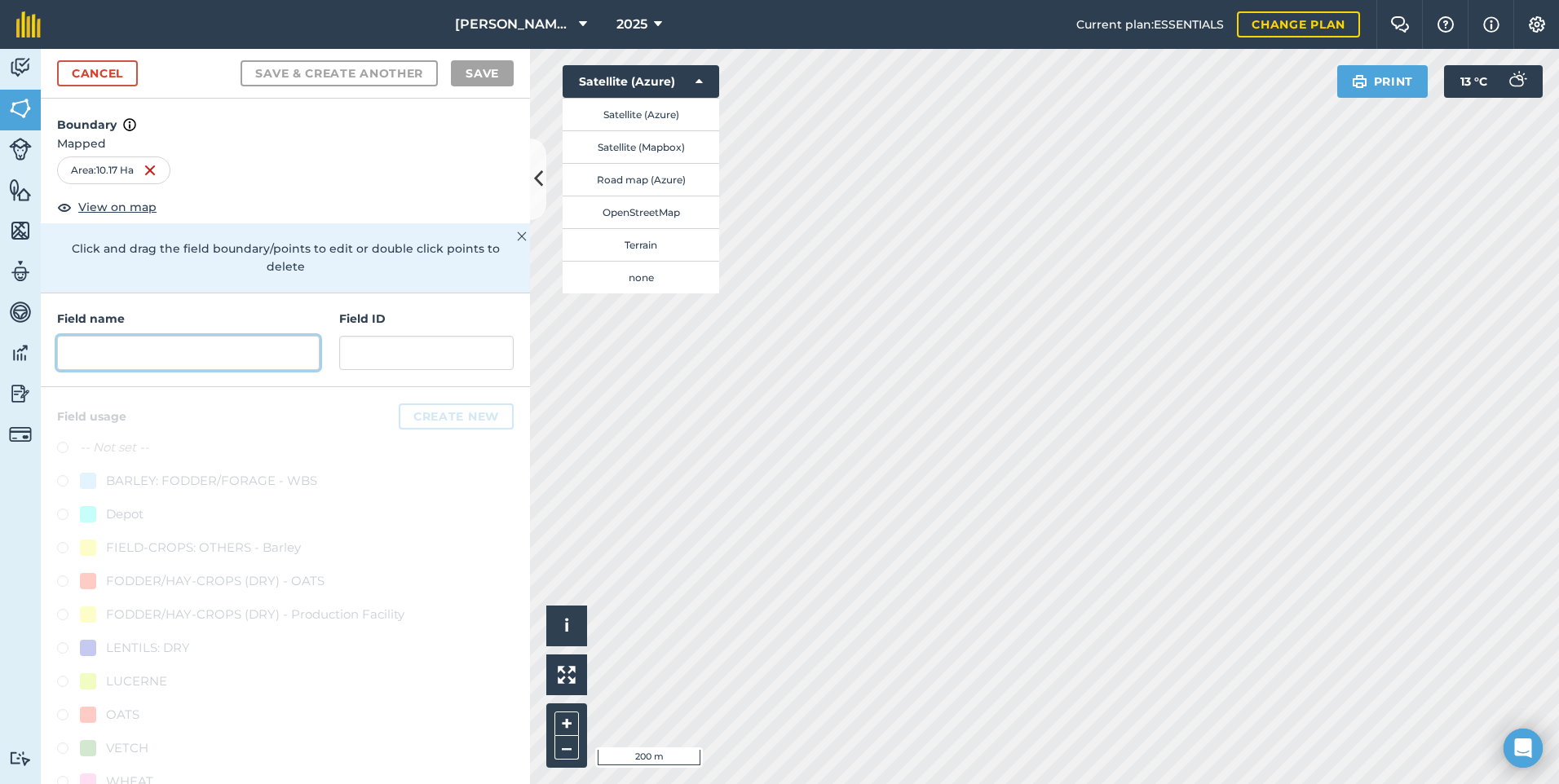
click at [203, 367] on input "text" at bounding box center [188, 353] width 263 height 34
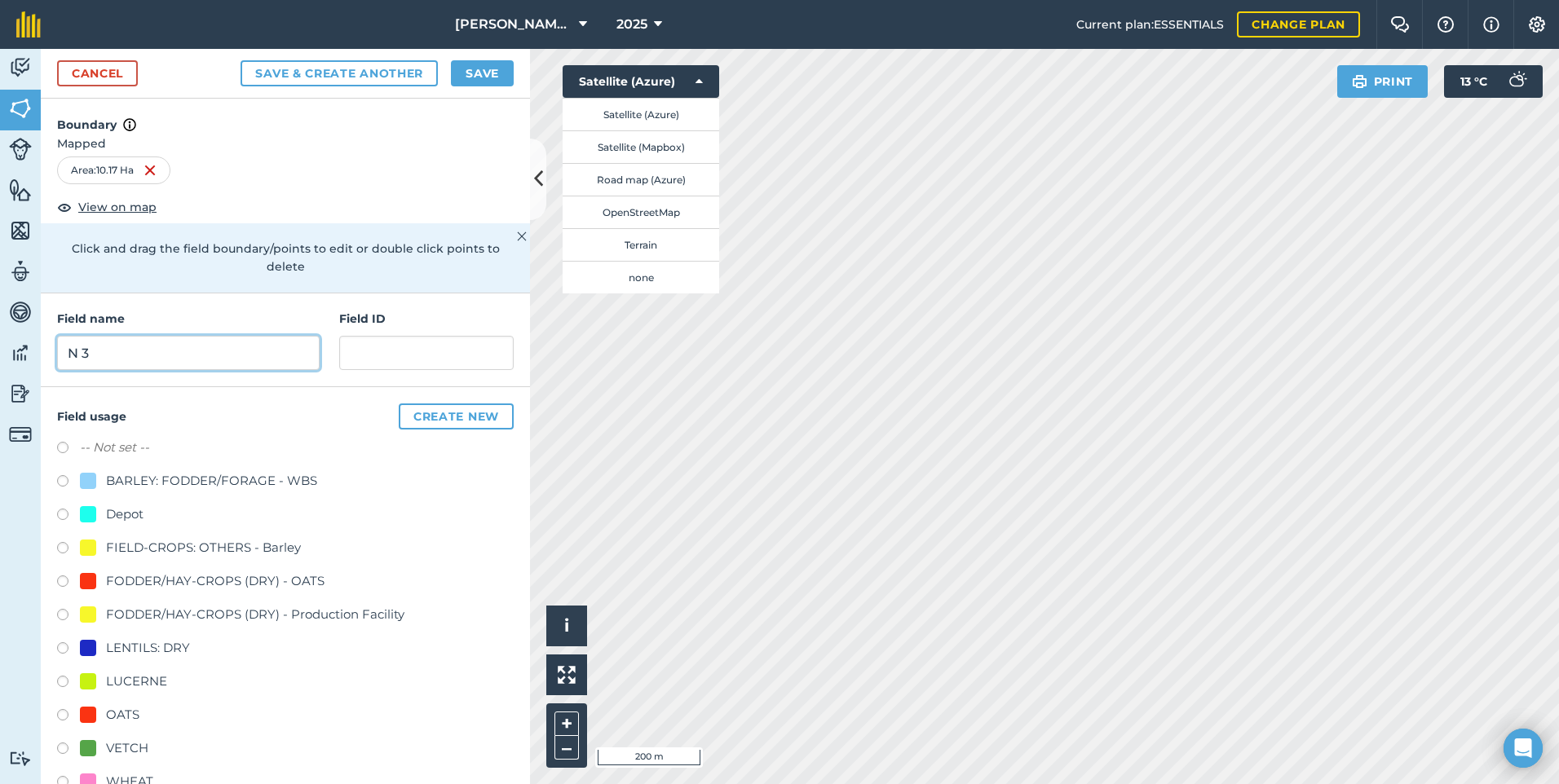
type input "N 3"
click at [466, 347] on input "text" at bounding box center [426, 353] width 175 height 34
paste input "AL&HR Richards"
type input "AL&HR Richards"
click at [186, 587] on div "FODDER/HAY-CROPS (DRY) - OATS" at bounding box center [215, 581] width 218 height 19
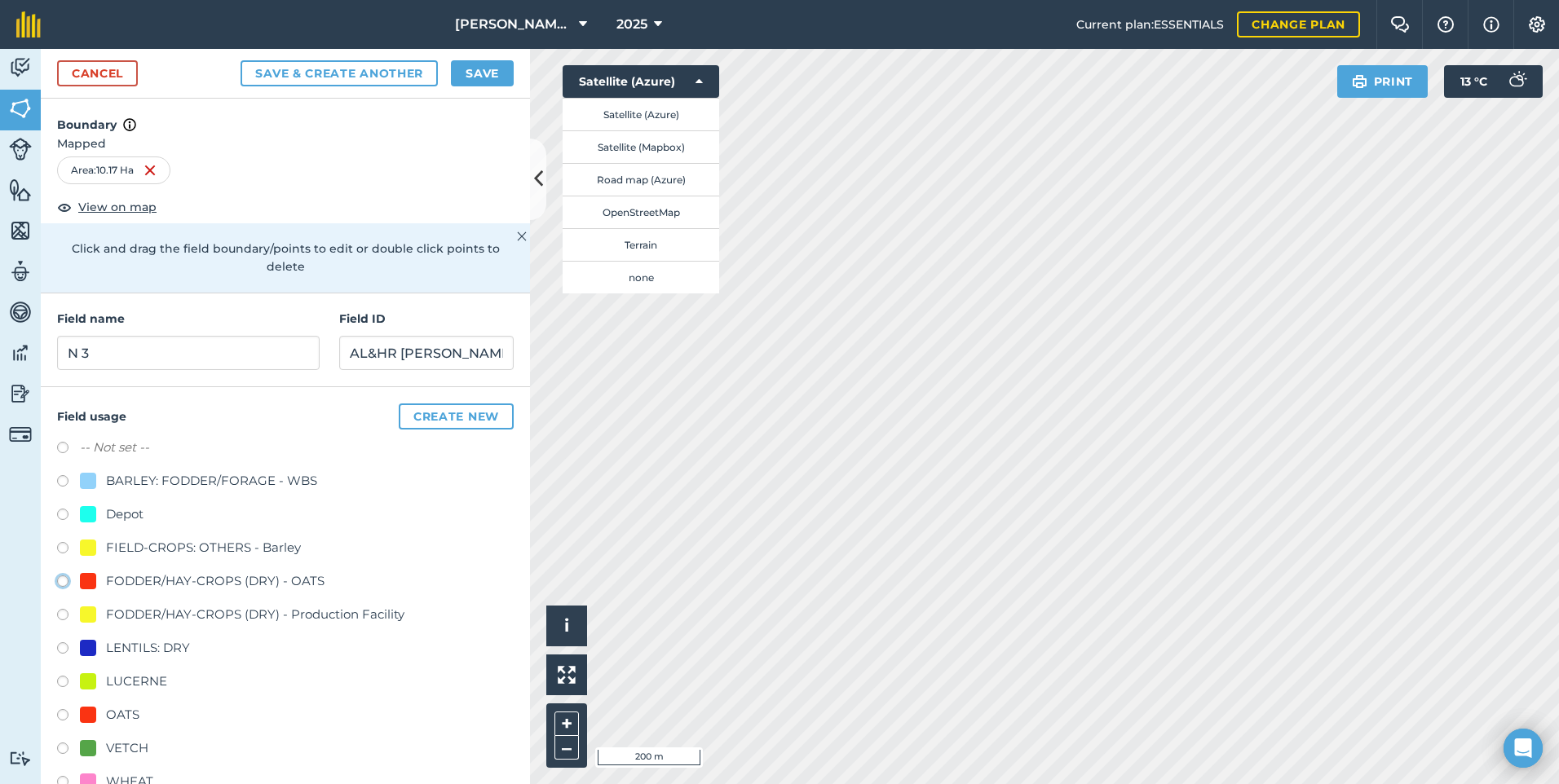
radio input "true"
click at [467, 70] on button "Save" at bounding box center [482, 73] width 63 height 26
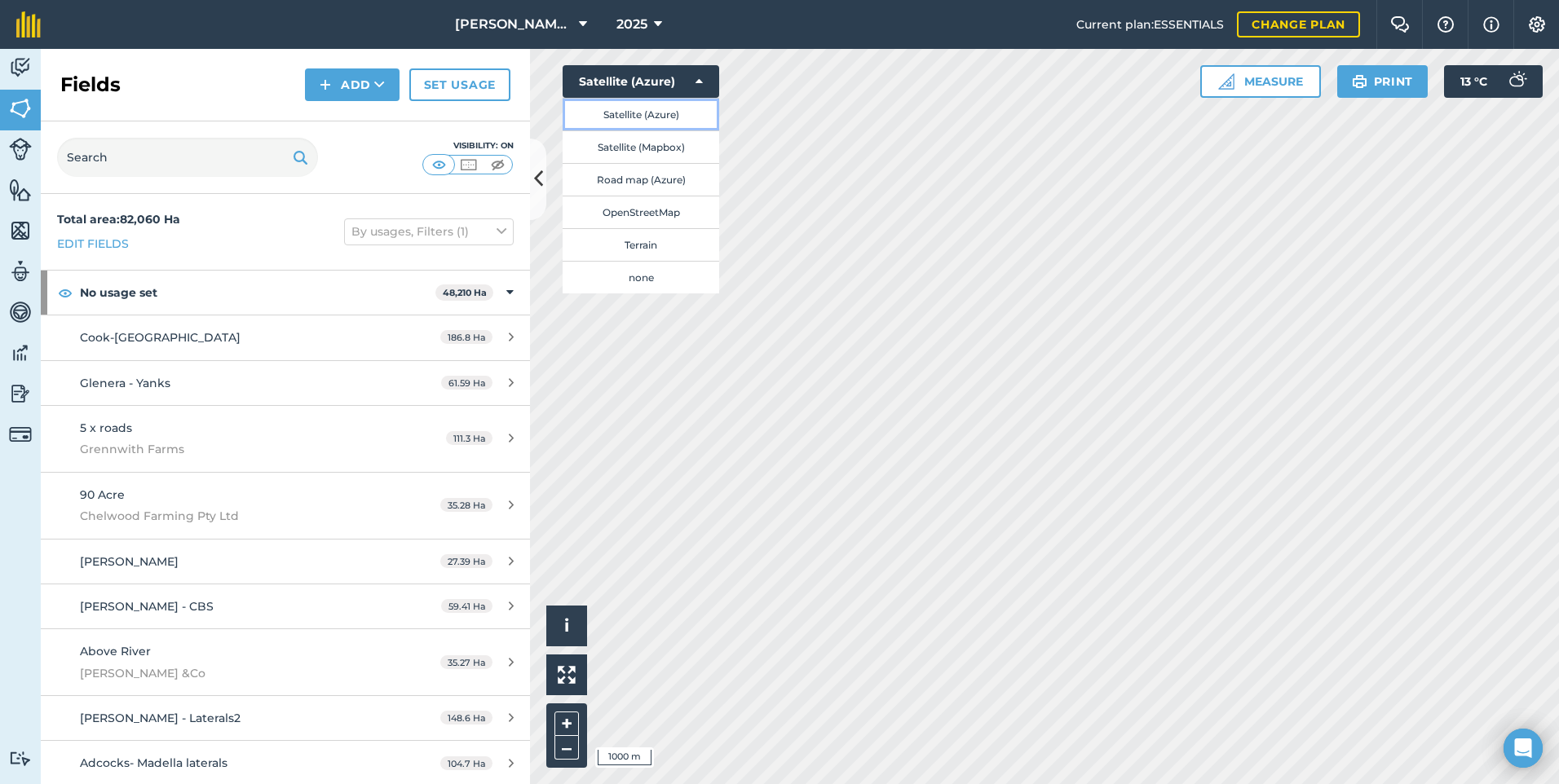
click at [610, 112] on button "Satellite (Azure)" at bounding box center [640, 113] width 156 height 32
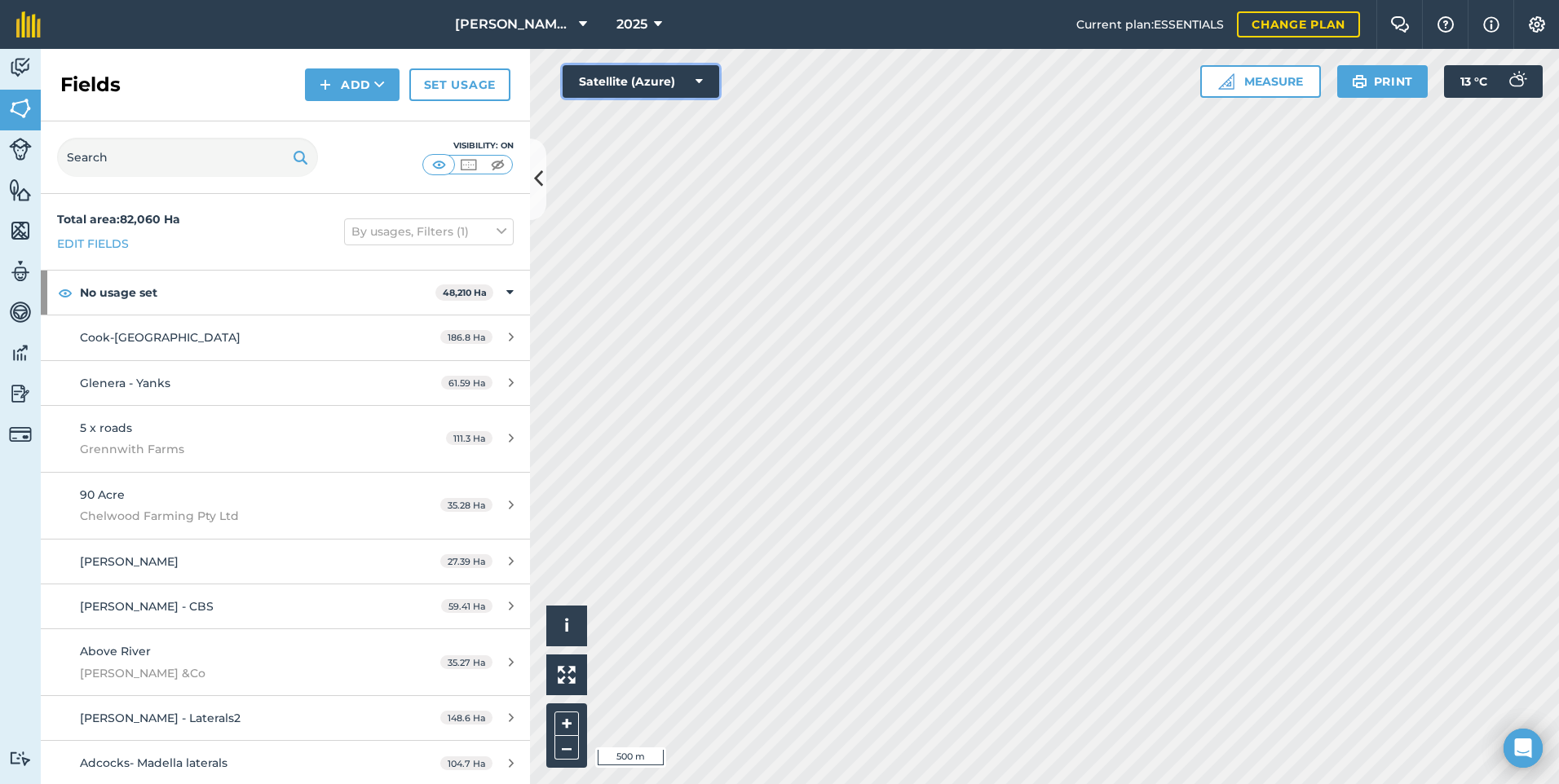
click at [647, 70] on button "Satellite (Azure)" at bounding box center [640, 81] width 156 height 32
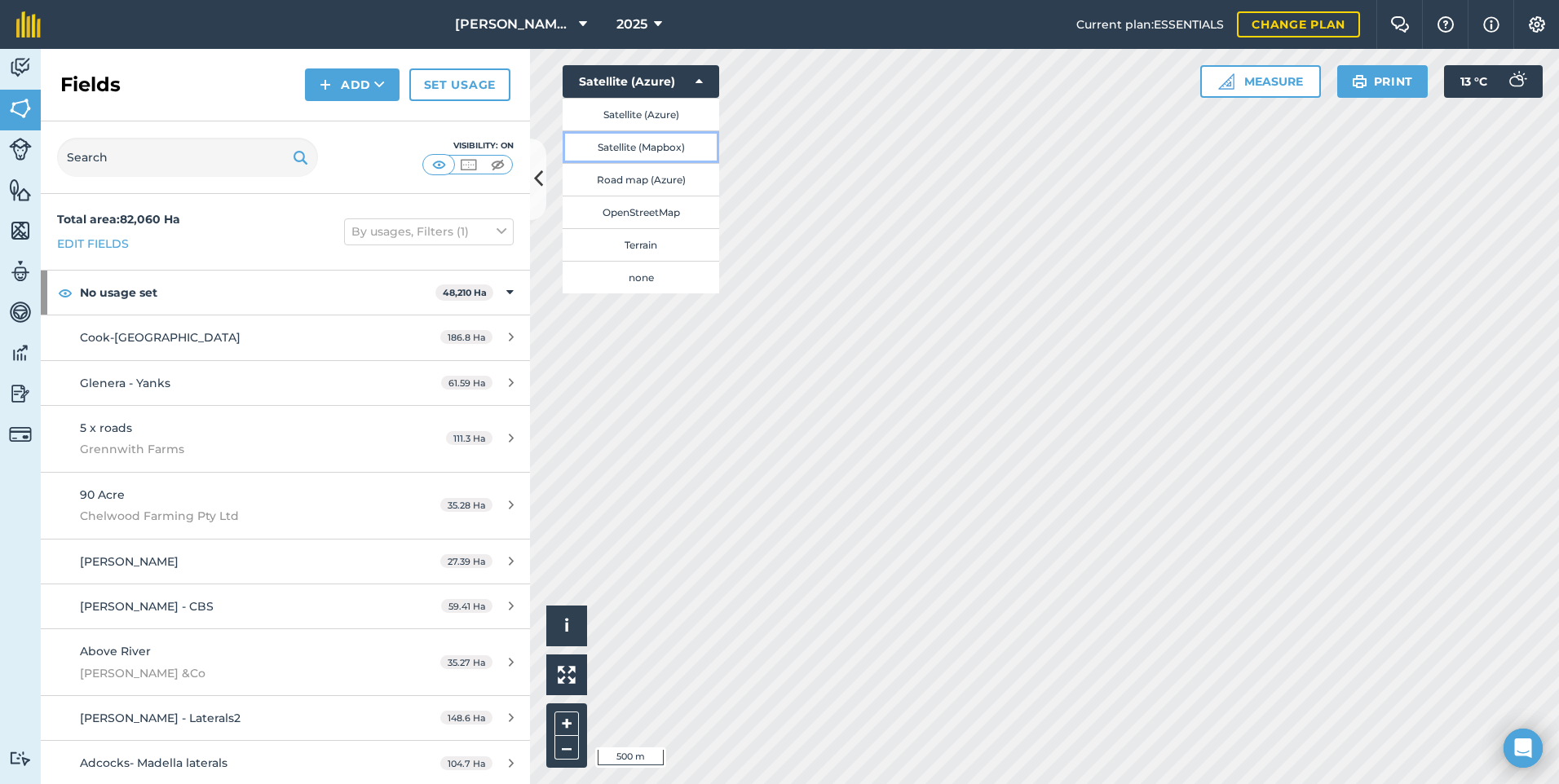
click at [649, 145] on button "Satellite (Mapbox)" at bounding box center [640, 146] width 156 height 32
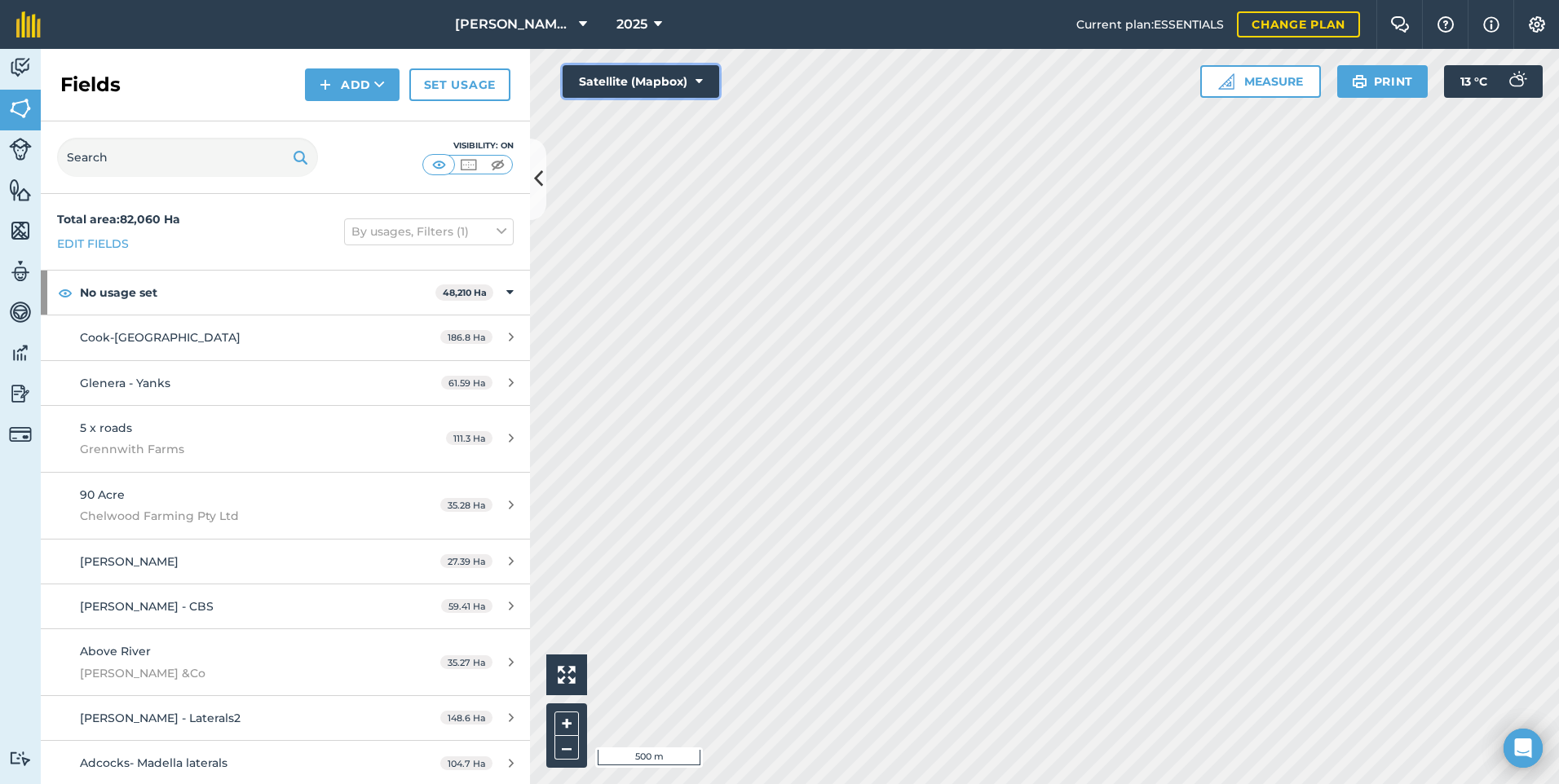
click at [615, 96] on button "Satellite (Mapbox)" at bounding box center [640, 81] width 156 height 32
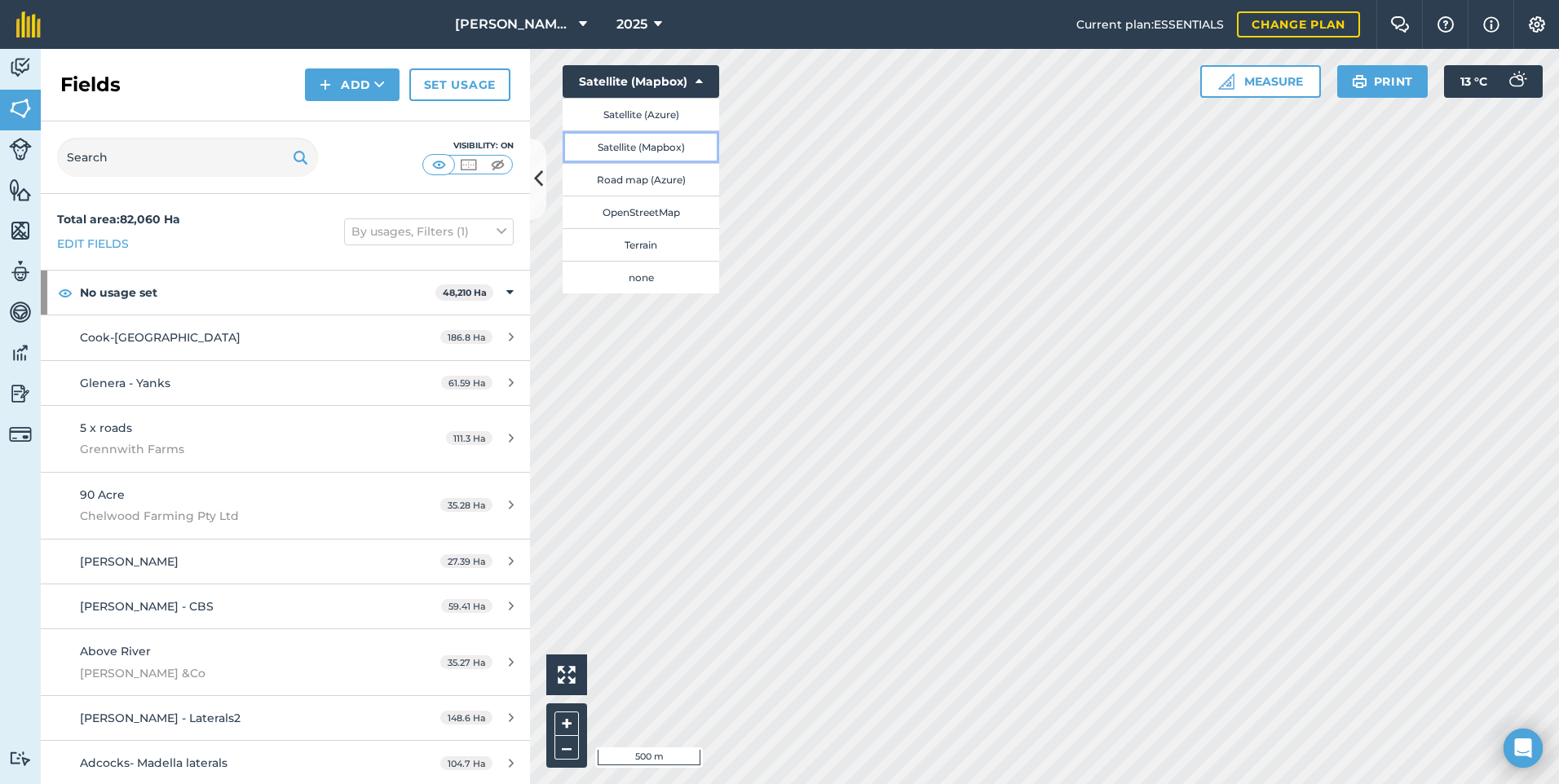
click at [626, 139] on button "Satellite (Mapbox)" at bounding box center [640, 146] width 156 height 32
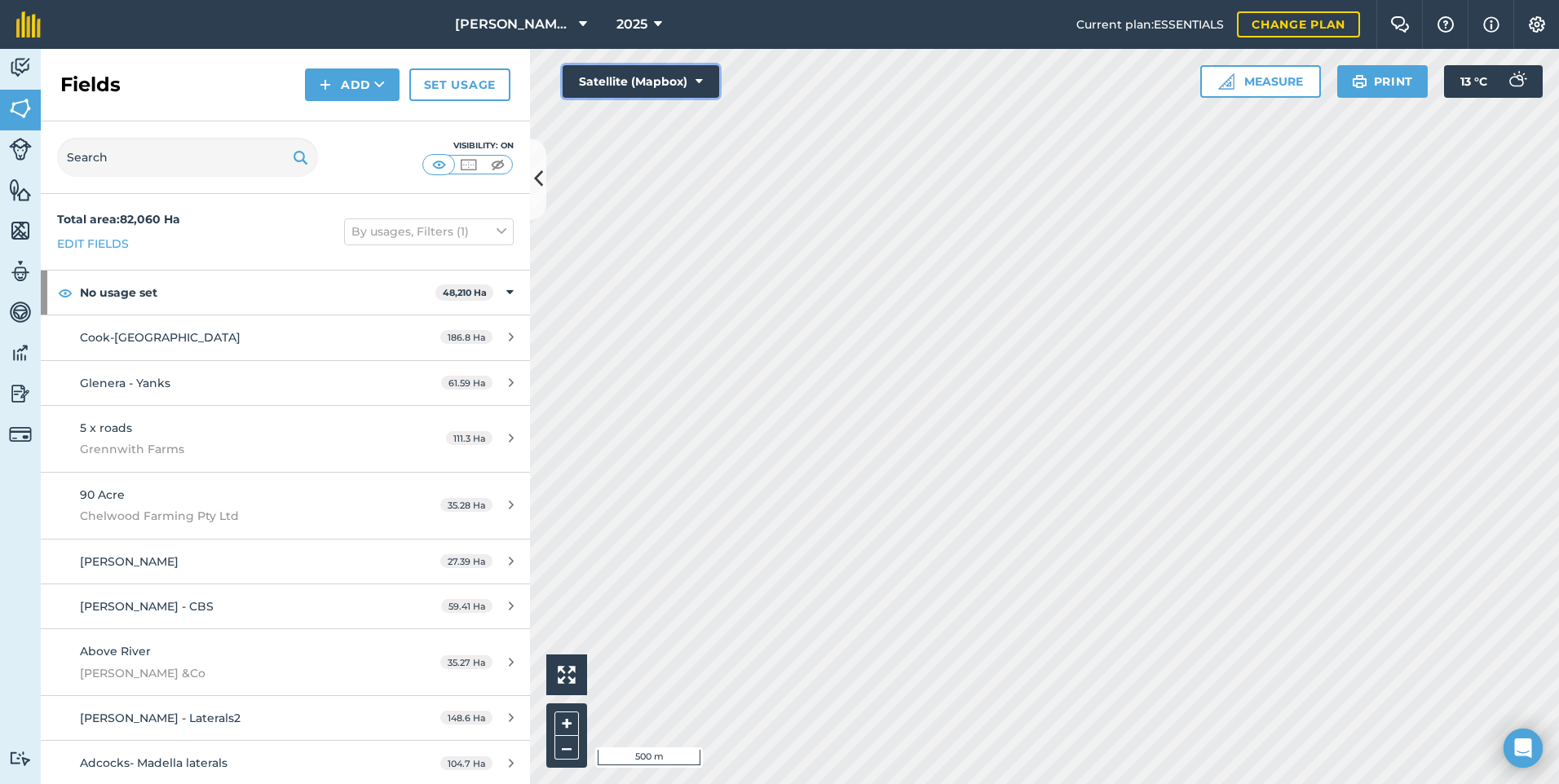
click at [637, 79] on button "Satellite (Mapbox)" at bounding box center [640, 81] width 156 height 32
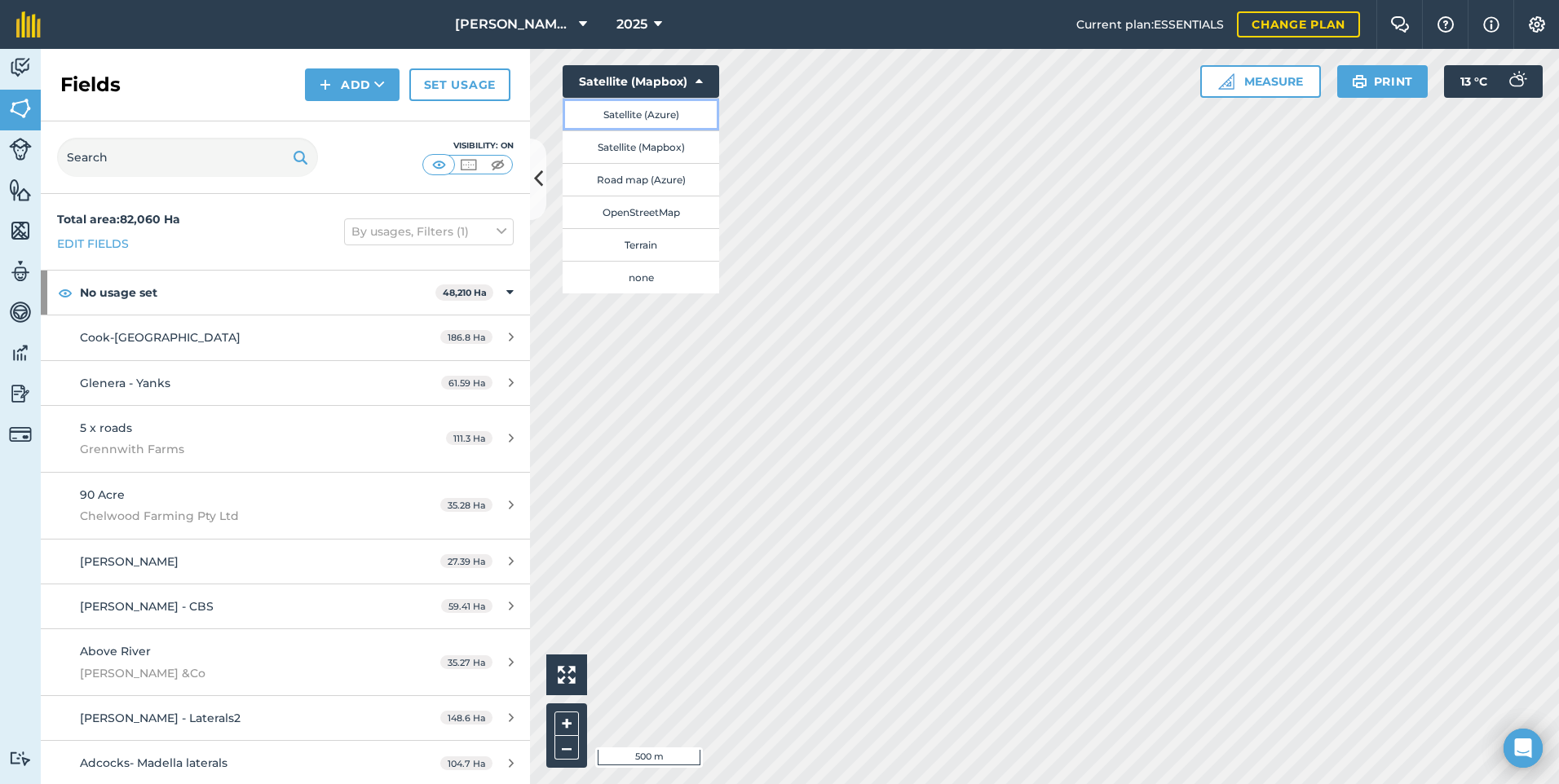
click at [613, 120] on button "Satellite (Azure)" at bounding box center [640, 113] width 156 height 32
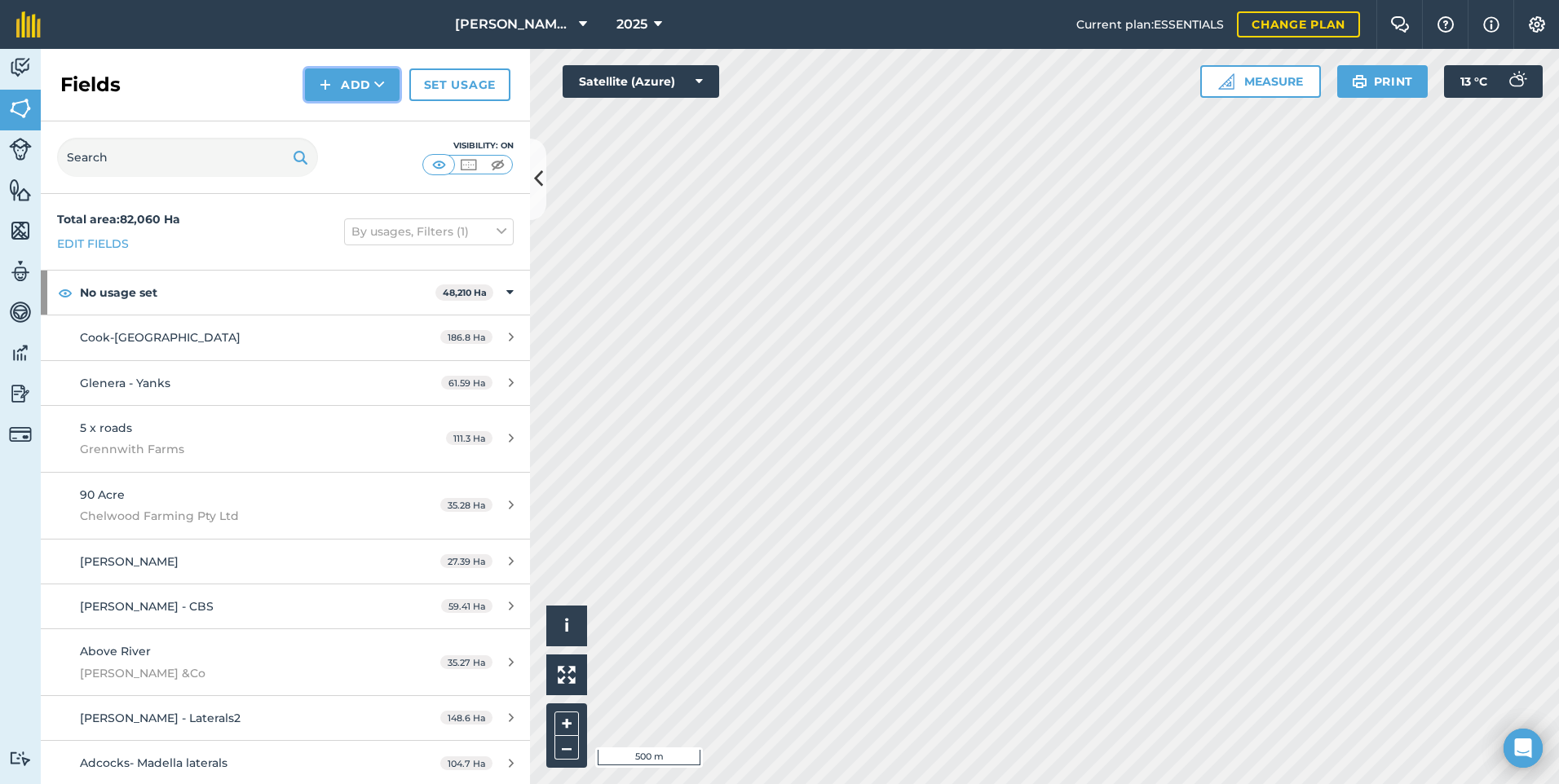
click at [320, 84] on button "Add" at bounding box center [352, 84] width 94 height 32
click at [340, 119] on link "Draw" at bounding box center [352, 121] width 90 height 36
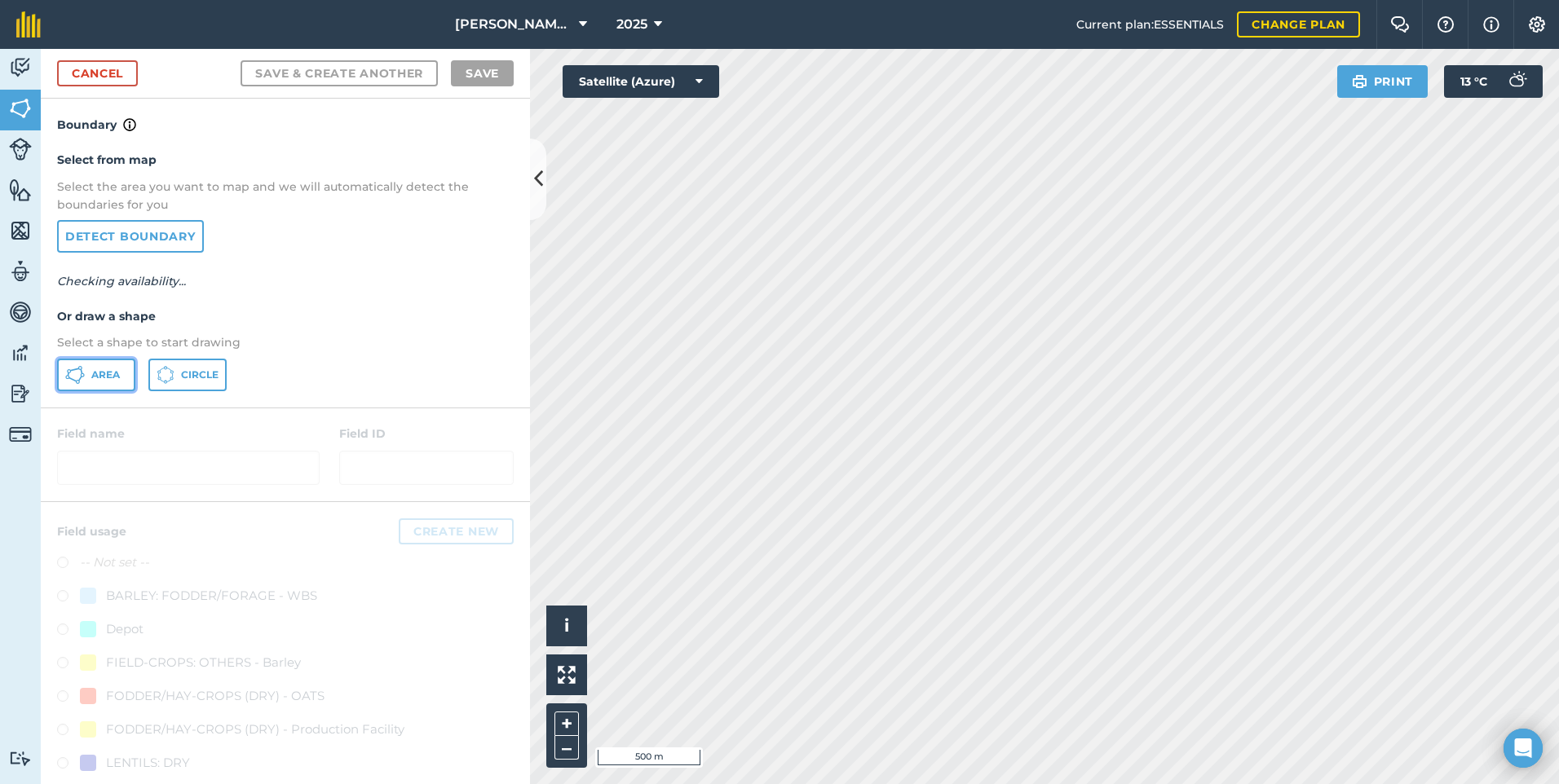
click at [86, 374] on button "Area" at bounding box center [96, 375] width 79 height 32
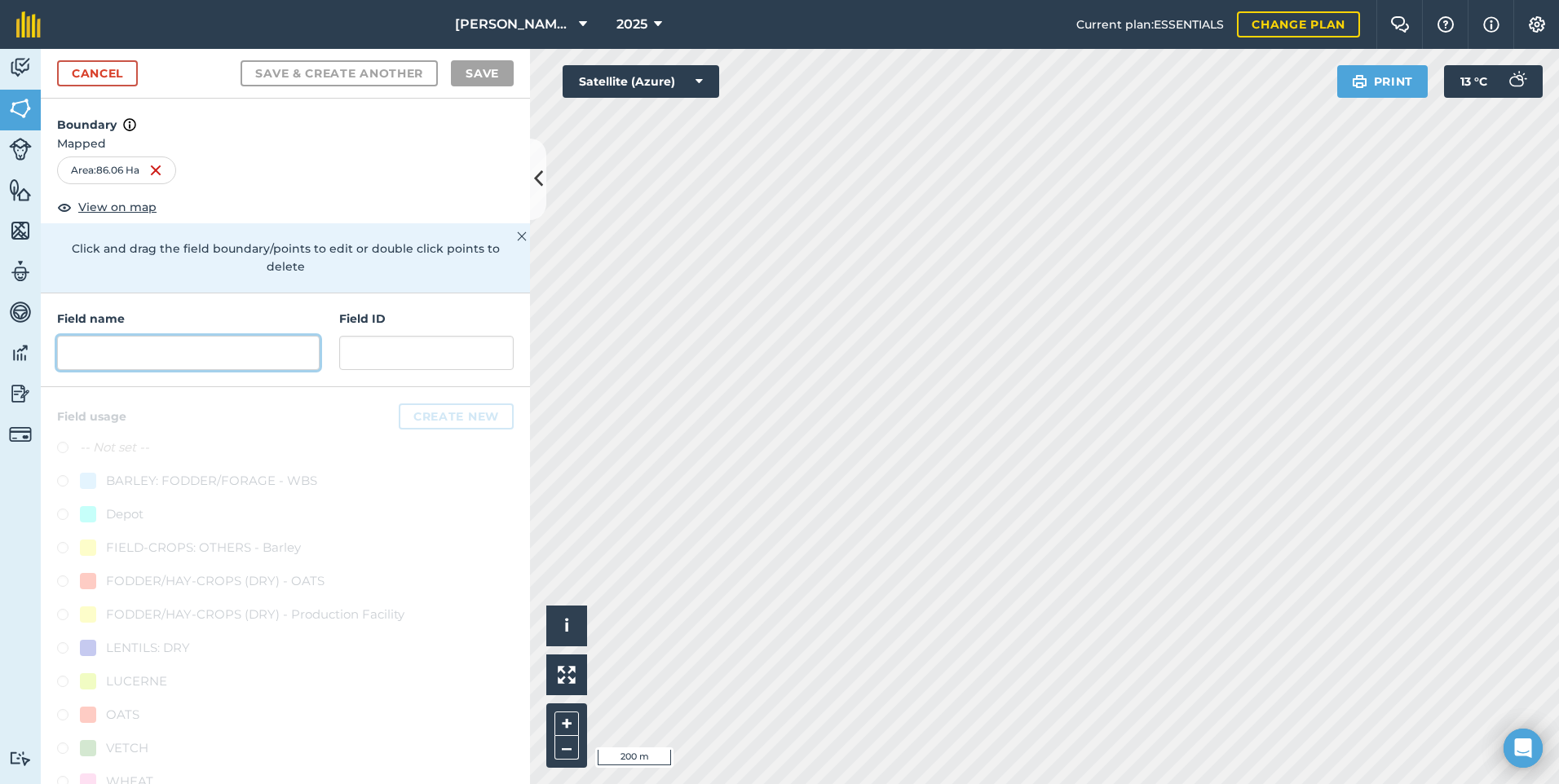
click at [141, 354] on input "text" at bounding box center [188, 353] width 263 height 34
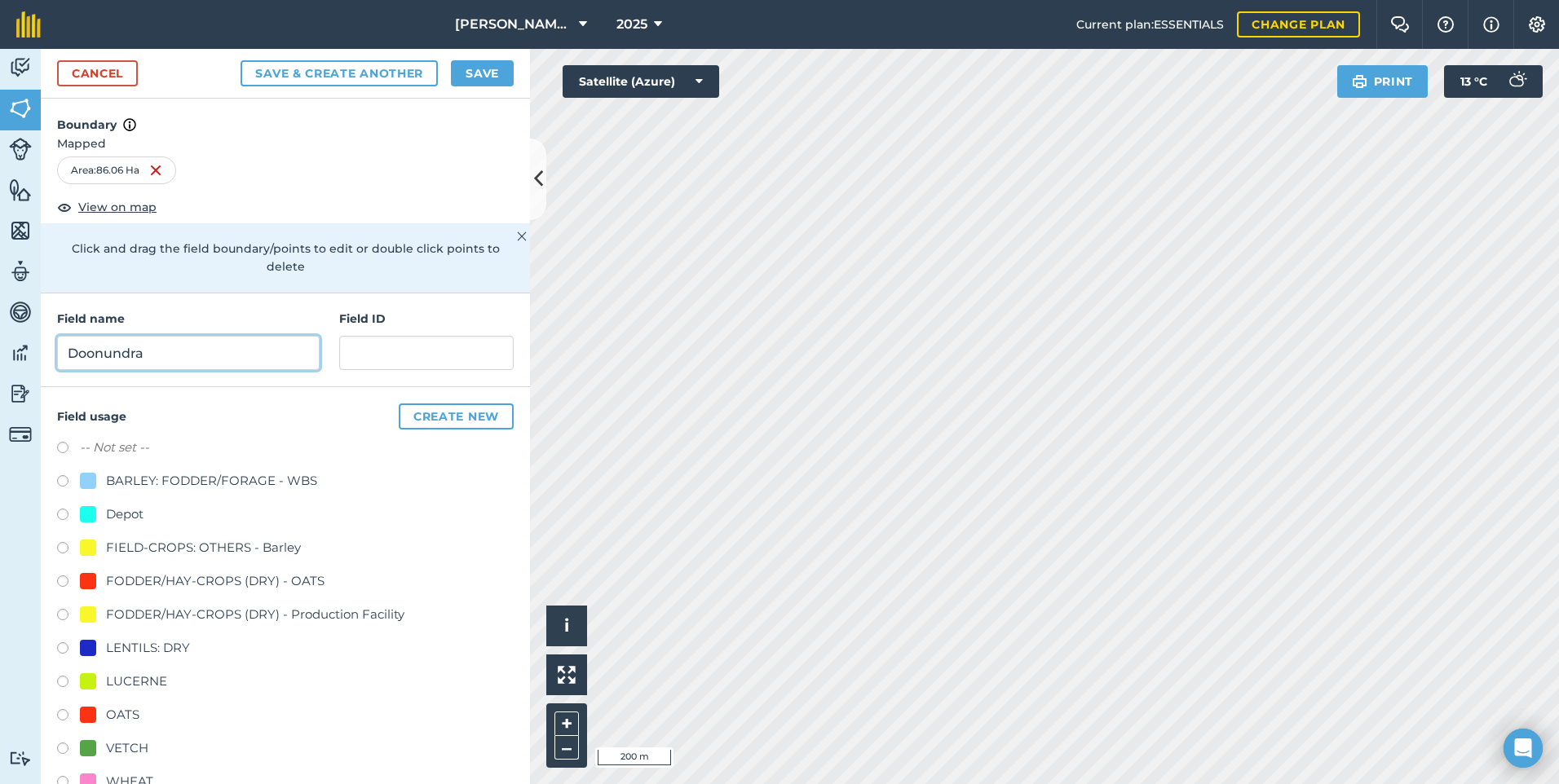
type input "Doonundra"
click at [400, 365] on input "text" at bounding box center [426, 353] width 175 height 34
type input "Boxall"
click at [160, 582] on div "FODDER/HAY-CROPS (DRY) - OATS" at bounding box center [215, 581] width 218 height 19
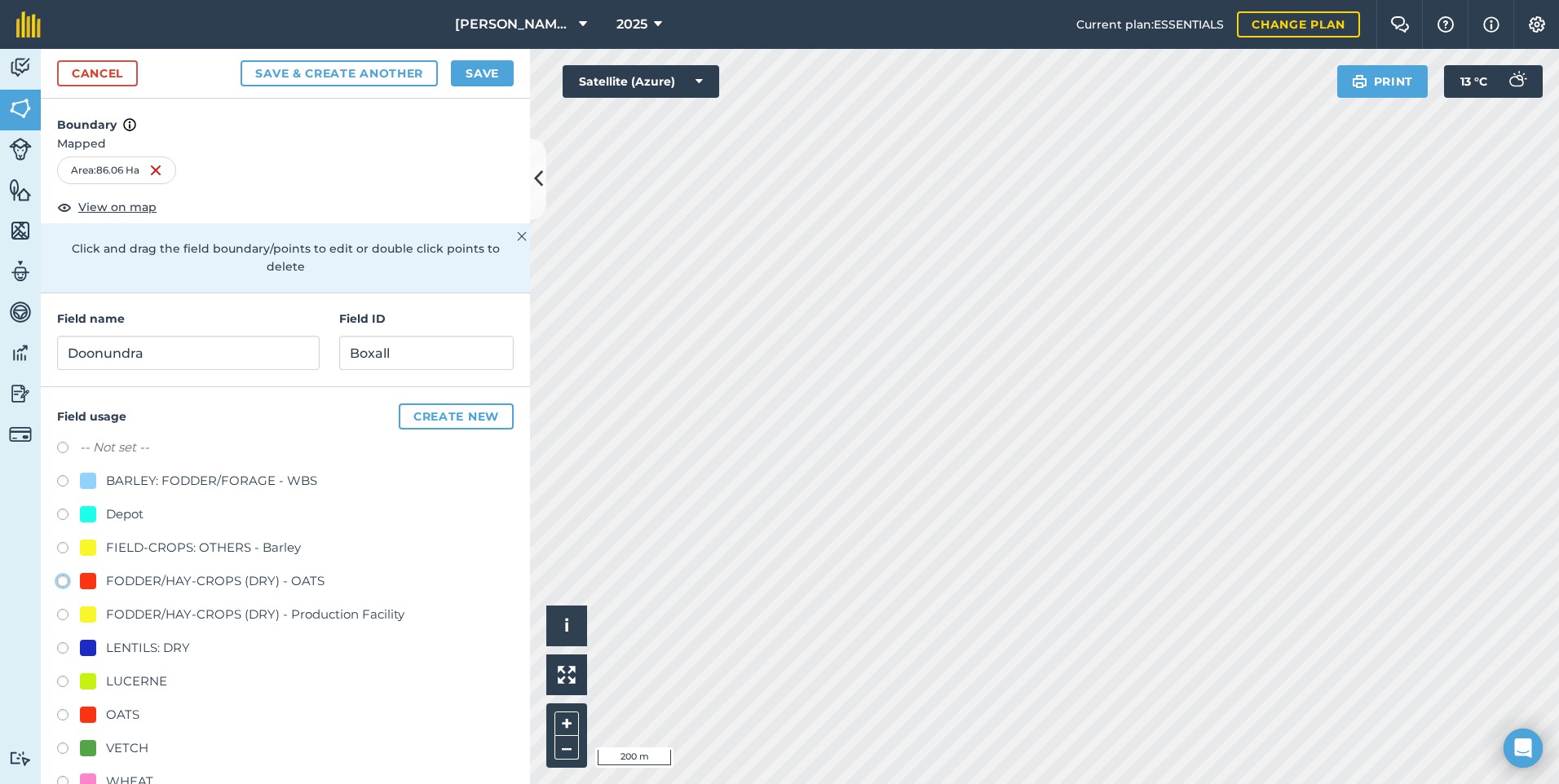
radio input "true"
click at [493, 83] on button "Save" at bounding box center [482, 73] width 63 height 26
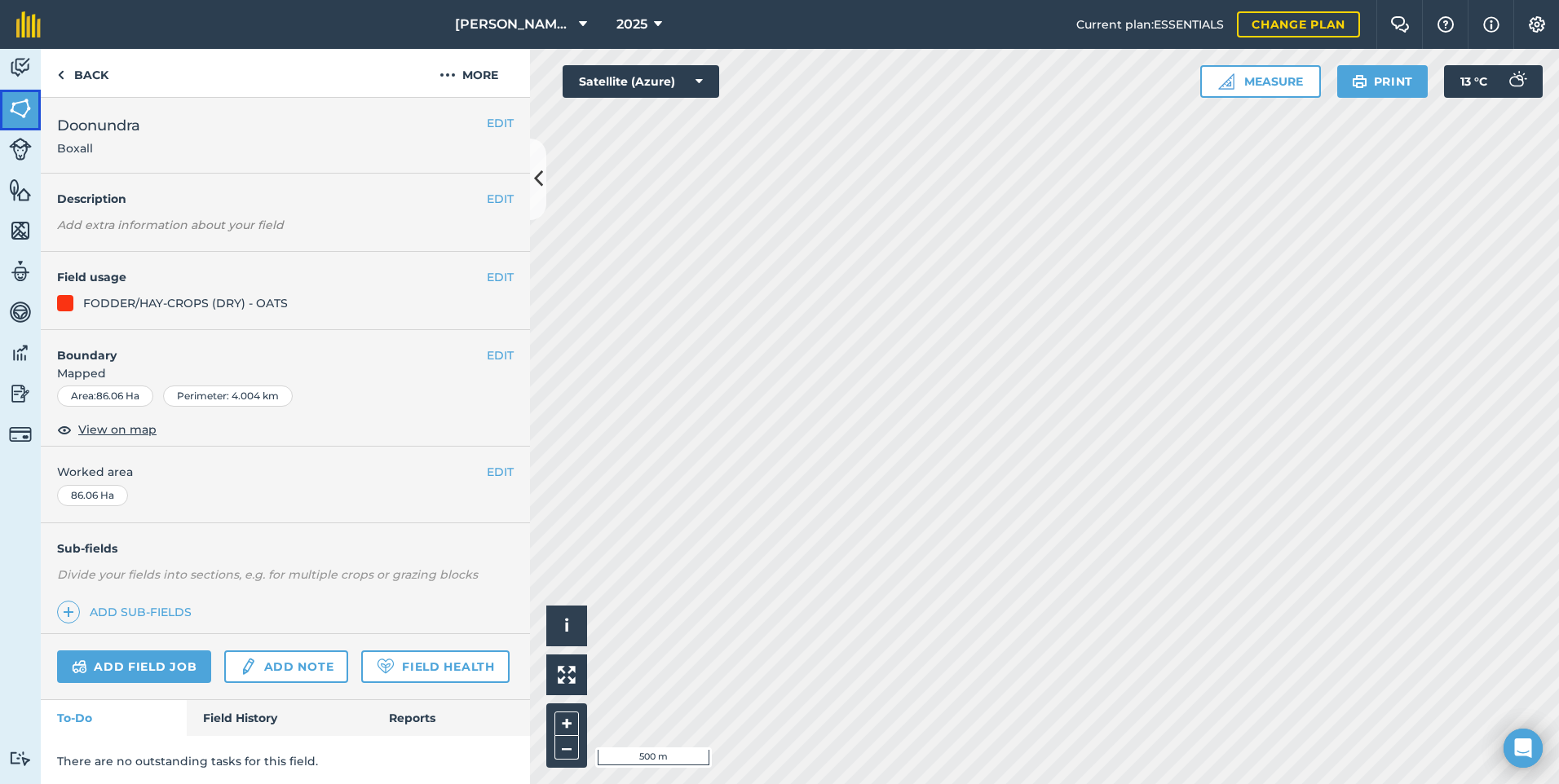
drag, startPoint x: 16, startPoint y: 93, endPoint x: 31, endPoint y: 86, distance: 16.6
click at [16, 93] on link "Fields" at bounding box center [20, 110] width 41 height 41
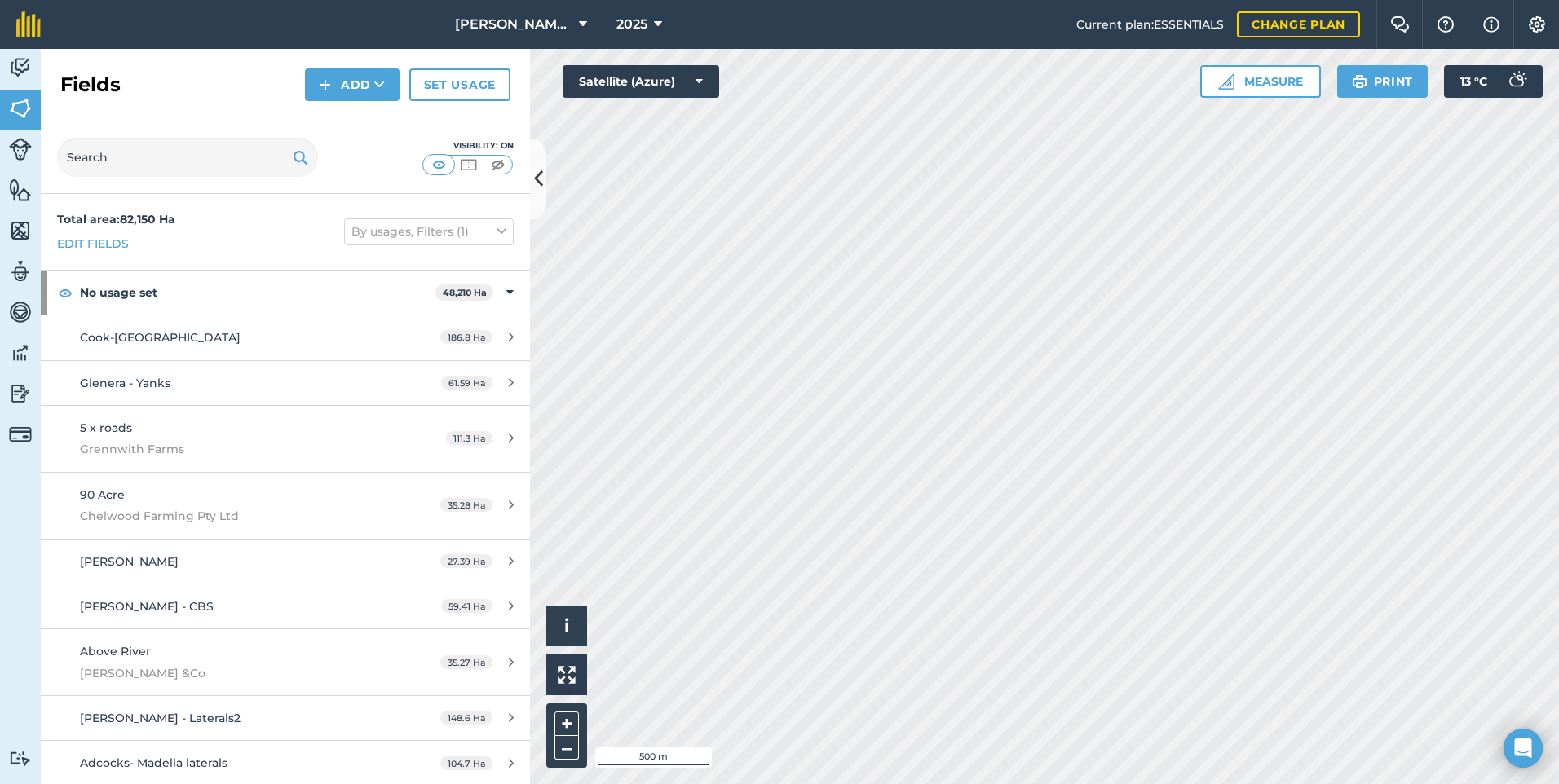
click at [64, 79] on h2 "Fields" at bounding box center [90, 85] width 60 height 26
click at [355, 89] on button "Add" at bounding box center [352, 84] width 94 height 32
click at [351, 127] on link "Draw" at bounding box center [352, 121] width 90 height 36
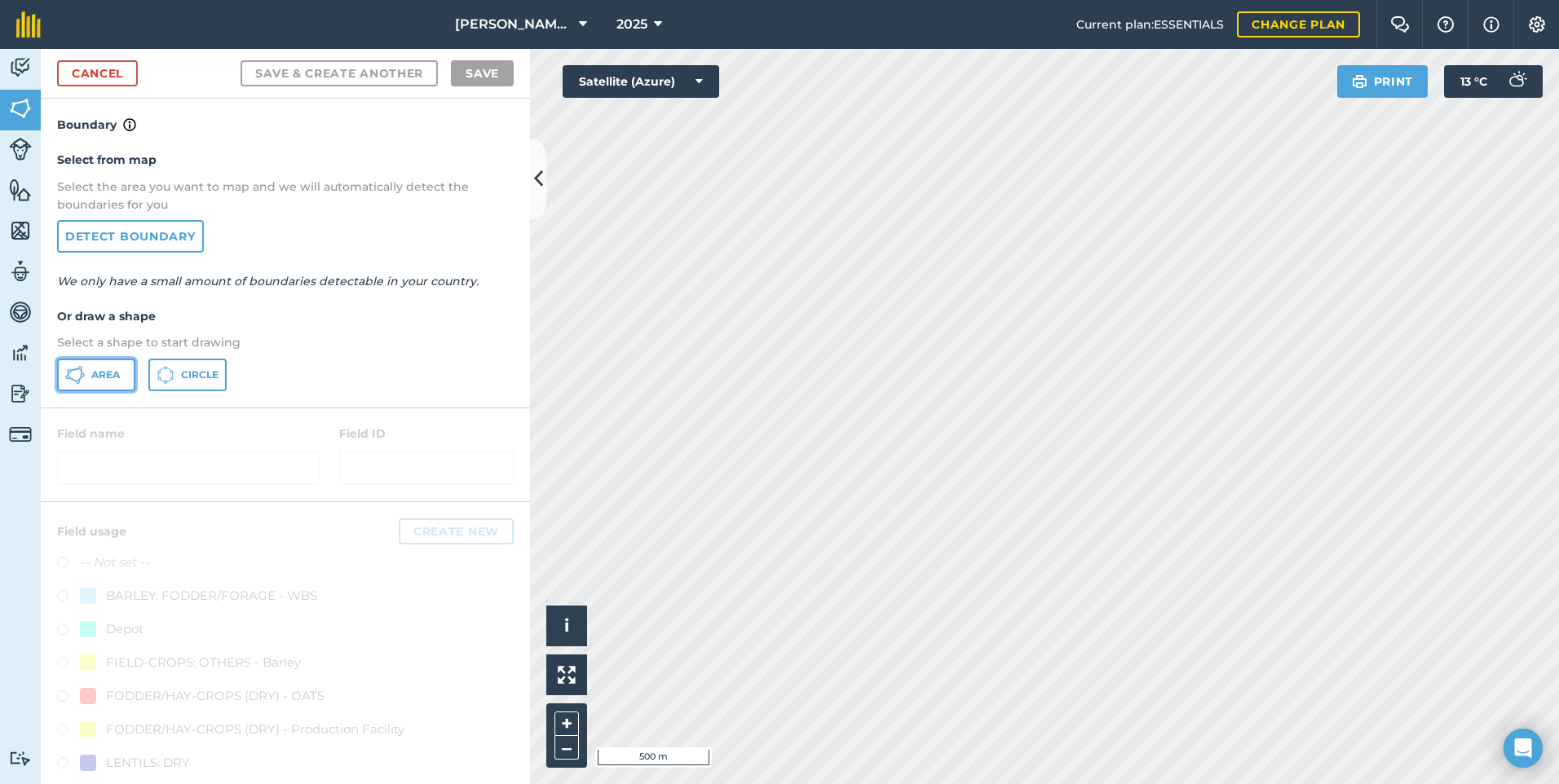
drag, startPoint x: 77, startPoint y: 379, endPoint x: 281, endPoint y: 340, distance: 207.7
click at [78, 379] on icon at bounding box center [75, 375] width 19 height 19
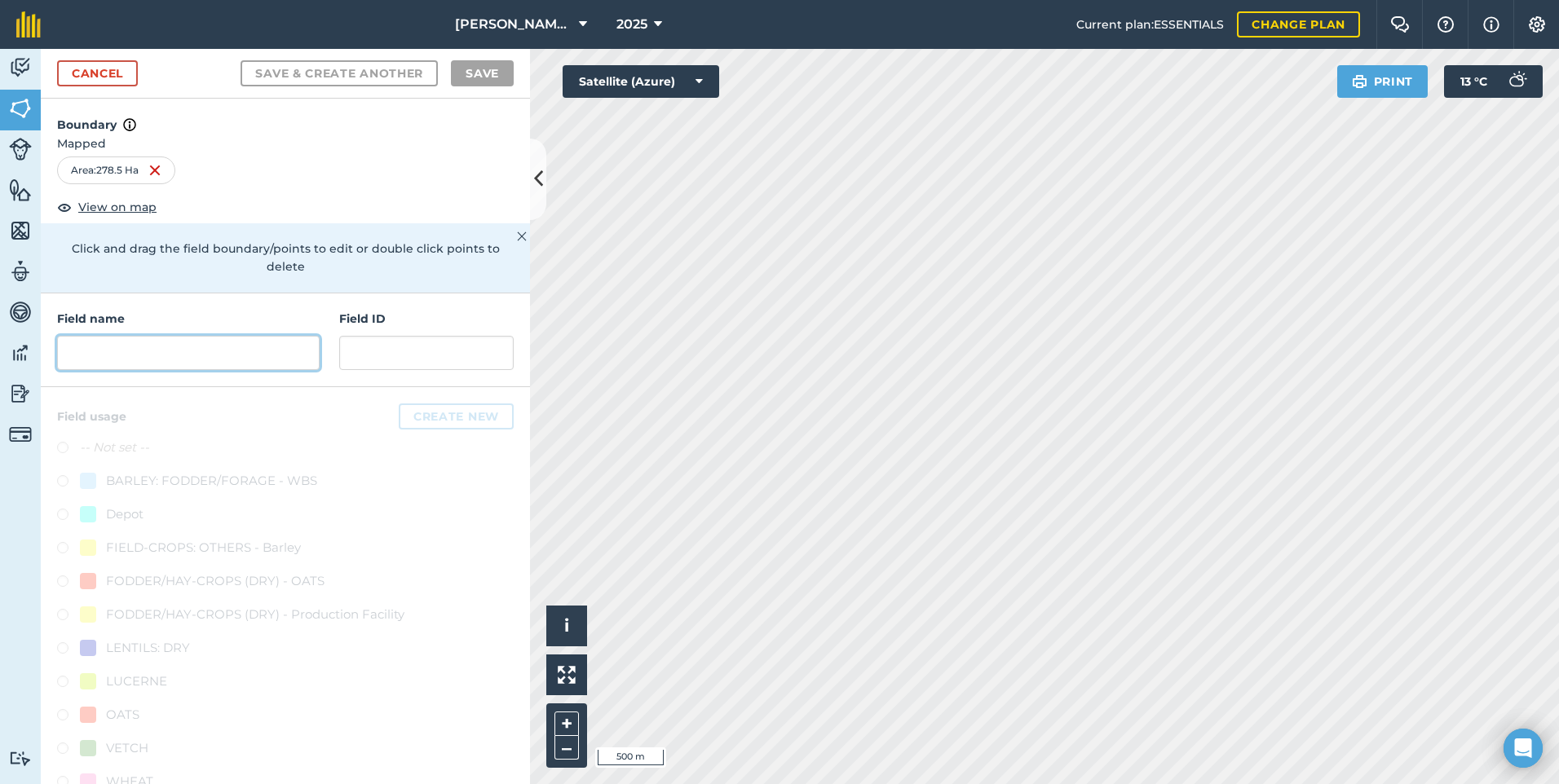
click at [158, 362] on input "text" at bounding box center [188, 353] width 263 height 34
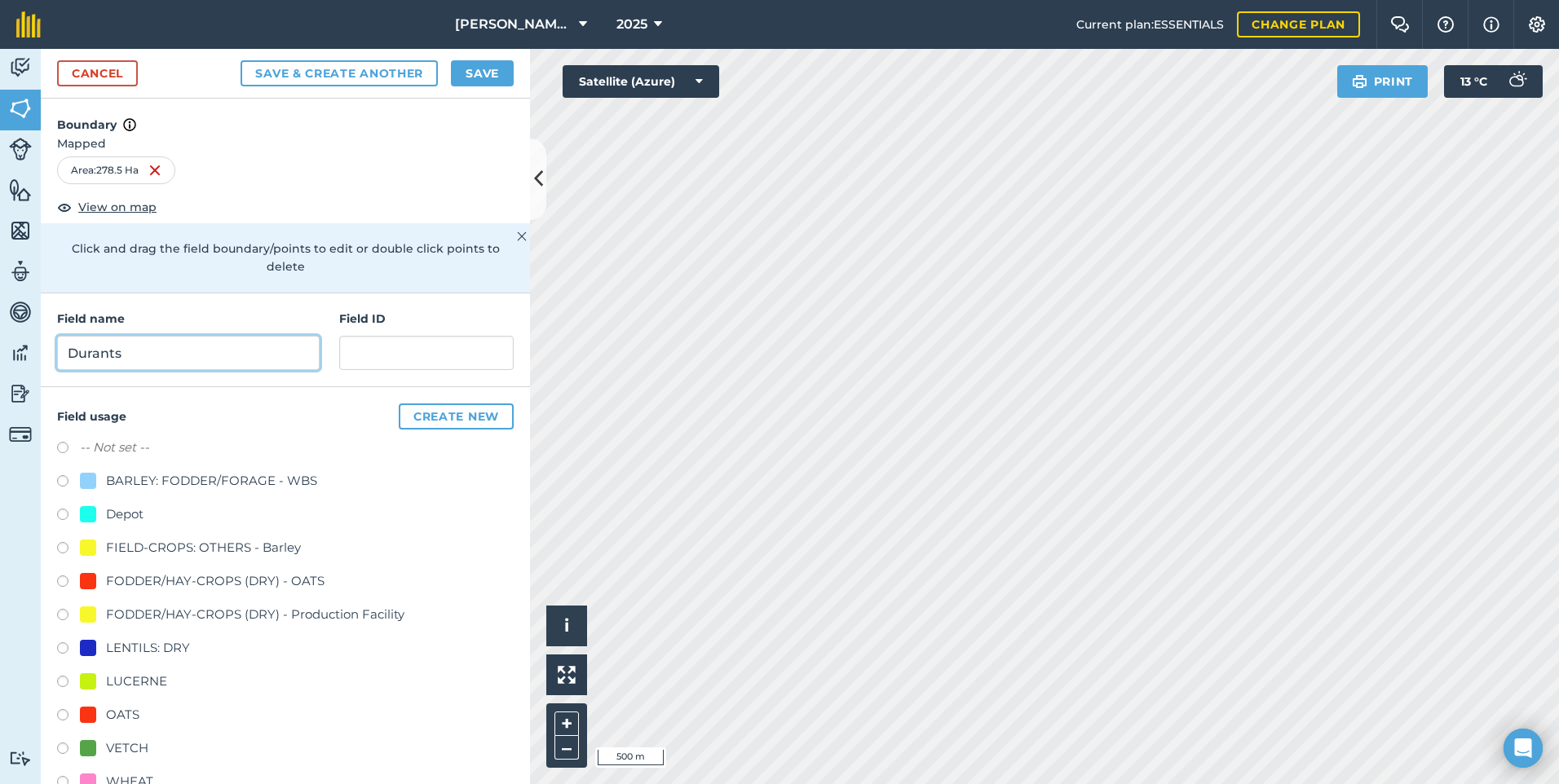
type input "Durants"
click at [407, 351] on input "text" at bounding box center [426, 353] width 175 height 34
type input "K"
type input "Boxall"
click at [155, 578] on div "FODDER/HAY-CROPS (DRY) - OATS" at bounding box center [215, 581] width 218 height 19
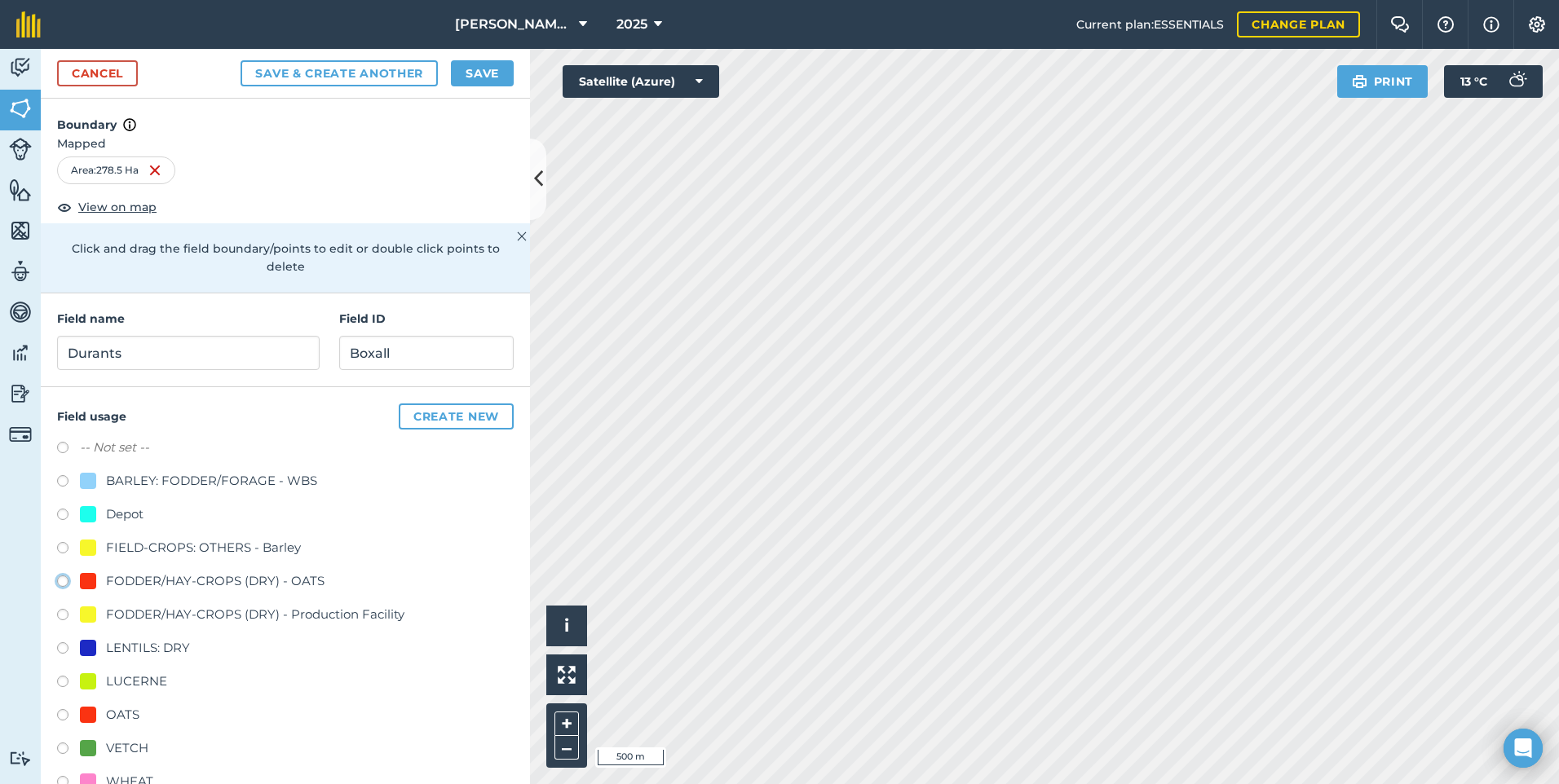
radio input "true"
click at [498, 79] on button "Save" at bounding box center [482, 73] width 63 height 26
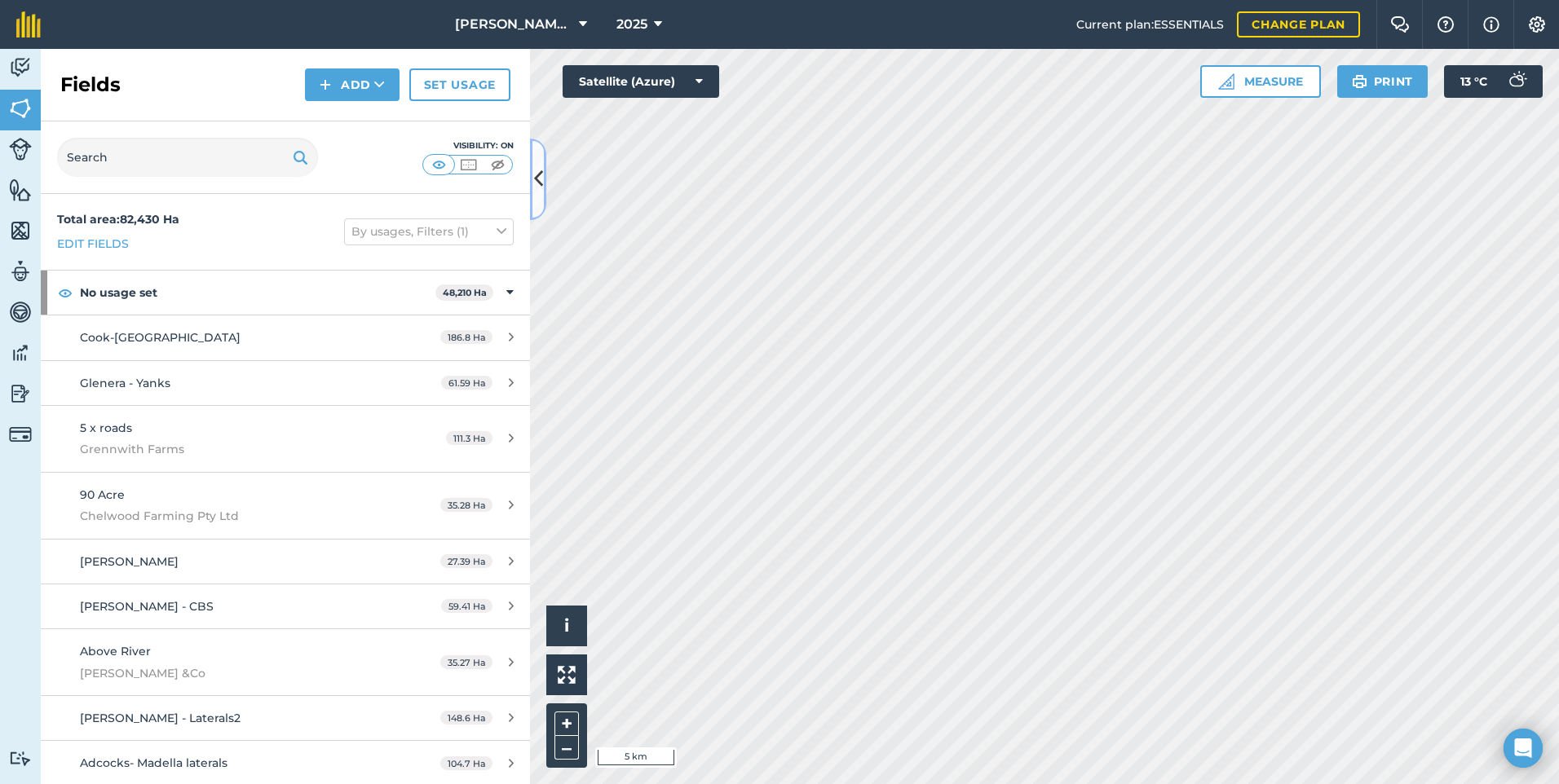
click at [530, 195] on button at bounding box center [538, 179] width 17 height 81
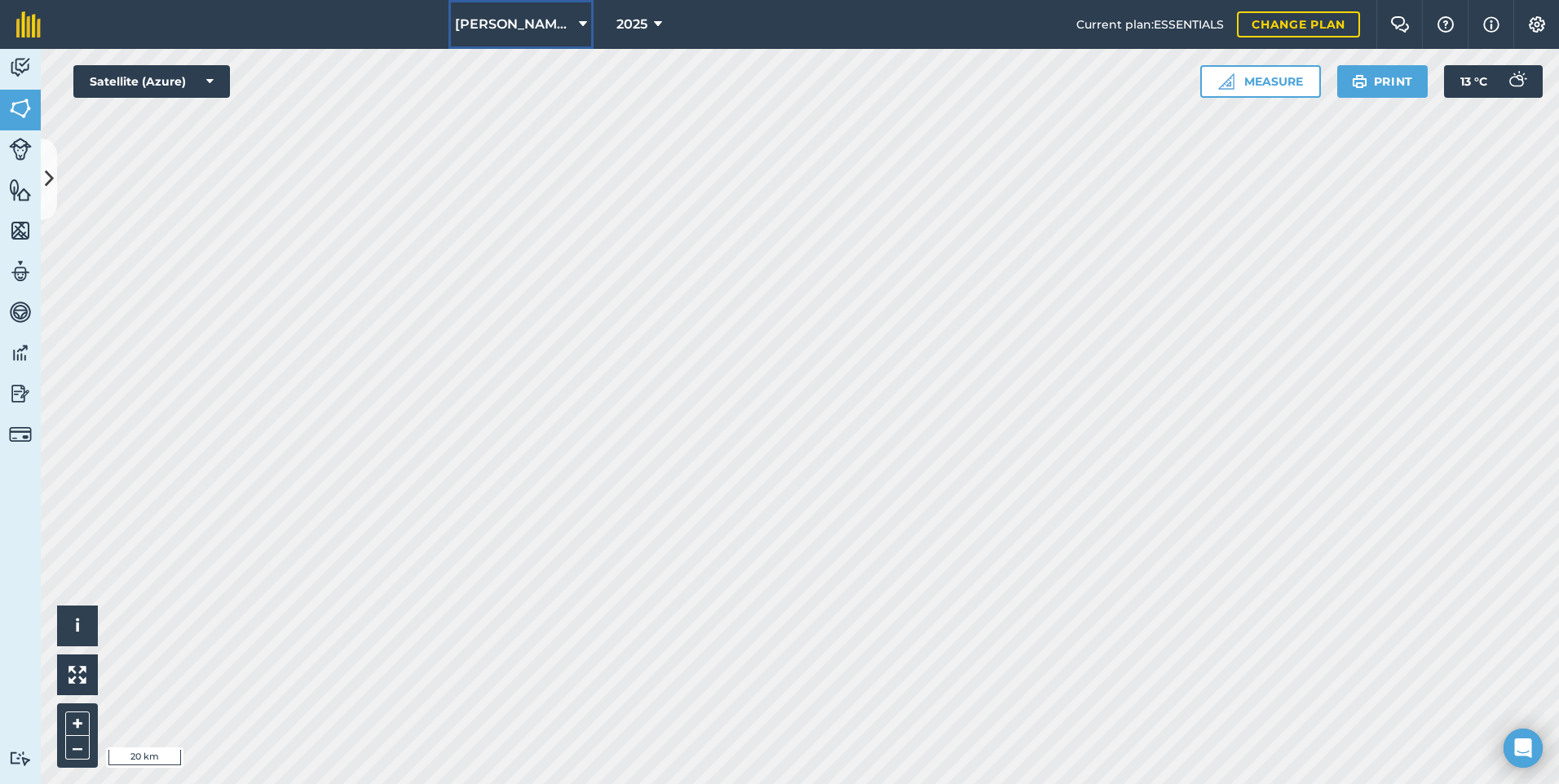
click at [548, 25] on span "JOHNSON ASAHI PADDOCKS" at bounding box center [514, 24] width 117 height 19
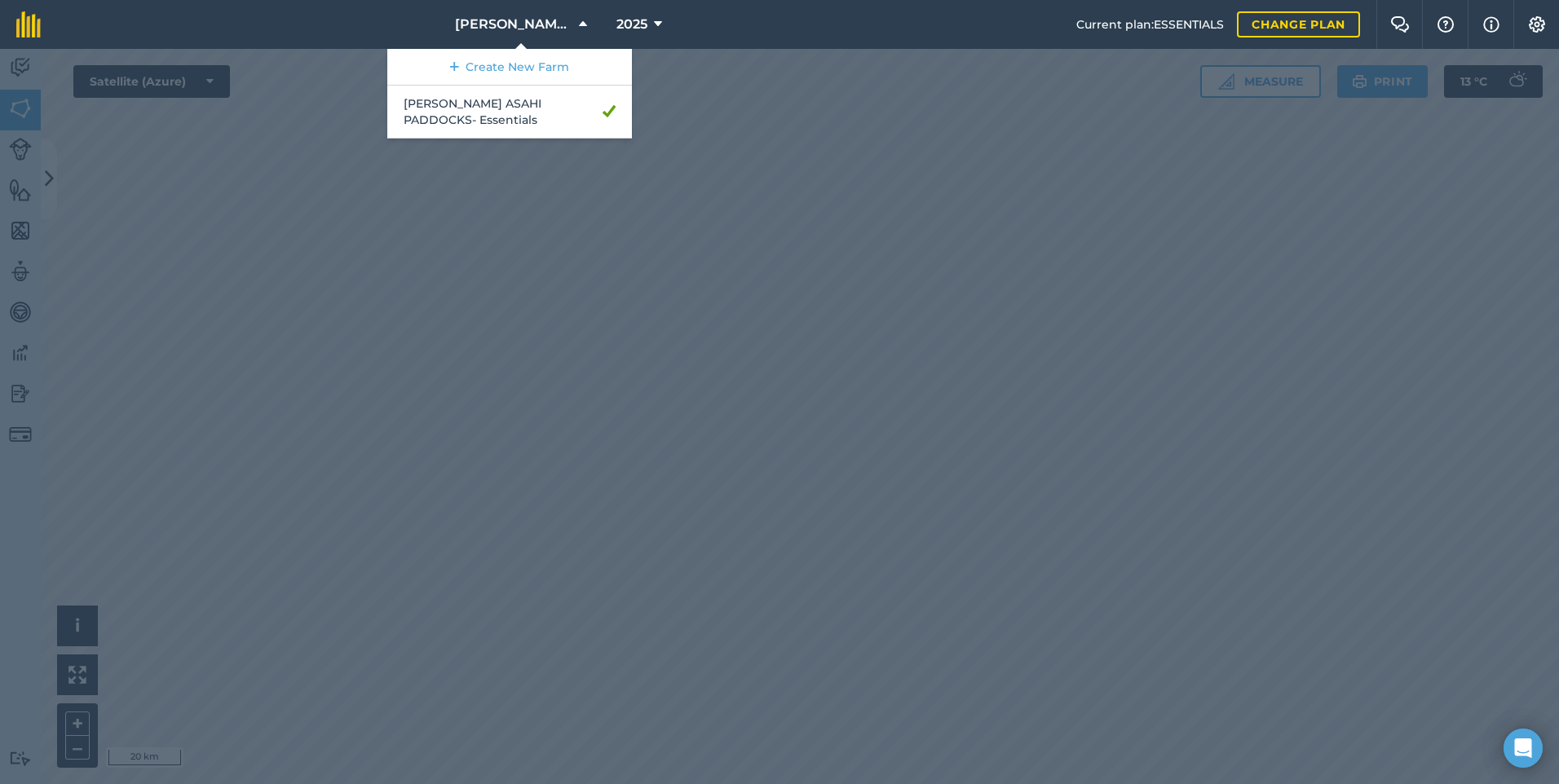
click at [796, 114] on div at bounding box center [779, 416] width 1559 height 735
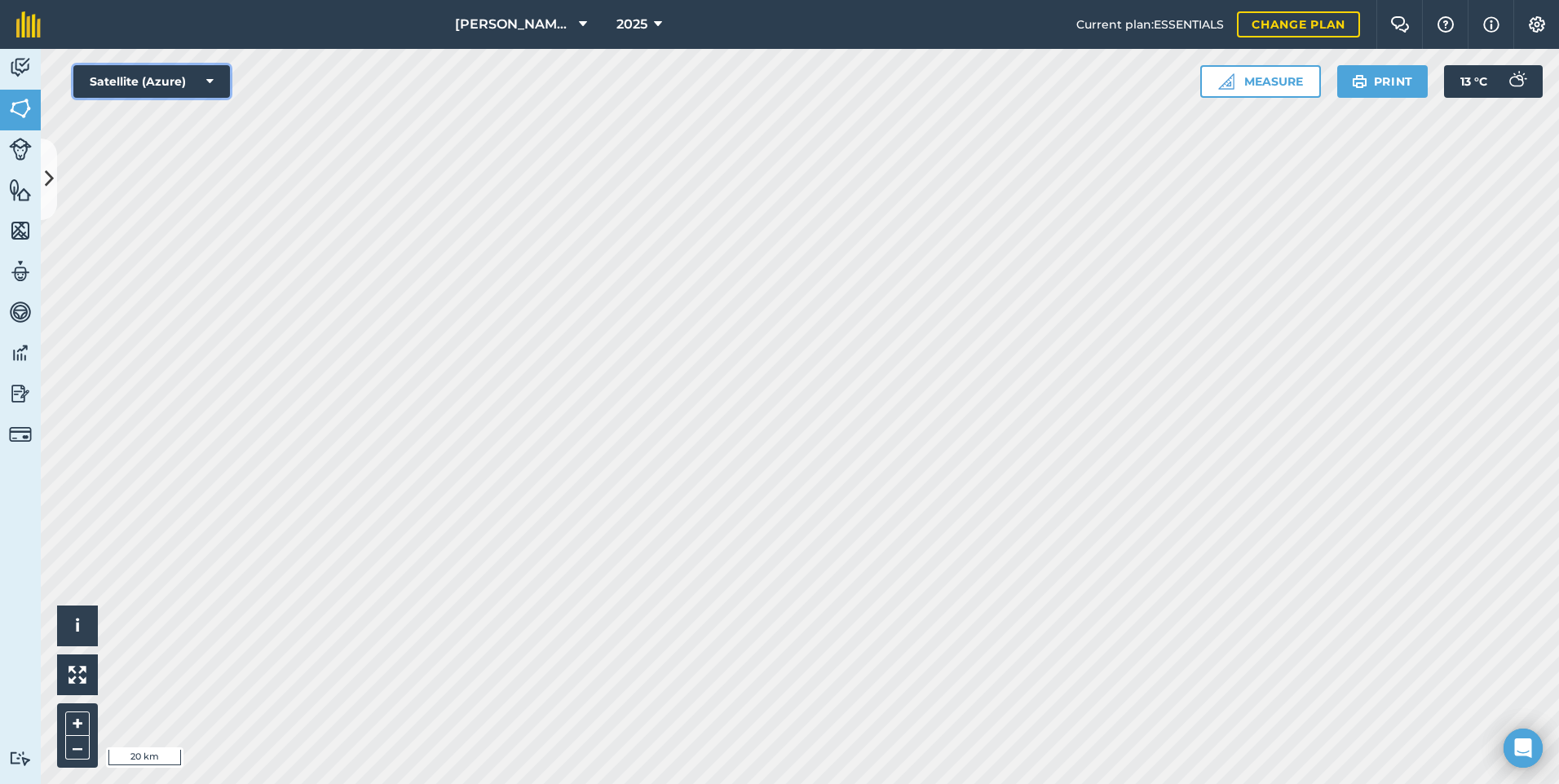
click at [184, 86] on button "Satellite (Azure)" at bounding box center [151, 81] width 156 height 32
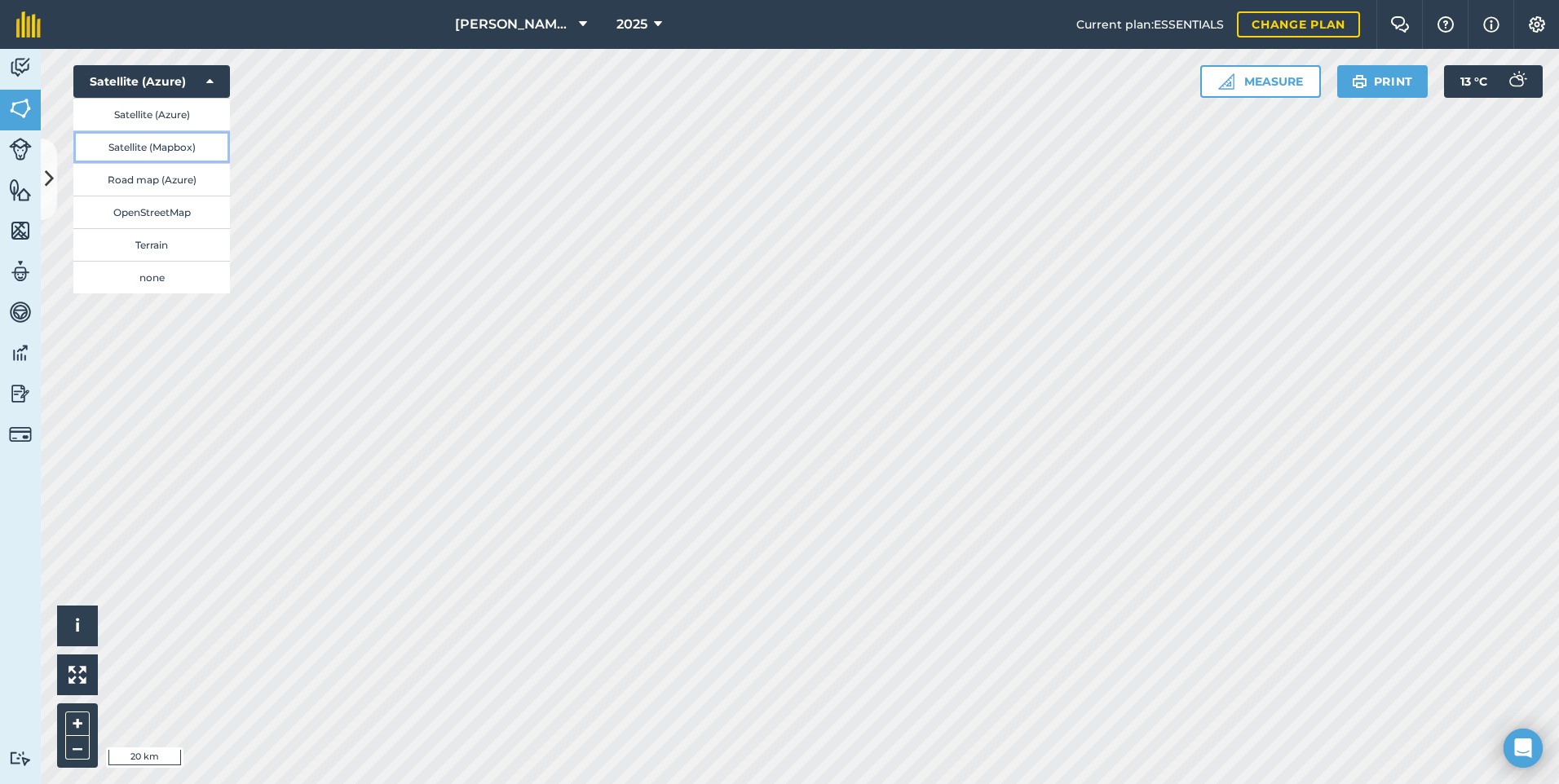
click at [169, 149] on button "Satellite (Mapbox)" at bounding box center [151, 146] width 156 height 32
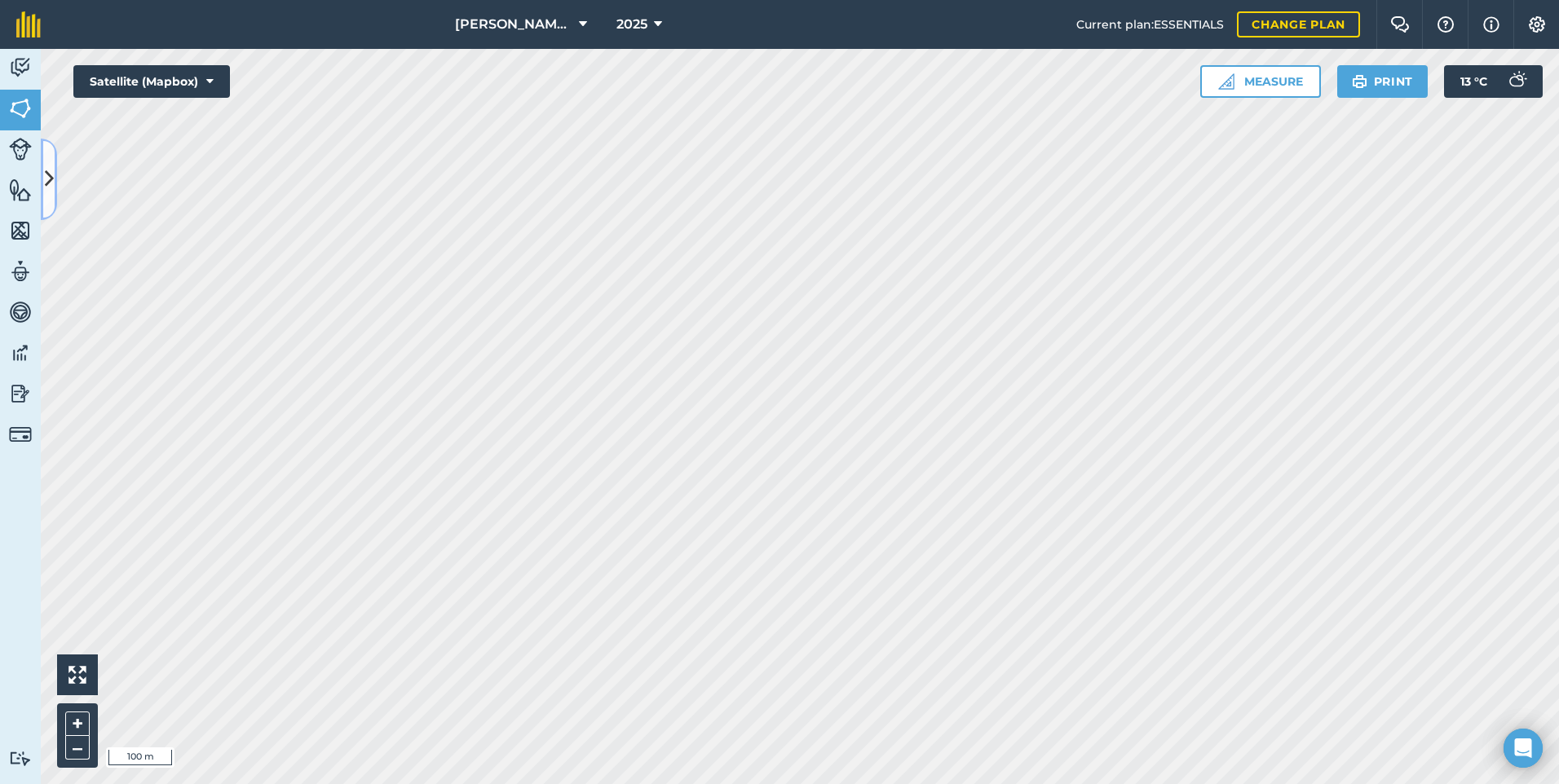
click at [49, 173] on icon at bounding box center [49, 179] width 9 height 29
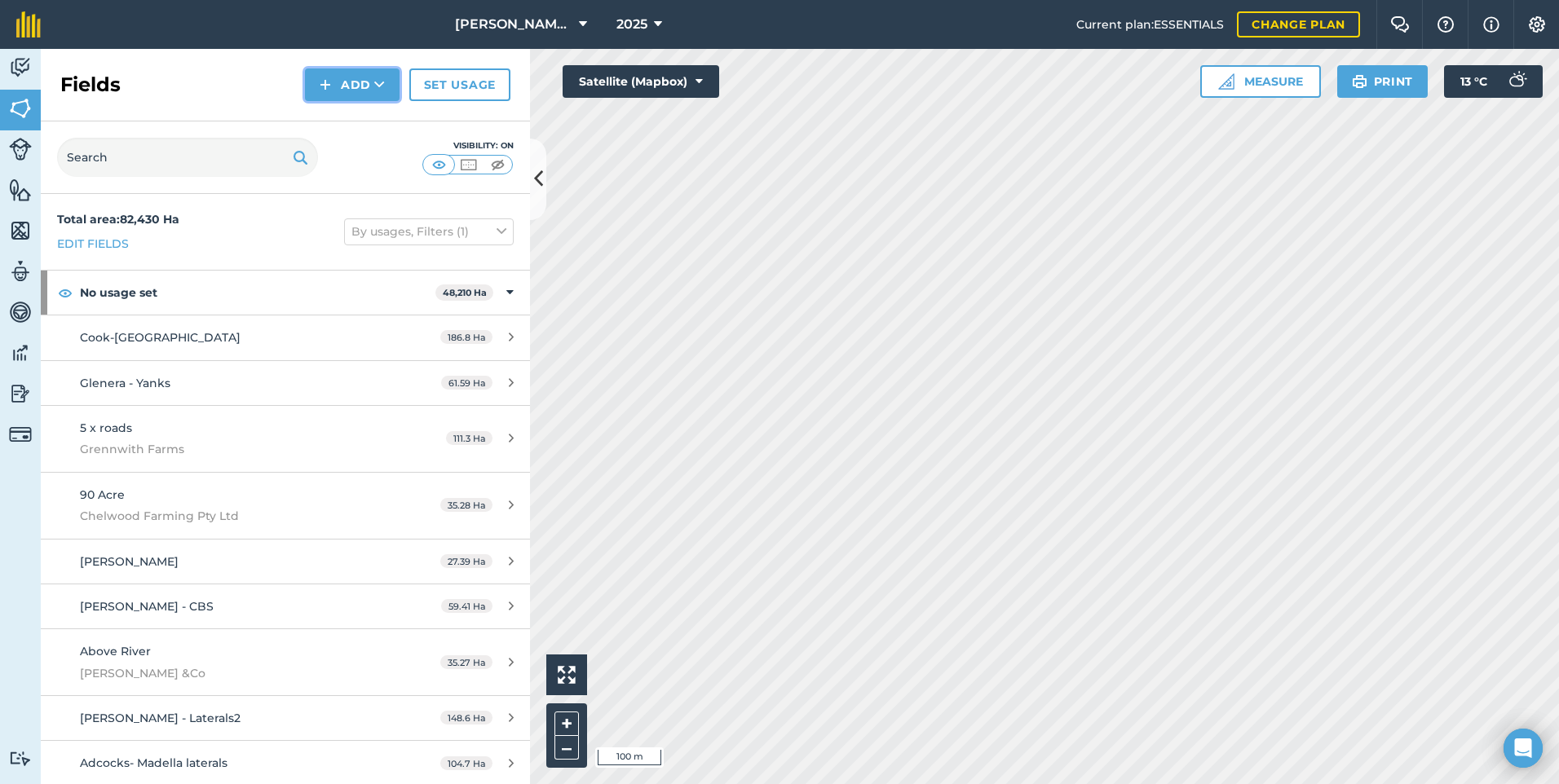
click at [336, 79] on button "Add" at bounding box center [352, 84] width 94 height 32
click at [363, 127] on link "Draw" at bounding box center [352, 121] width 90 height 36
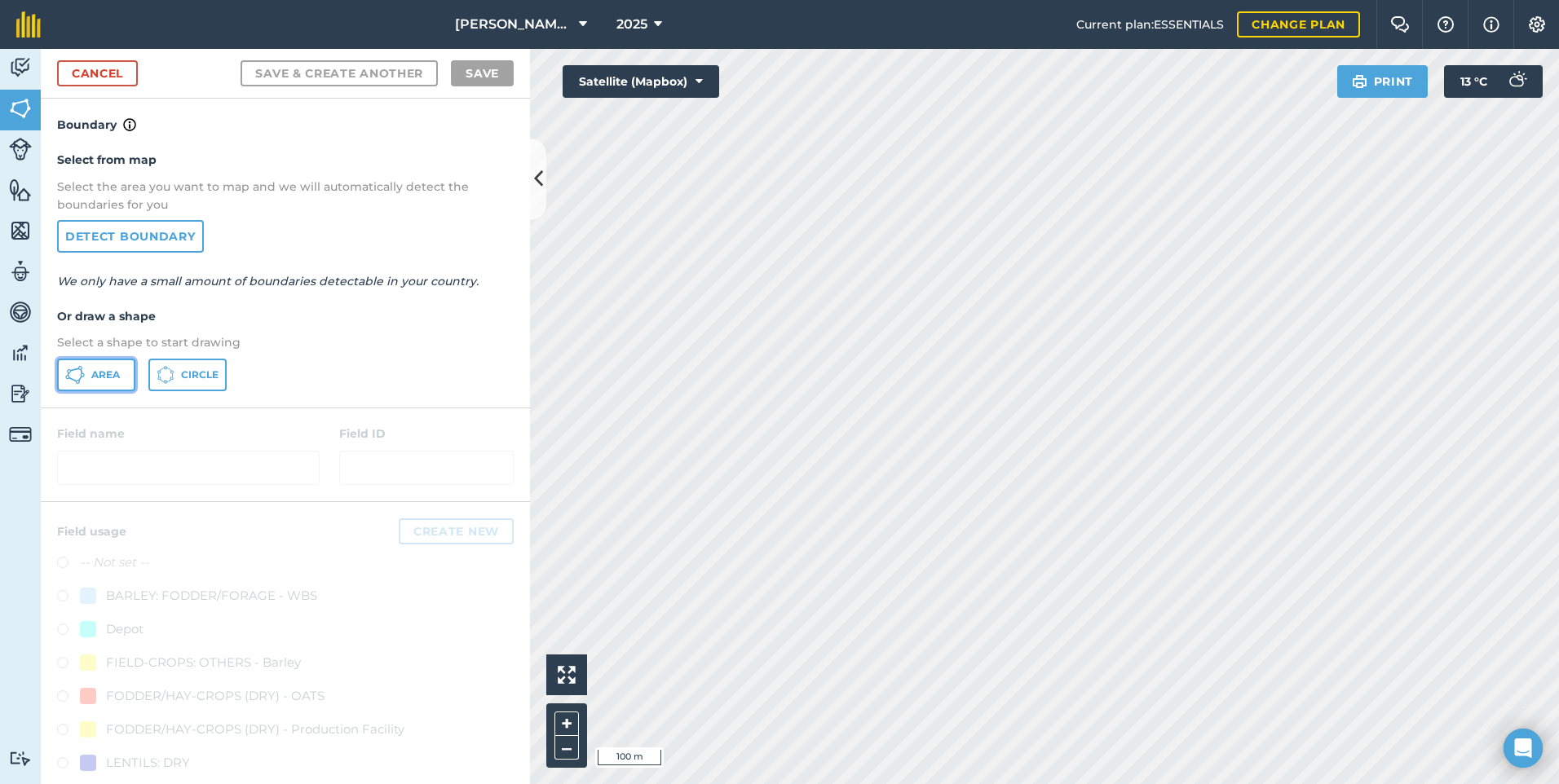
click at [99, 377] on span "Area" at bounding box center [106, 375] width 29 height 13
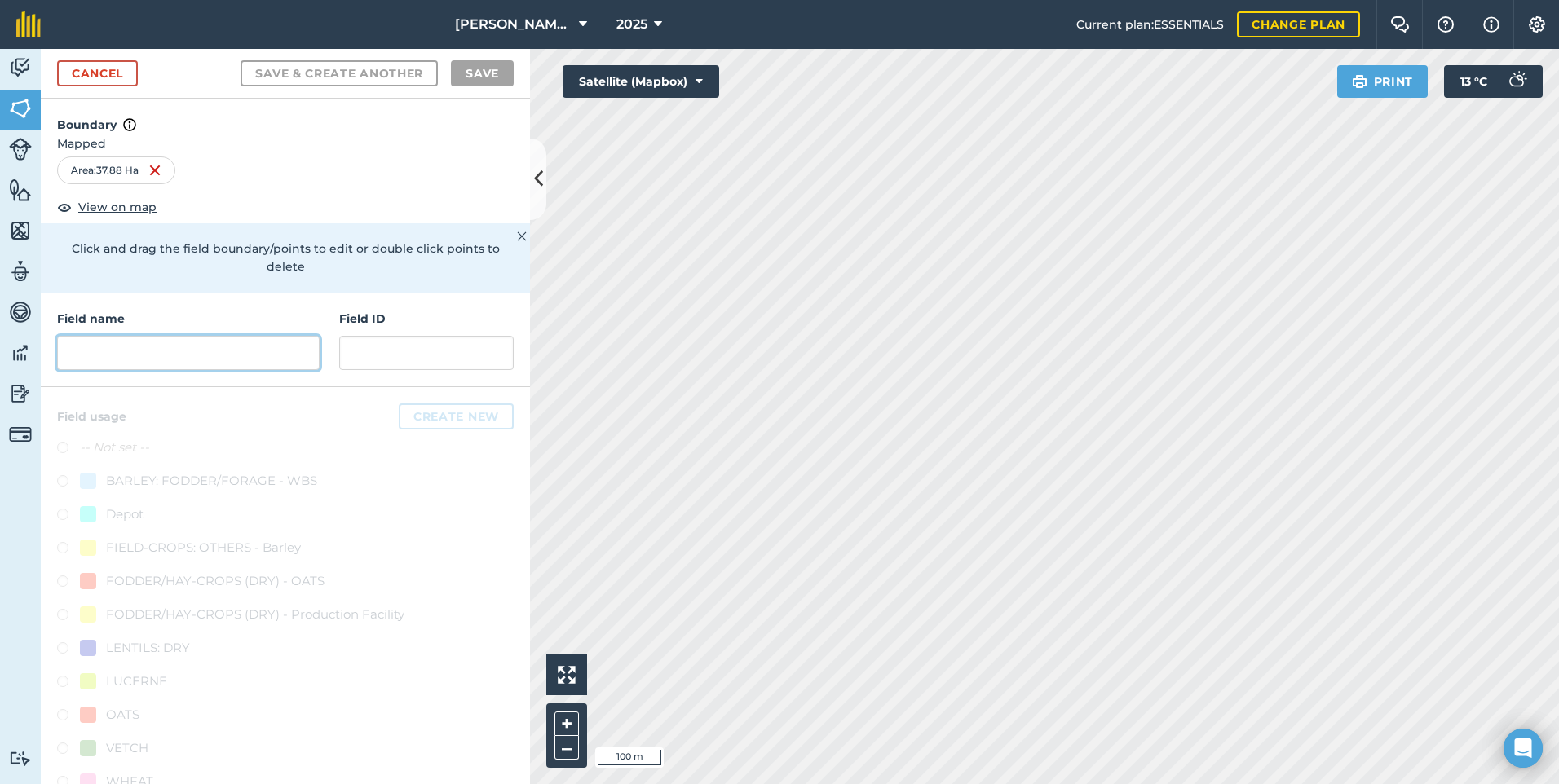
click at [188, 359] on input "text" at bounding box center [188, 353] width 263 height 34
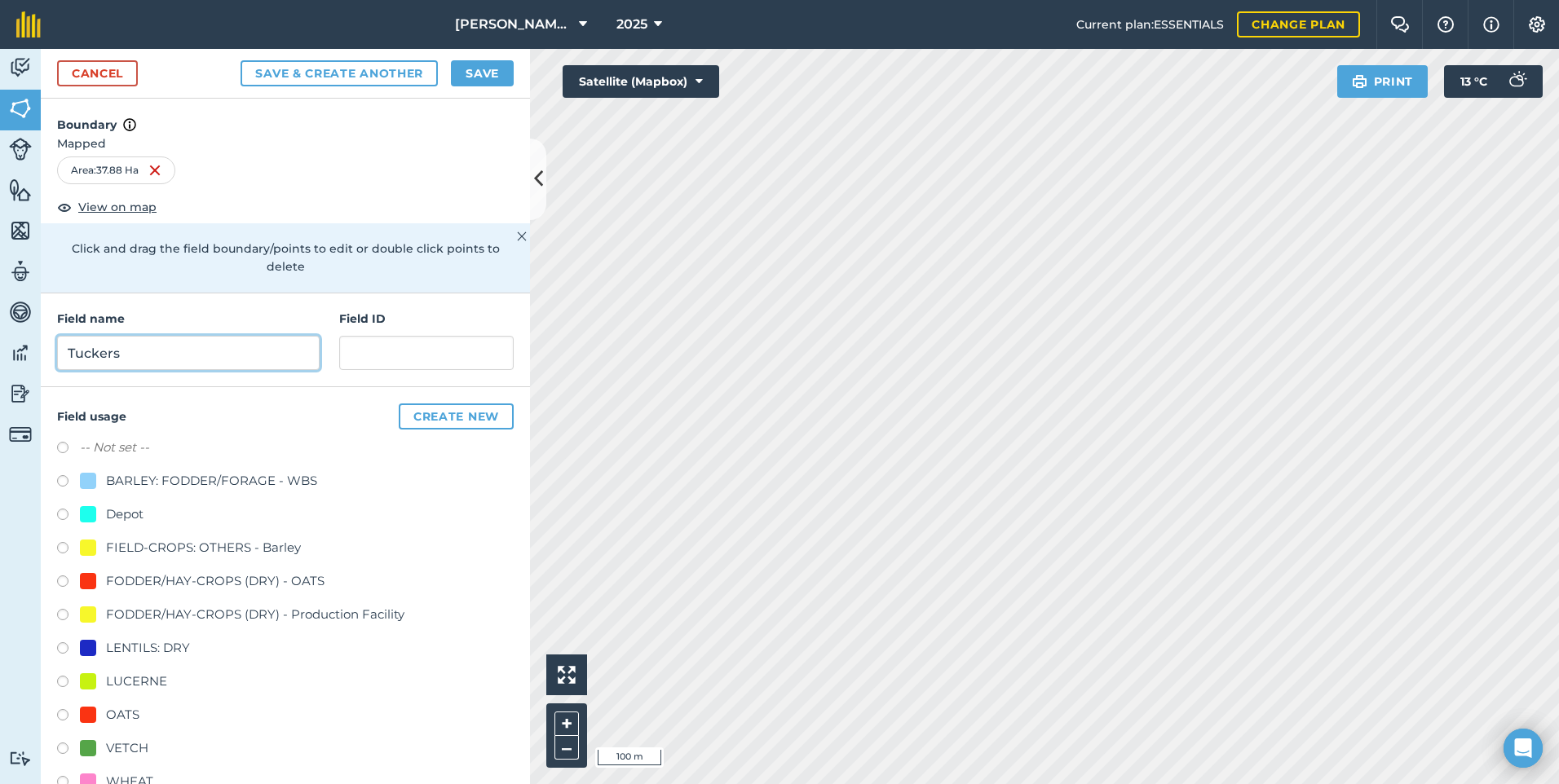
type input "Tuckers"
click at [390, 355] on input "text" at bounding box center [426, 353] width 175 height 34
type input "D & D Farms"
click at [233, 585] on div "FODDER/HAY-CROPS (DRY) - OATS" at bounding box center [215, 581] width 218 height 19
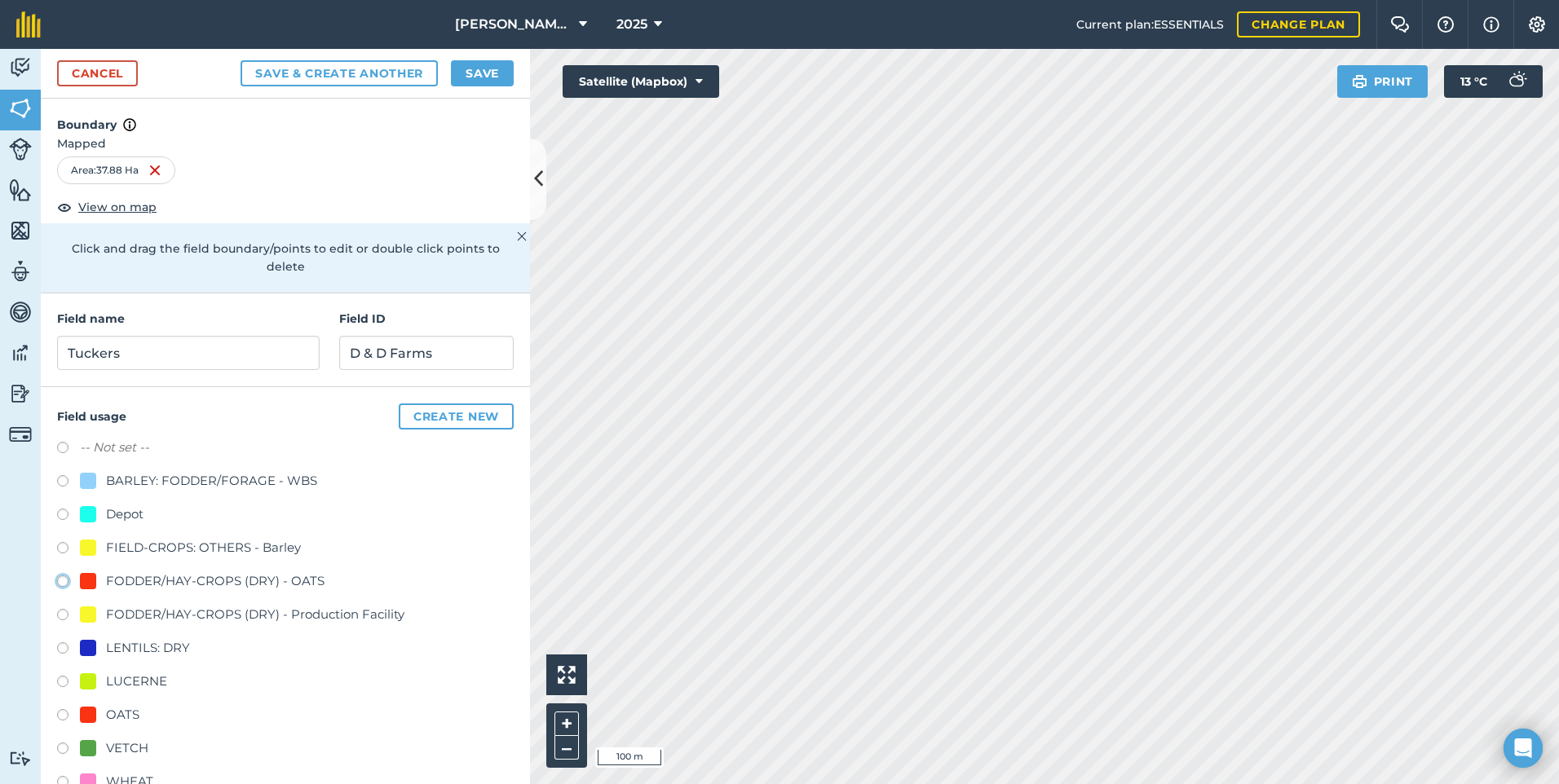
radio input "true"
click at [471, 71] on button "Save" at bounding box center [482, 73] width 63 height 26
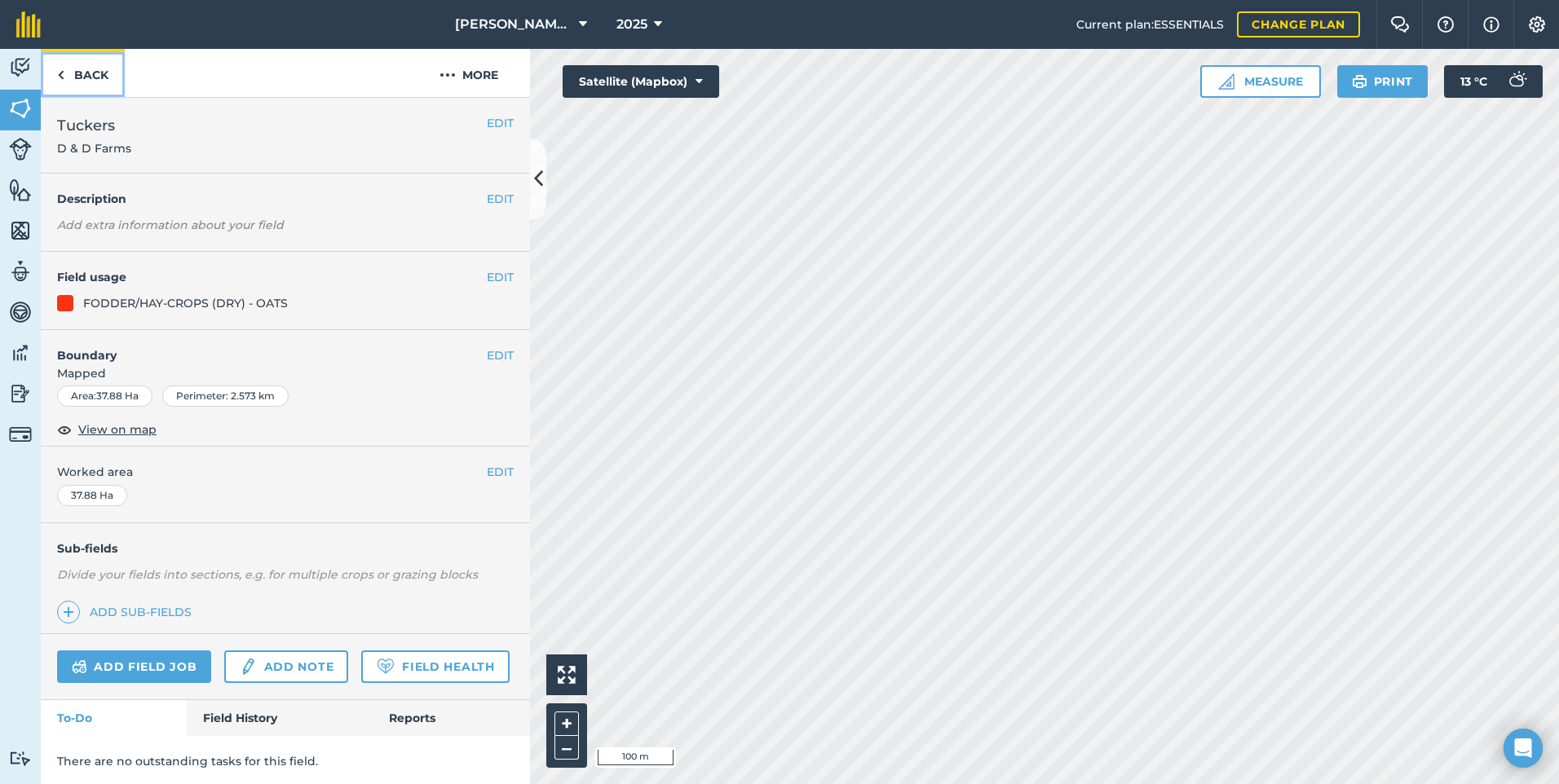
drag, startPoint x: 45, startPoint y: 72, endPoint x: 76, endPoint y: 100, distance: 41.8
click at [46, 72] on link "Back" at bounding box center [83, 72] width 84 height 48
click at [74, 69] on link "Back" at bounding box center [83, 72] width 84 height 48
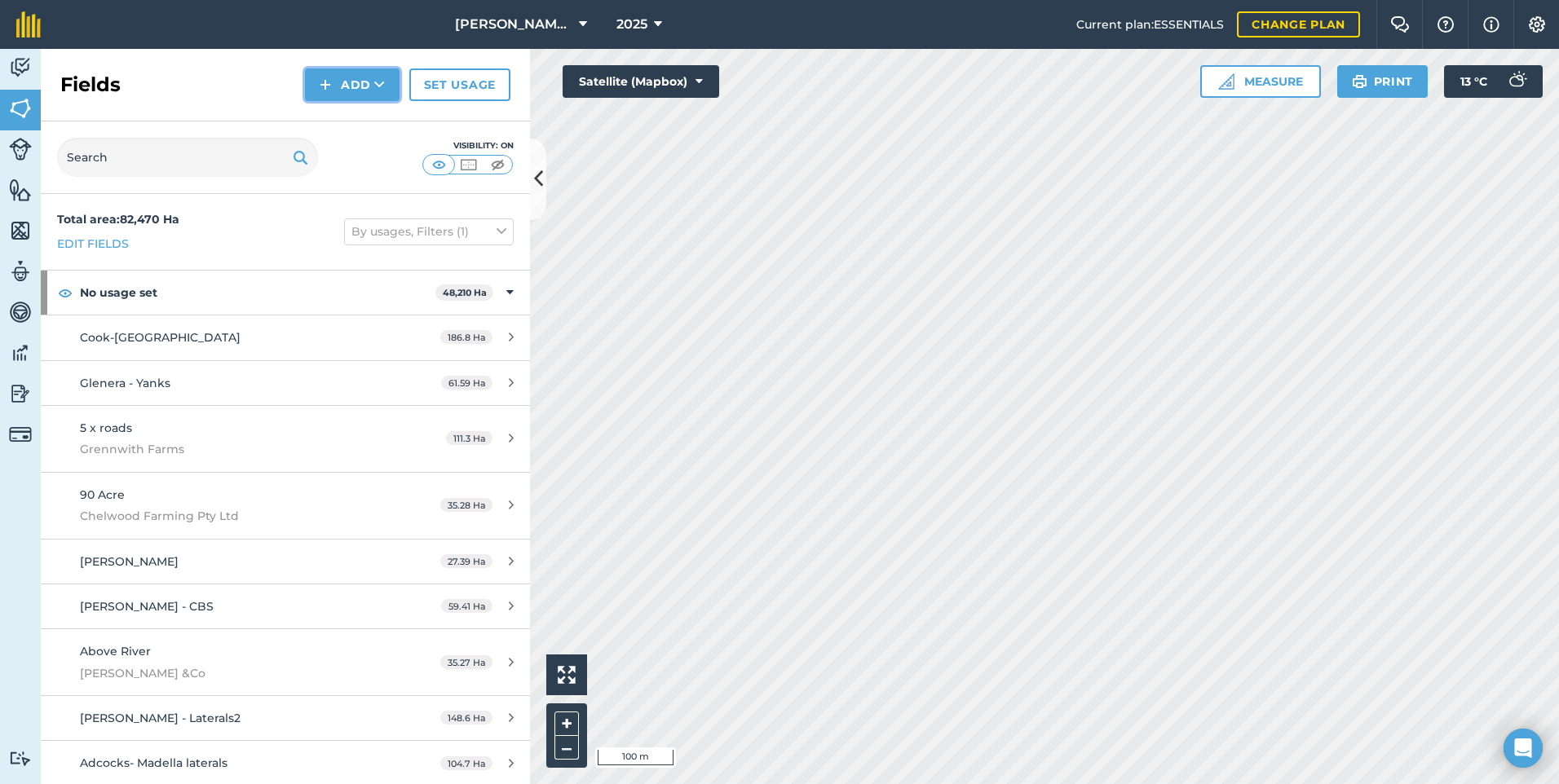
click at [335, 80] on button "Add" at bounding box center [352, 84] width 94 height 32
click at [342, 115] on link "Draw" at bounding box center [352, 121] width 90 height 36
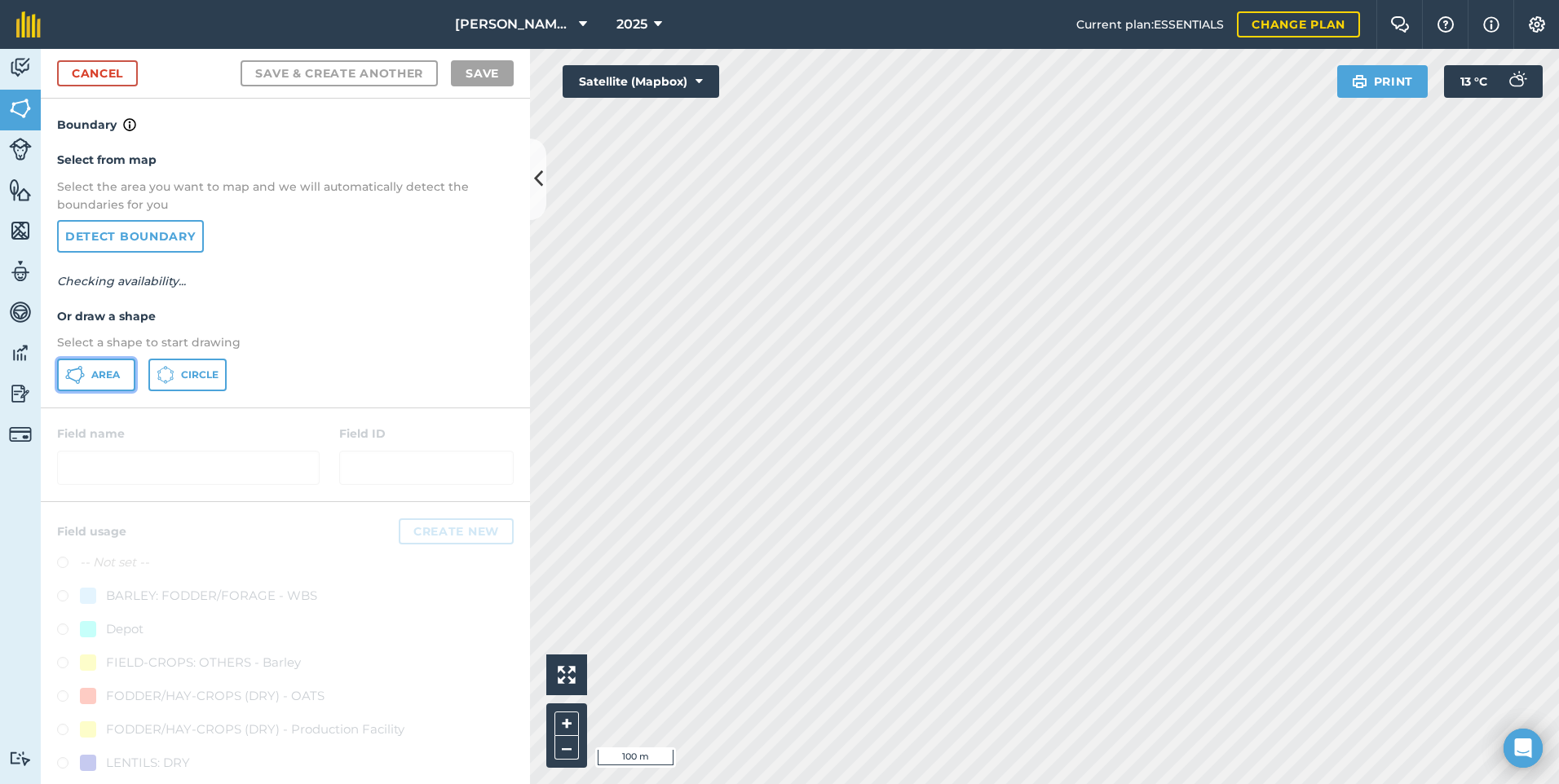
click at [93, 384] on button "Area" at bounding box center [96, 375] width 79 height 32
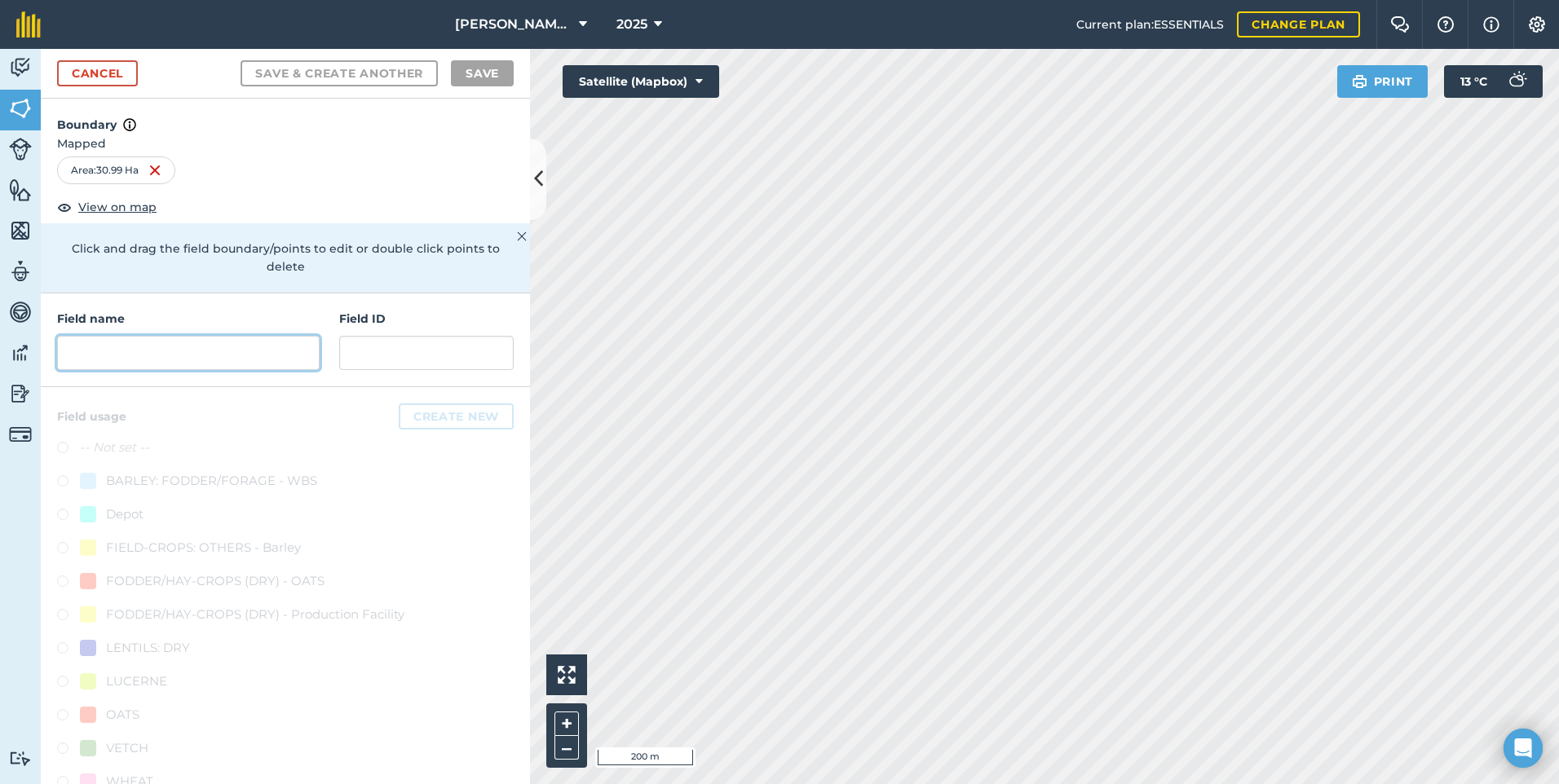
click at [106, 361] on input "text" at bounding box center [188, 353] width 263 height 34
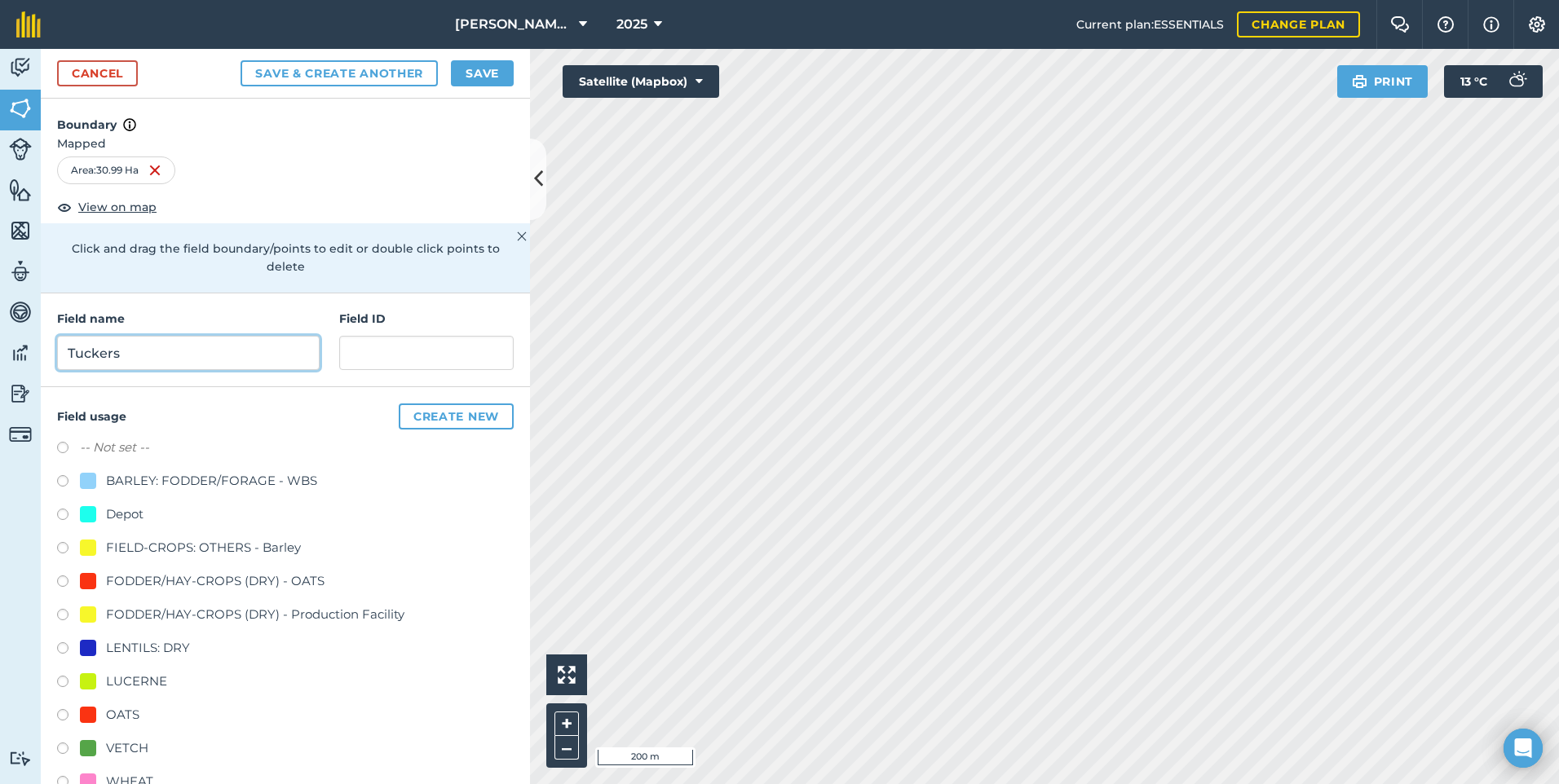
type input "Tuckers"
click at [372, 347] on input "text" at bounding box center [426, 353] width 175 height 34
type input "D & D Farms"
click at [186, 585] on div "FODDER/HAY-CROPS (DRY) - OATS" at bounding box center [215, 581] width 218 height 19
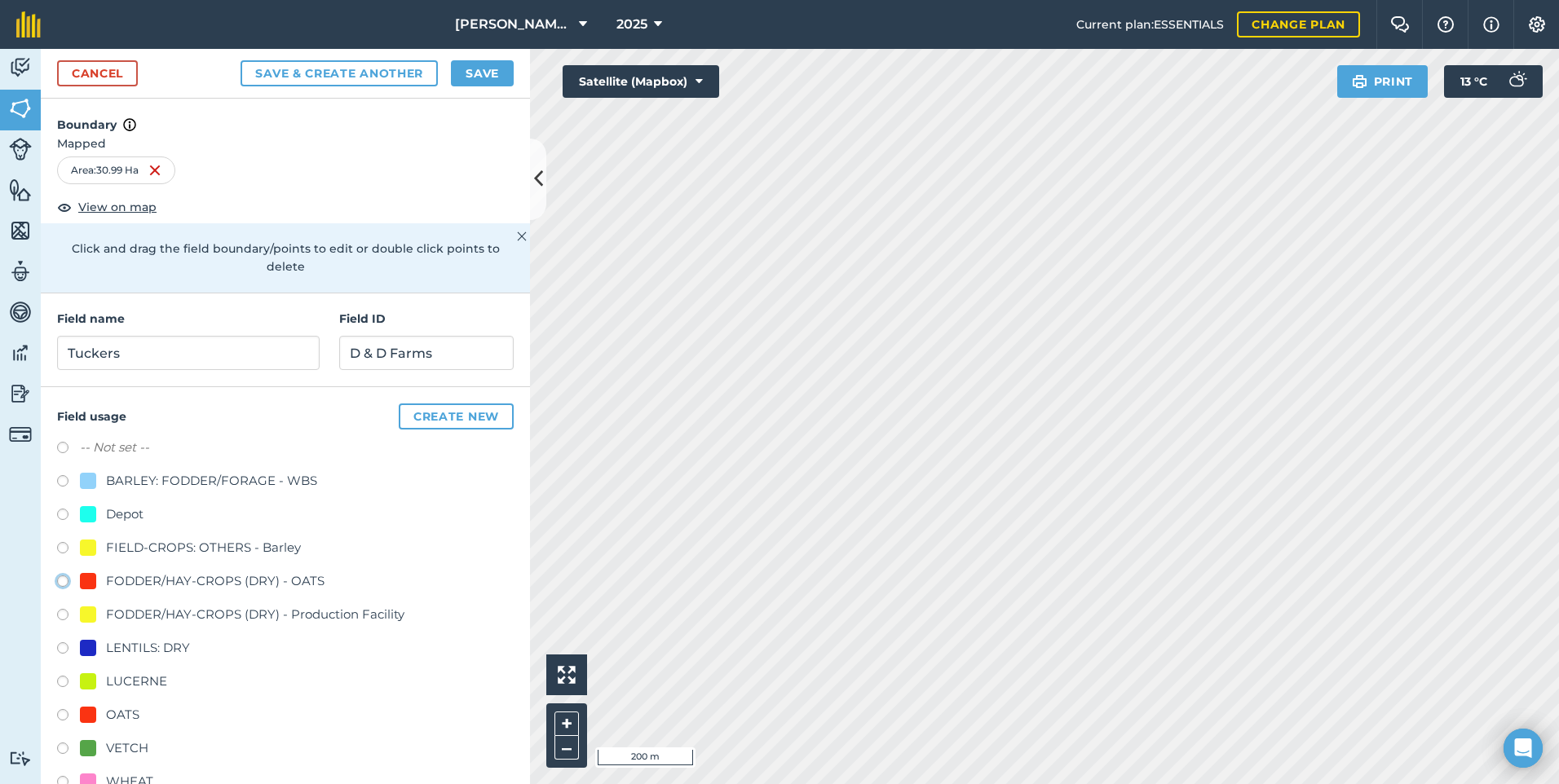
radio input "true"
click at [492, 78] on button "Save" at bounding box center [482, 73] width 63 height 26
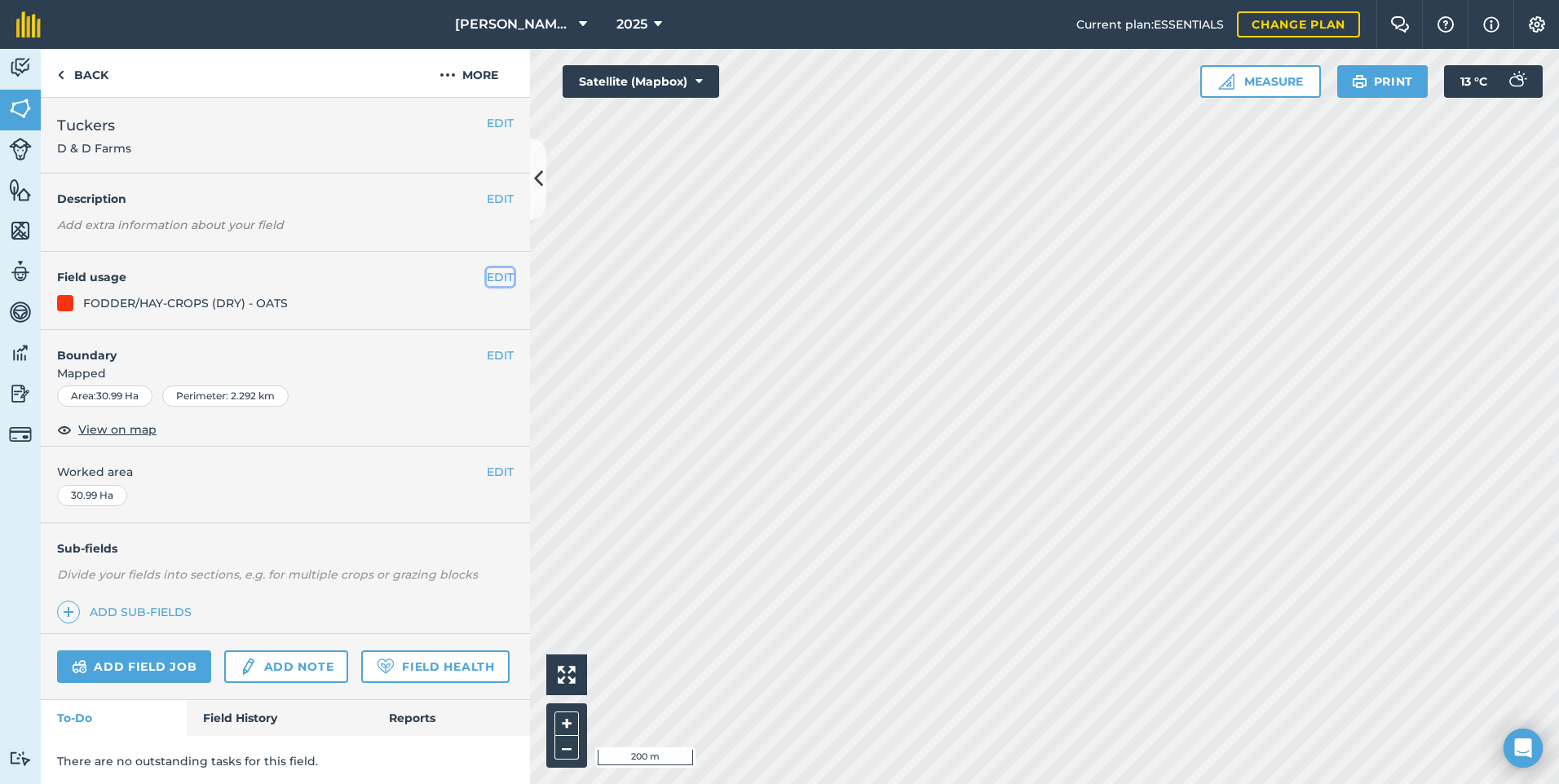
click at [486, 286] on button "EDIT" at bounding box center [500, 277] width 27 height 18
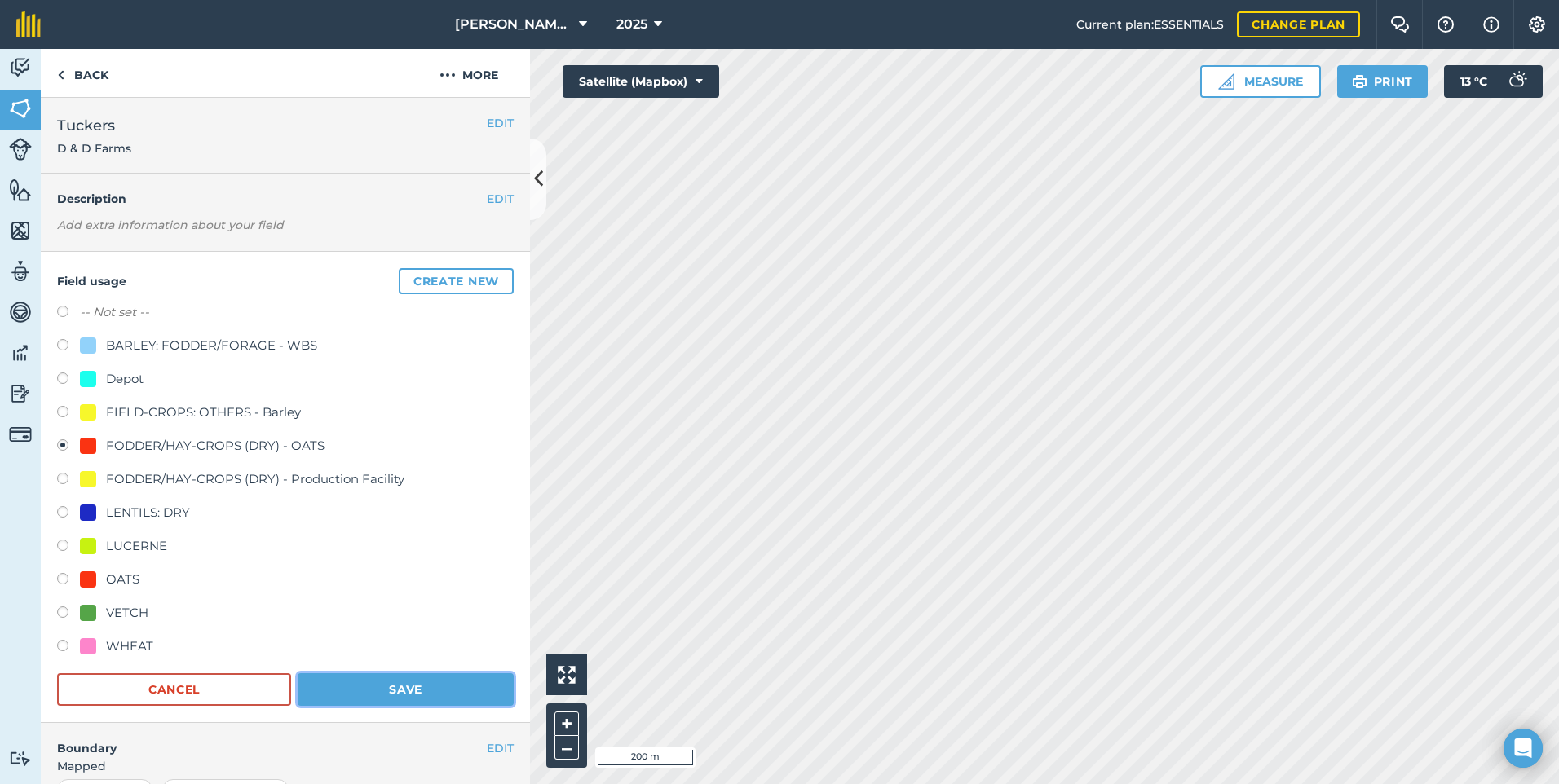
click at [385, 701] on button "Save" at bounding box center [405, 689] width 216 height 32
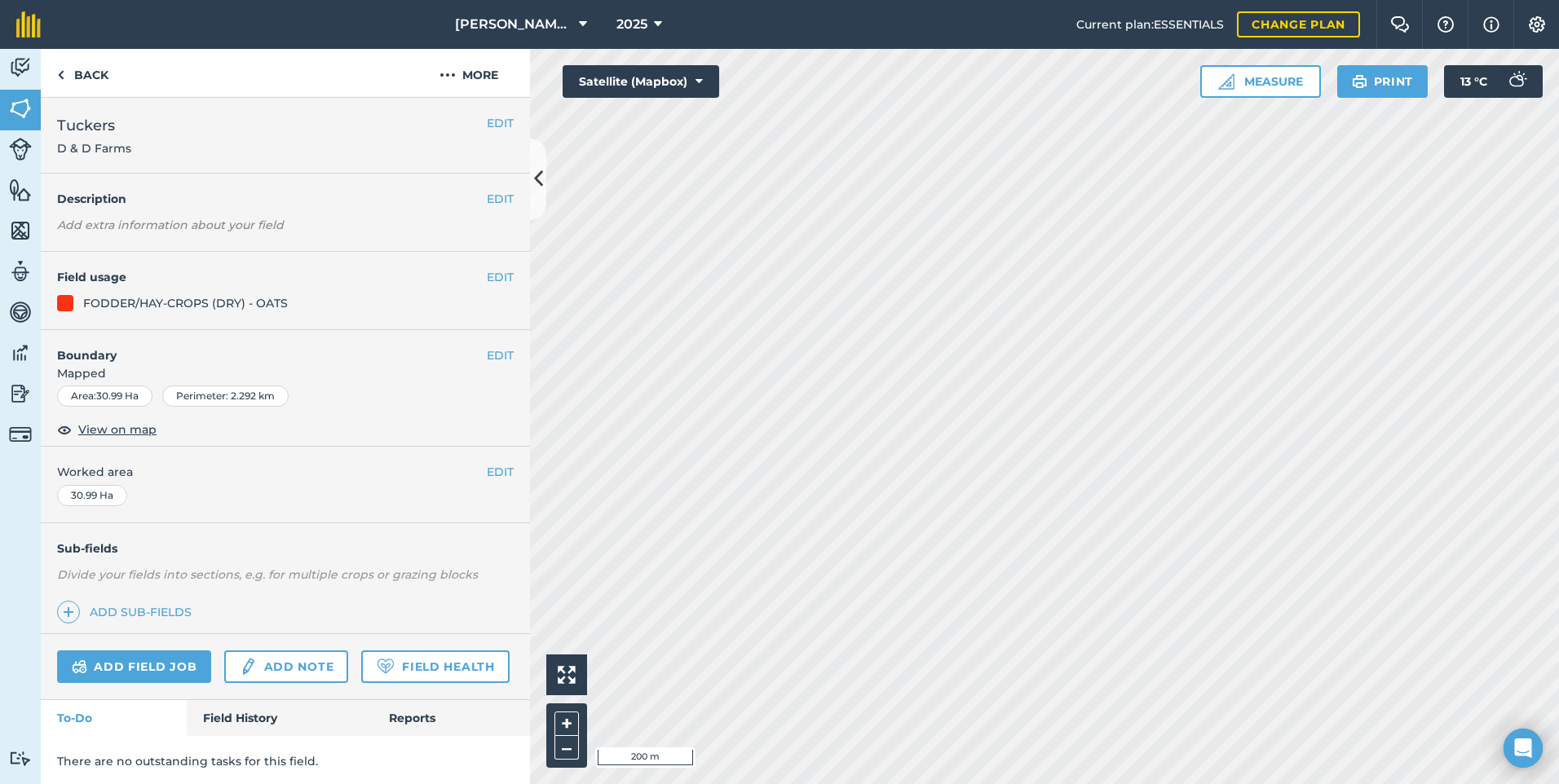
click at [542, 178] on div "Activity Fields Livestock Features Maps Team Vehicles Data Reporting Billing Tu…" at bounding box center [779, 416] width 1559 height 735
click at [535, 181] on icon at bounding box center [539, 179] width 9 height 29
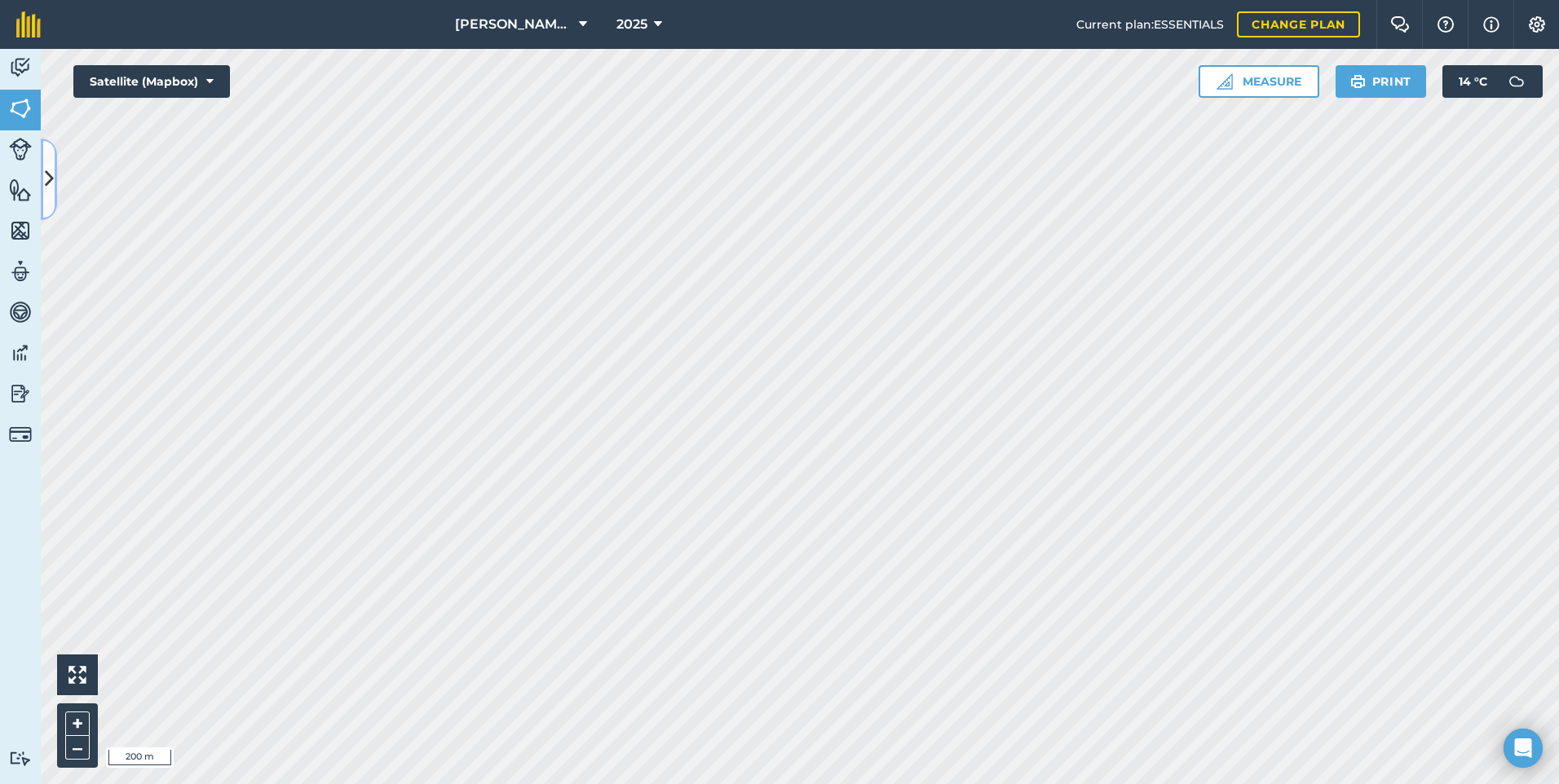
click at [45, 167] on icon at bounding box center [49, 179] width 9 height 29
